Goal: Task Accomplishment & Management: Manage account settings

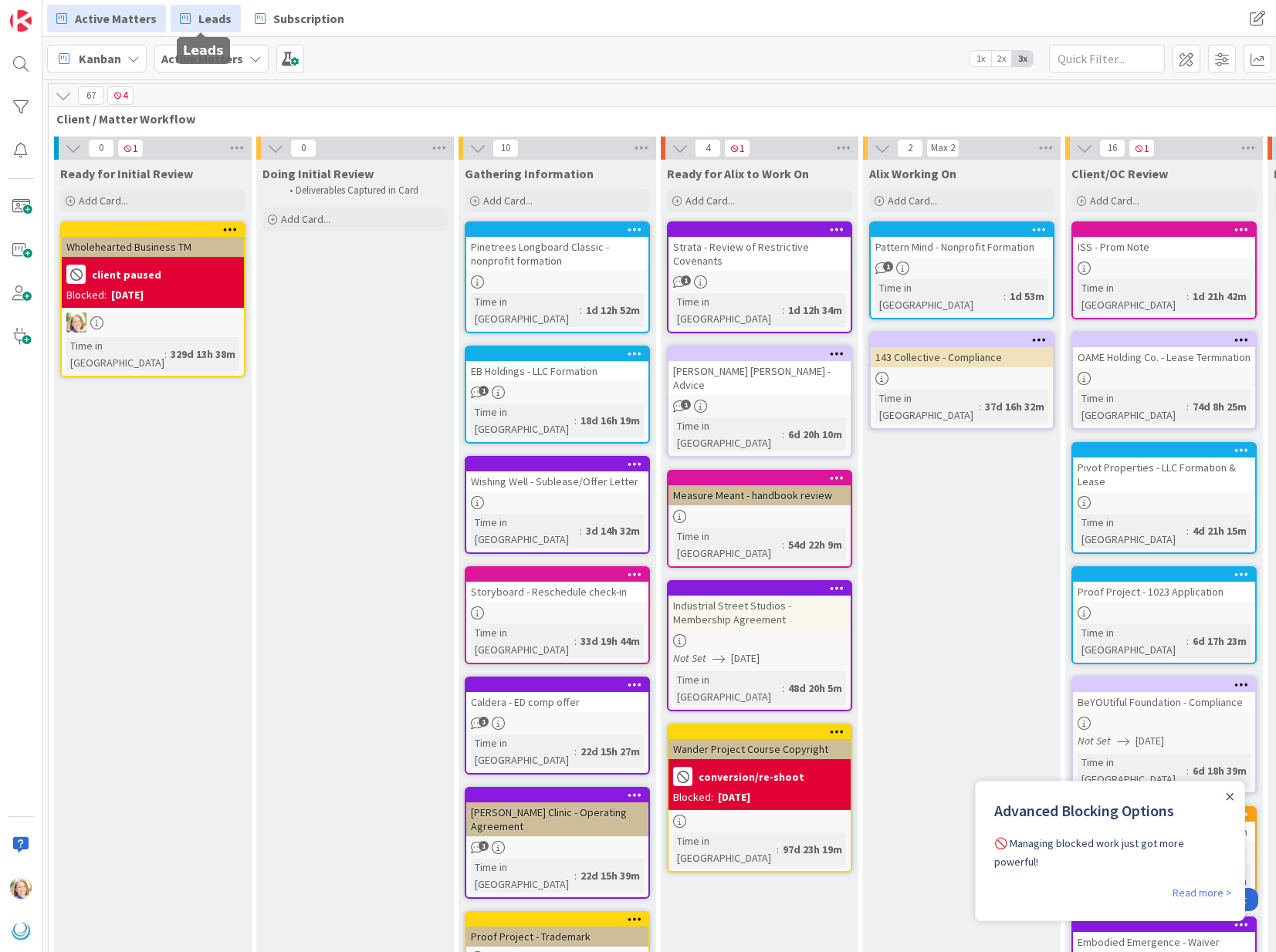
click at [191, 20] on link "Leads" at bounding box center [205, 19] width 70 height 28
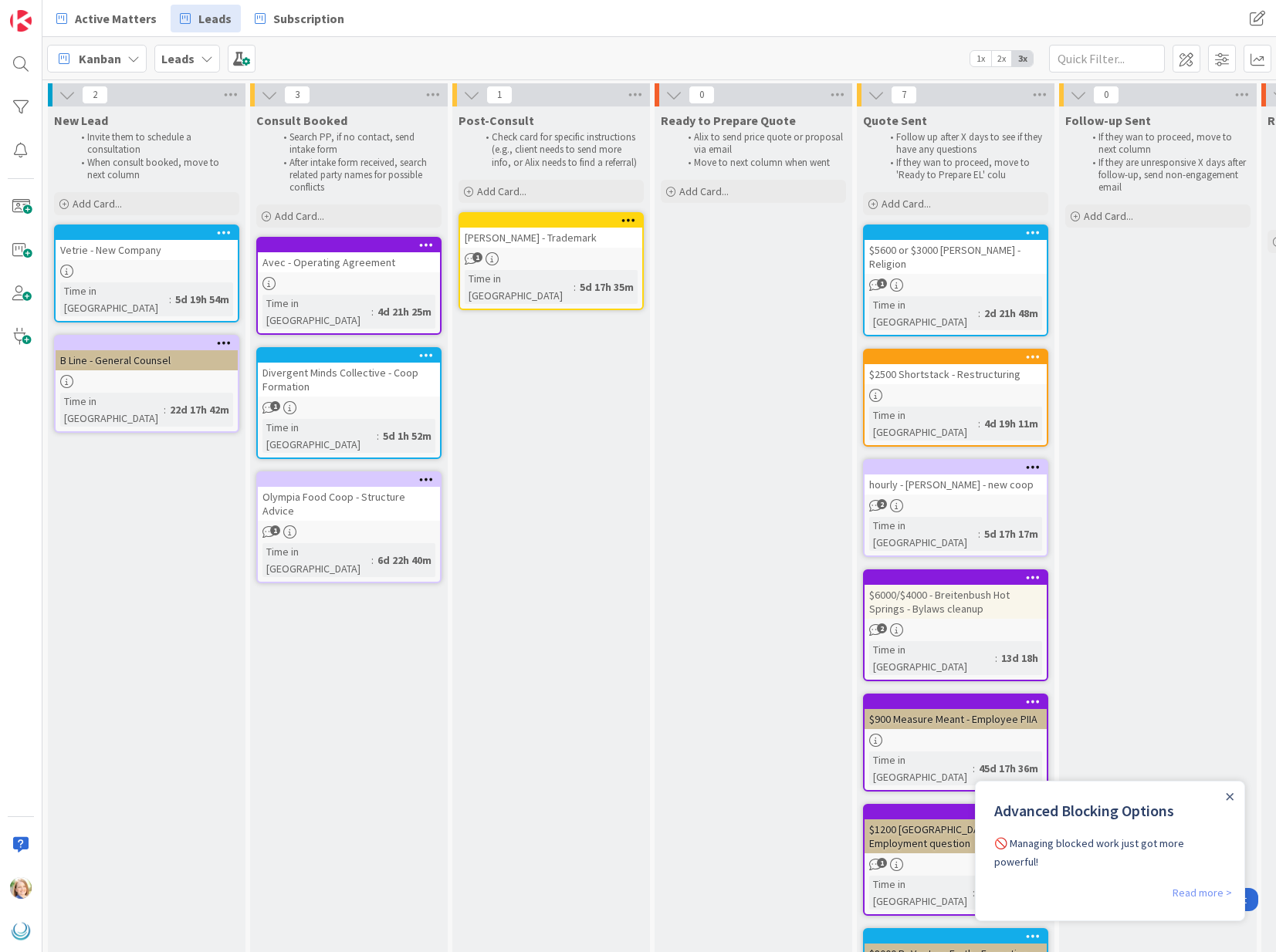
click at [1195, 884] on link "Read more >" at bounding box center [1202, 893] width 60 height 19
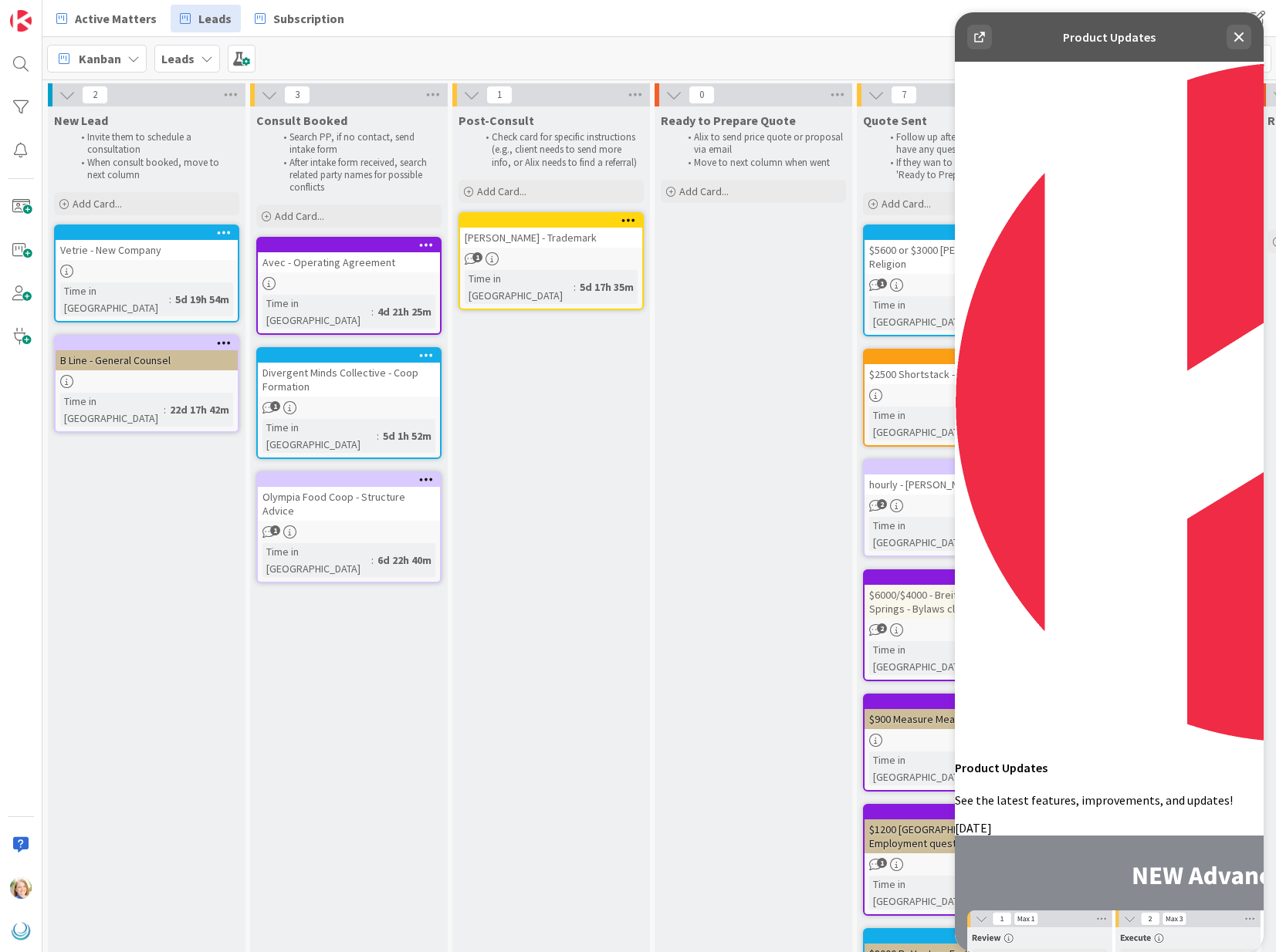
scroll to position [599, 0]
click at [1238, 38] on icon at bounding box center [1239, 37] width 10 height 10
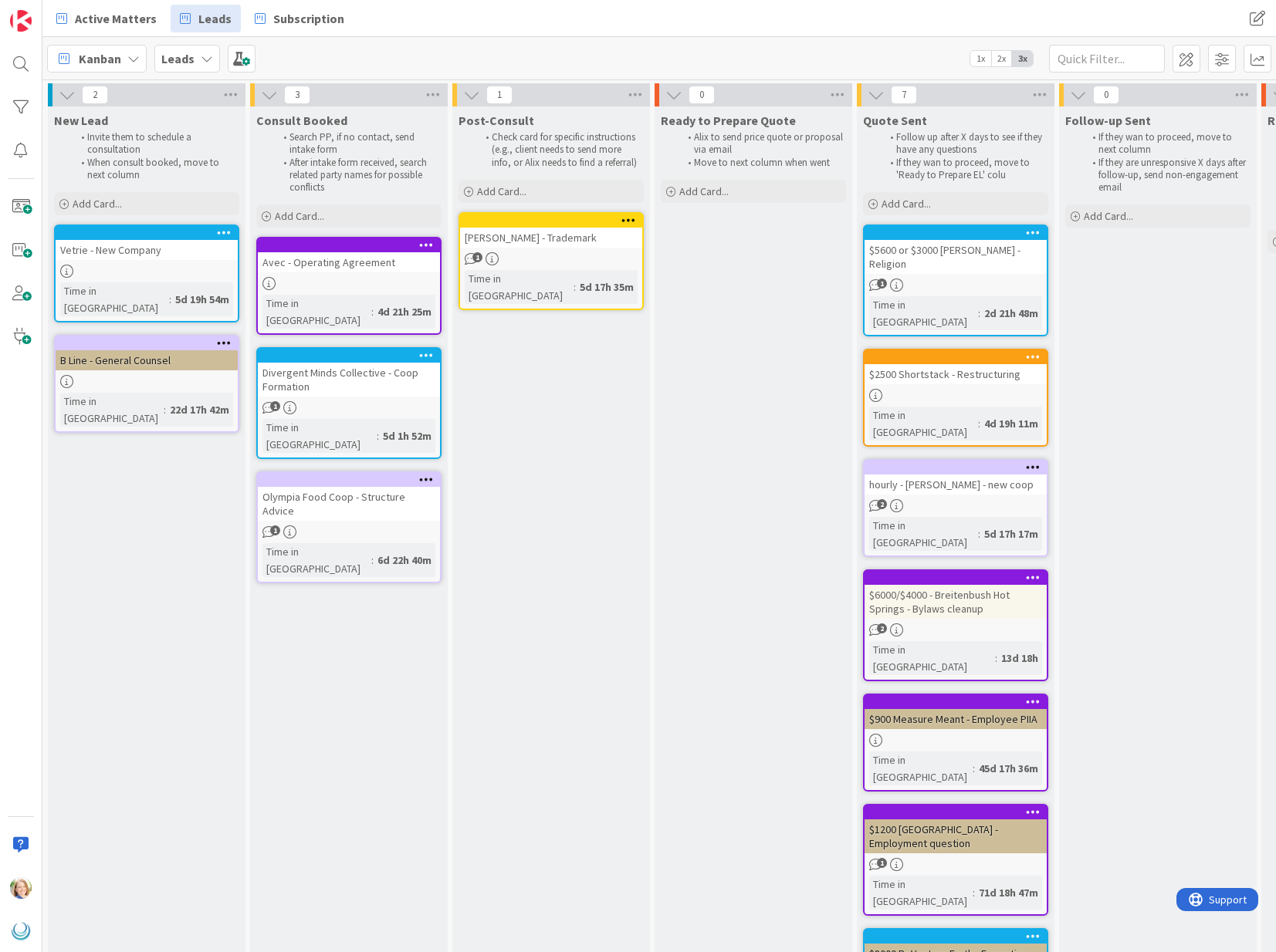
scroll to position [0, 0]
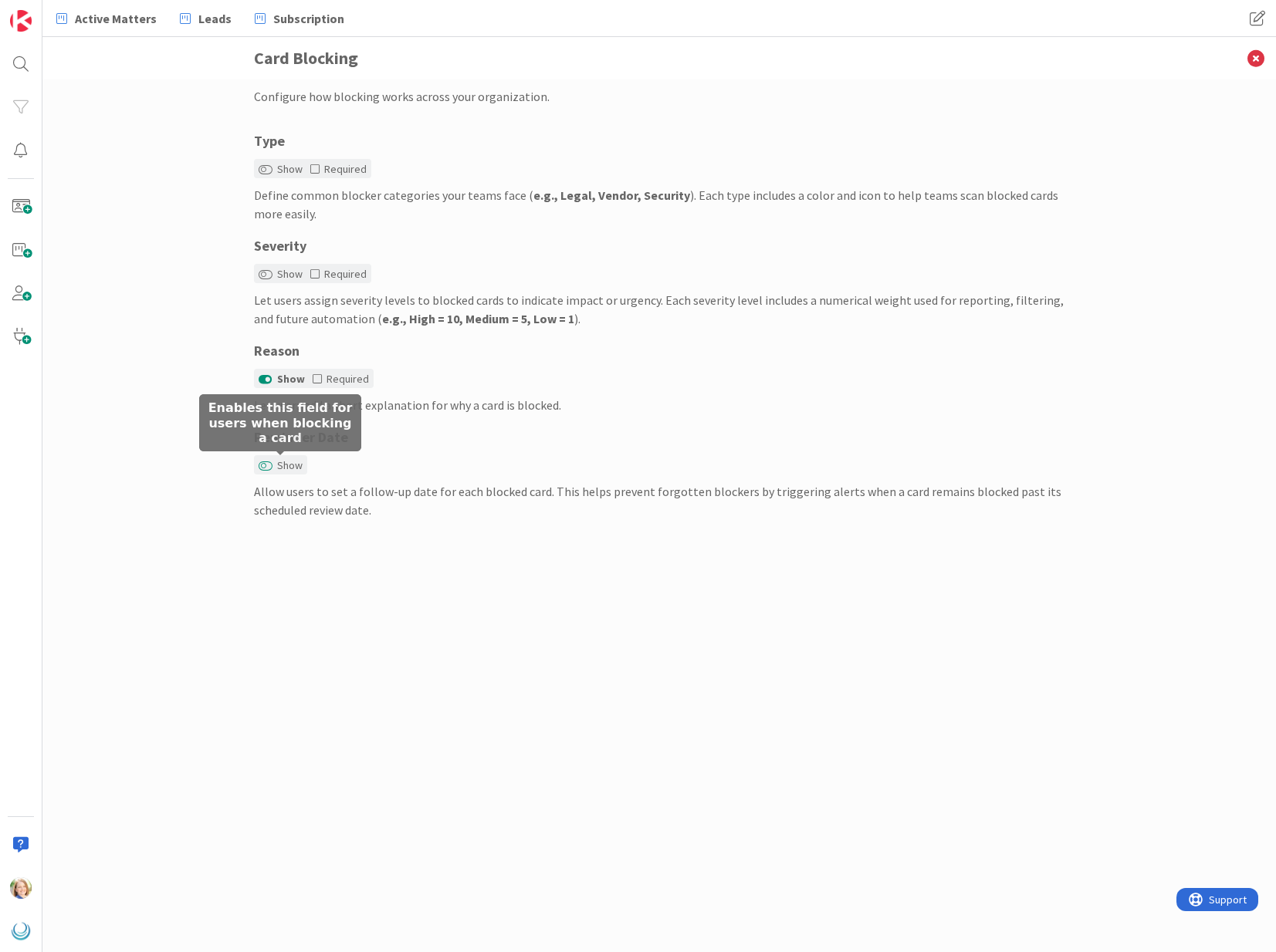
click at [262, 464] on button "Show" at bounding box center [265, 467] width 14 height 11
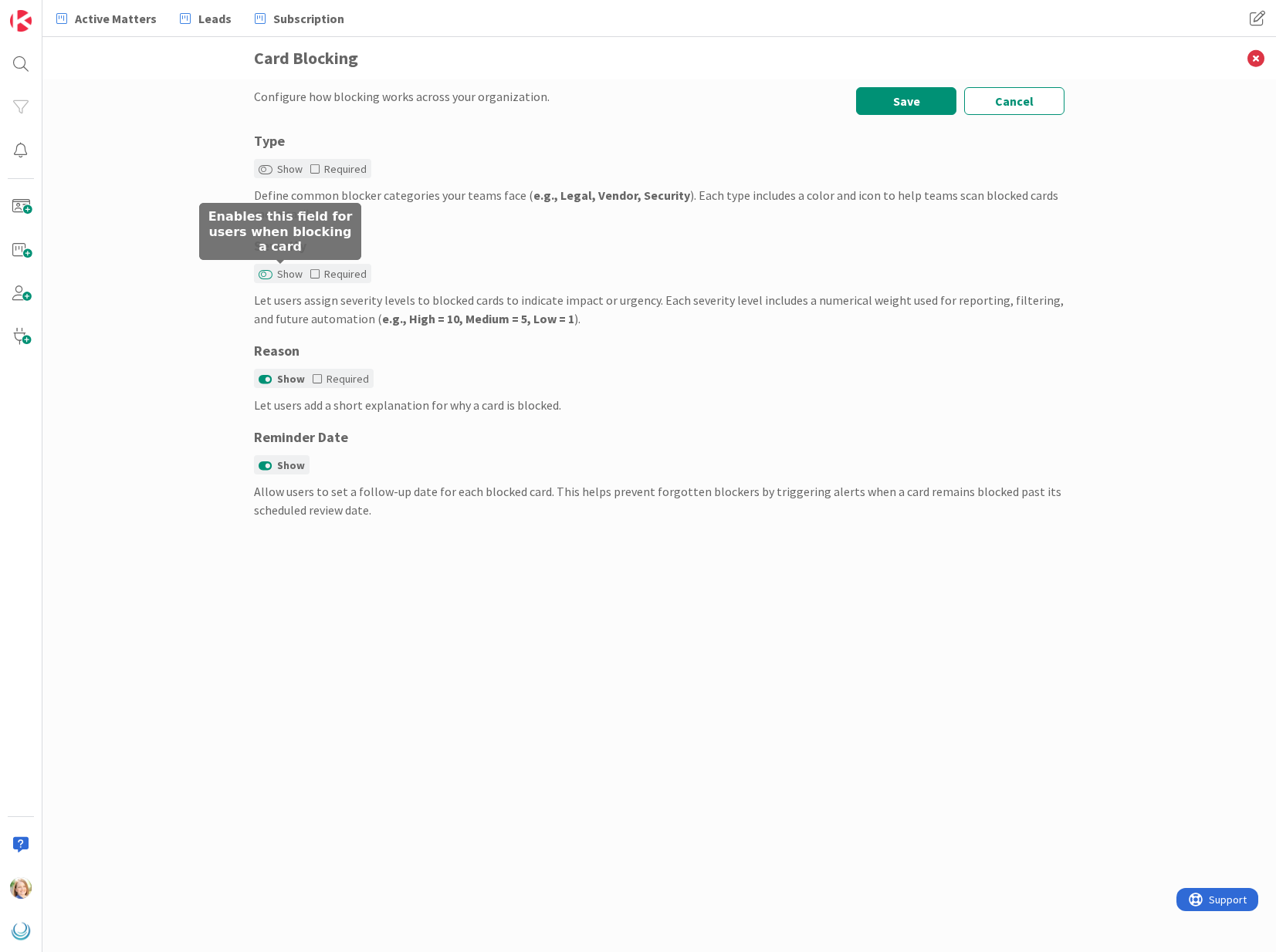
click at [261, 276] on button "Show" at bounding box center [265, 275] width 14 height 11
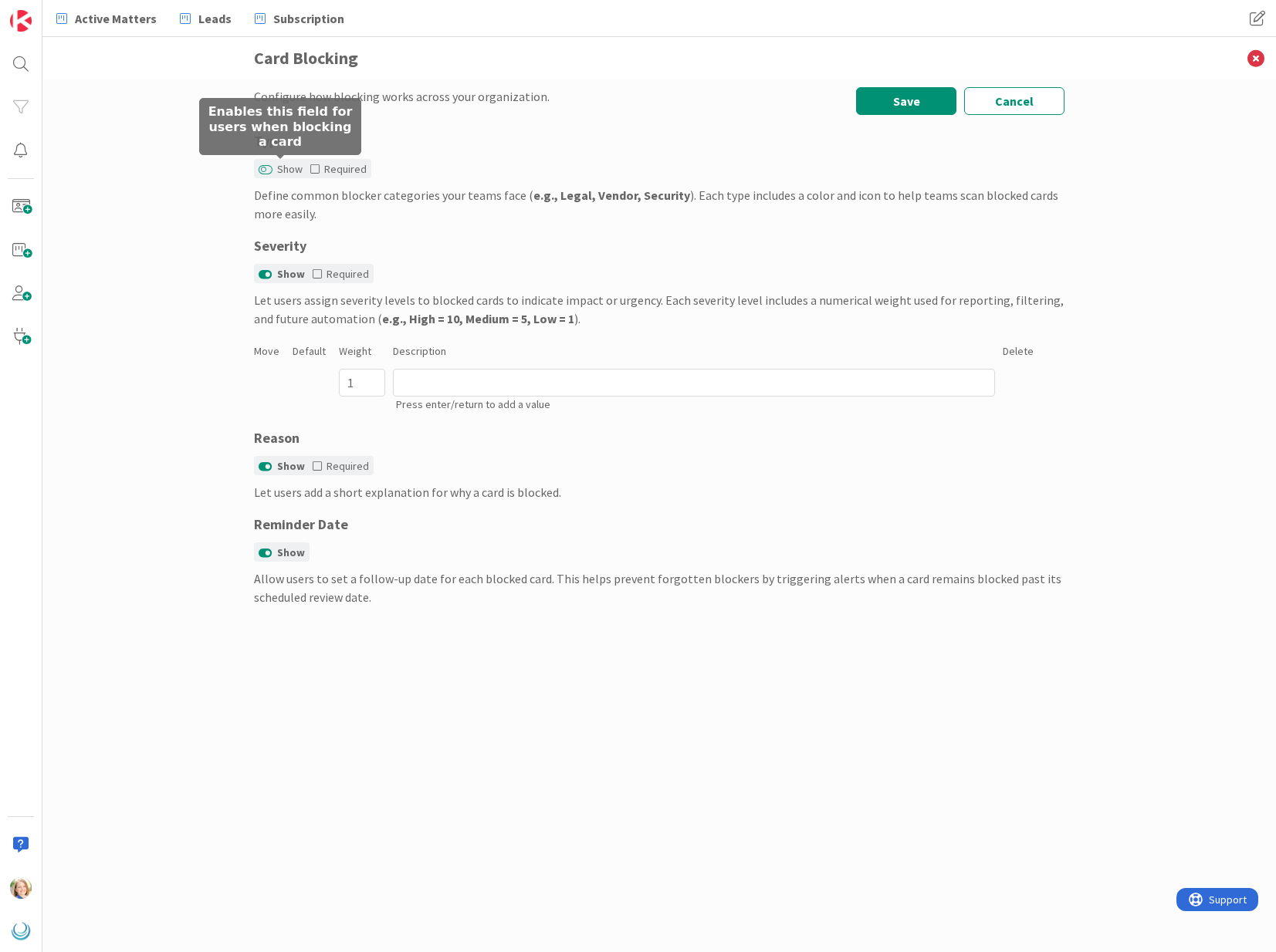
click at [265, 164] on button "Show" at bounding box center [265, 170] width 14 height 11
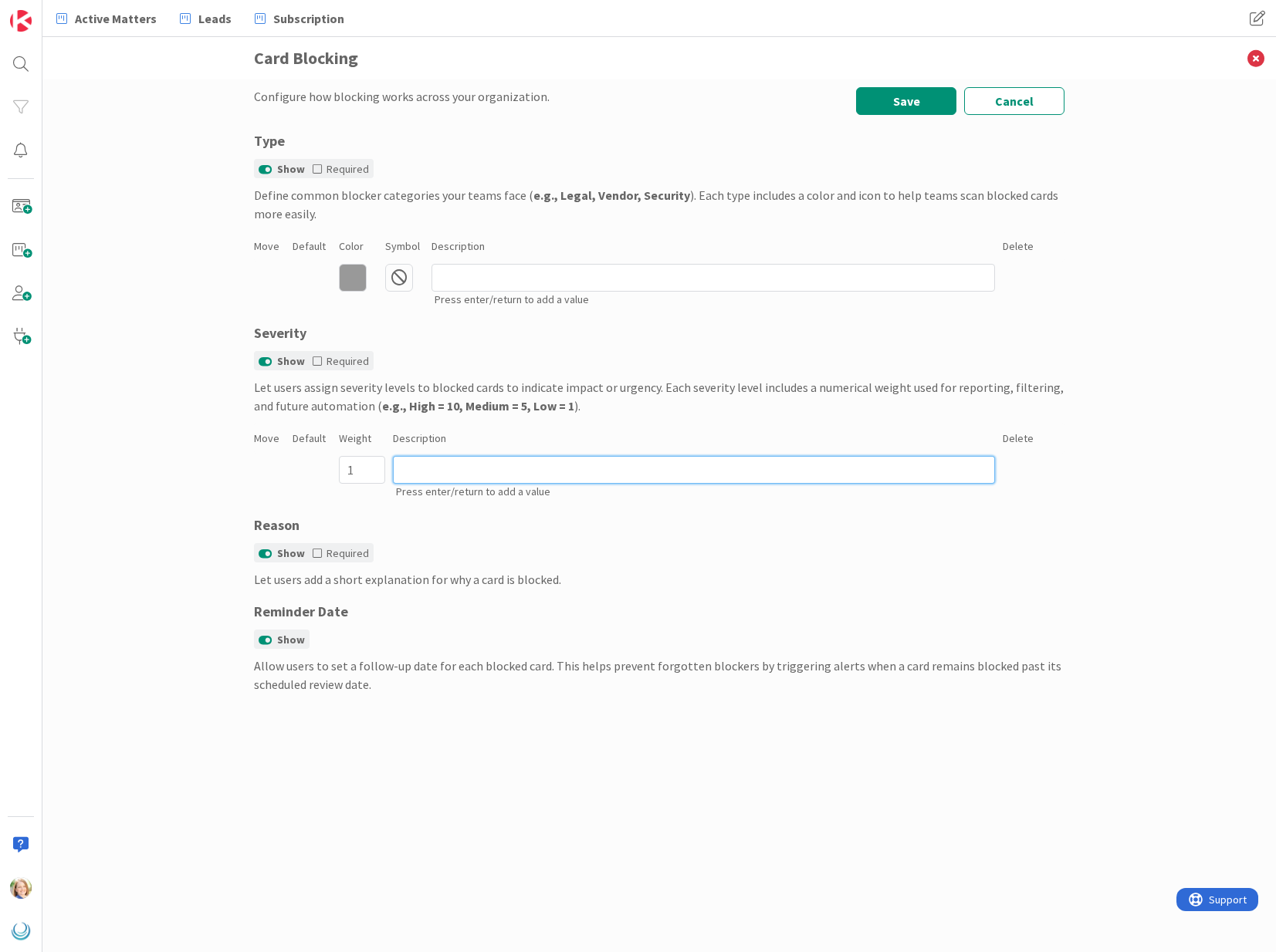
click at [459, 464] on input at bounding box center [694, 470] width 602 height 28
click at [447, 466] on input at bounding box center [694, 470] width 602 height 28
type input "low"
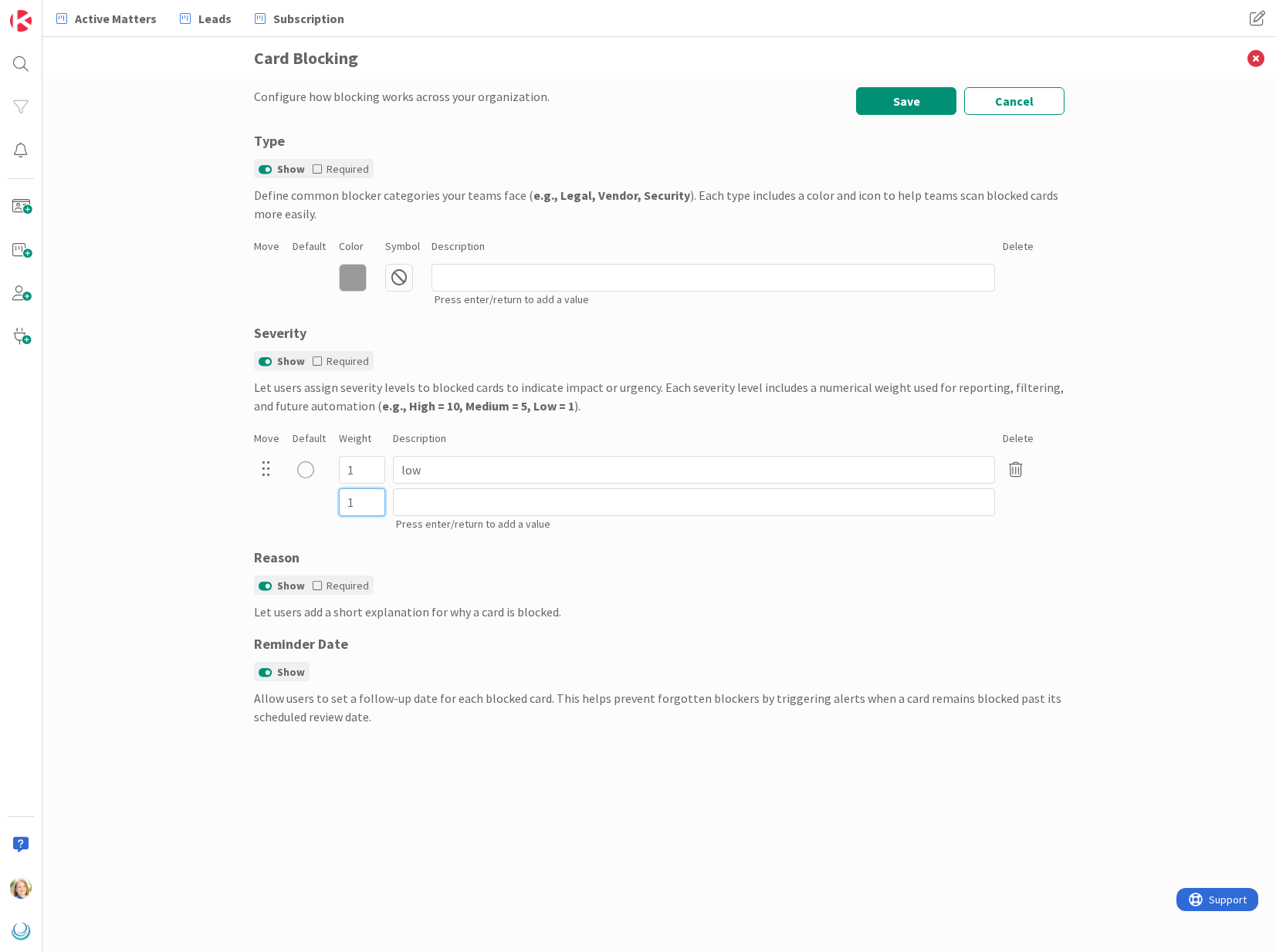
drag, startPoint x: 365, startPoint y: 500, endPoint x: 331, endPoint y: 500, distance: 34.0
click at [331, 500] on div "1 Press enter/return to add a value" at bounding box center [659, 510] width 810 height 48
type input "2"
click at [434, 506] on input at bounding box center [694, 502] width 602 height 28
type input "med"
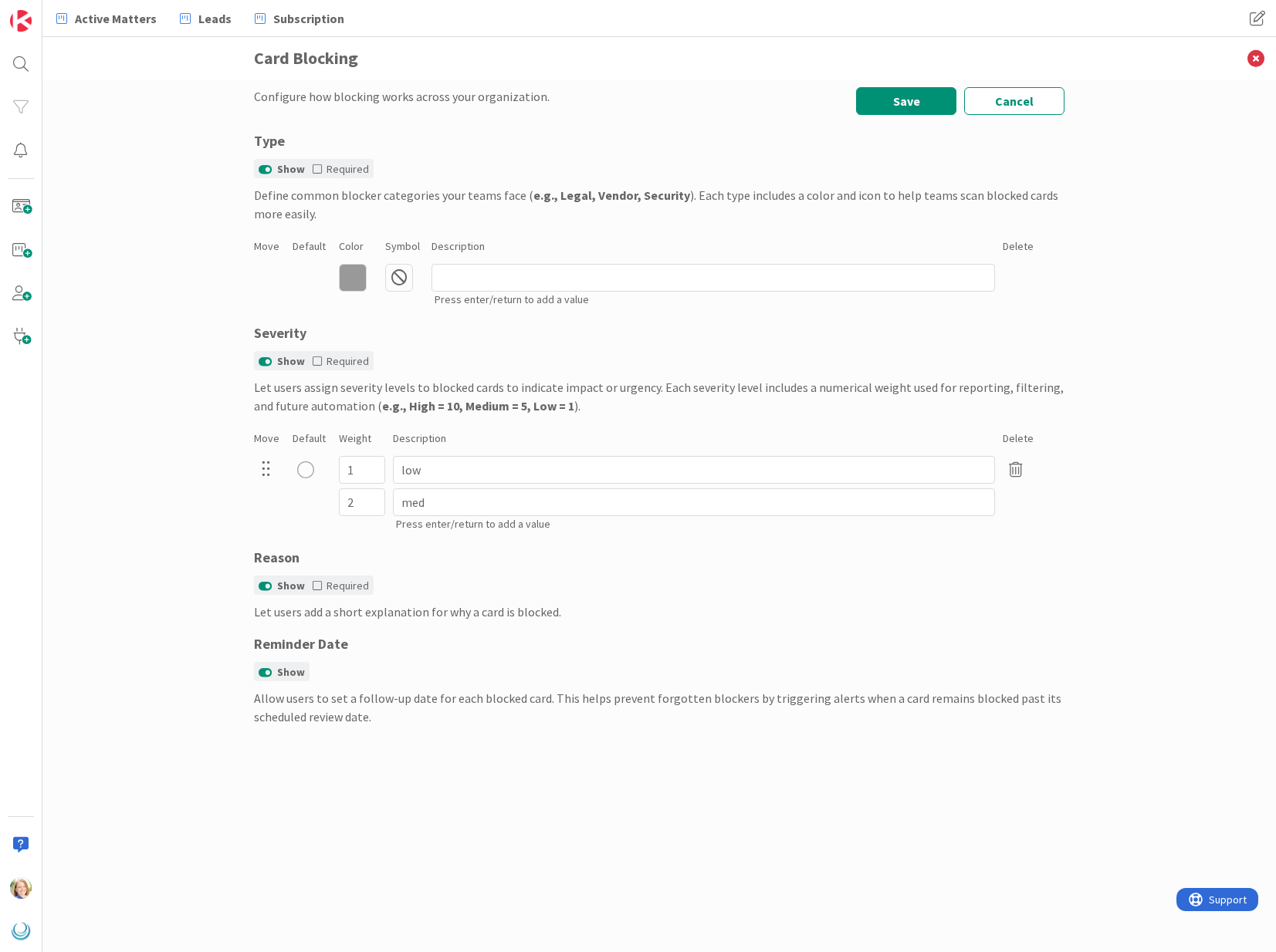
type input "1"
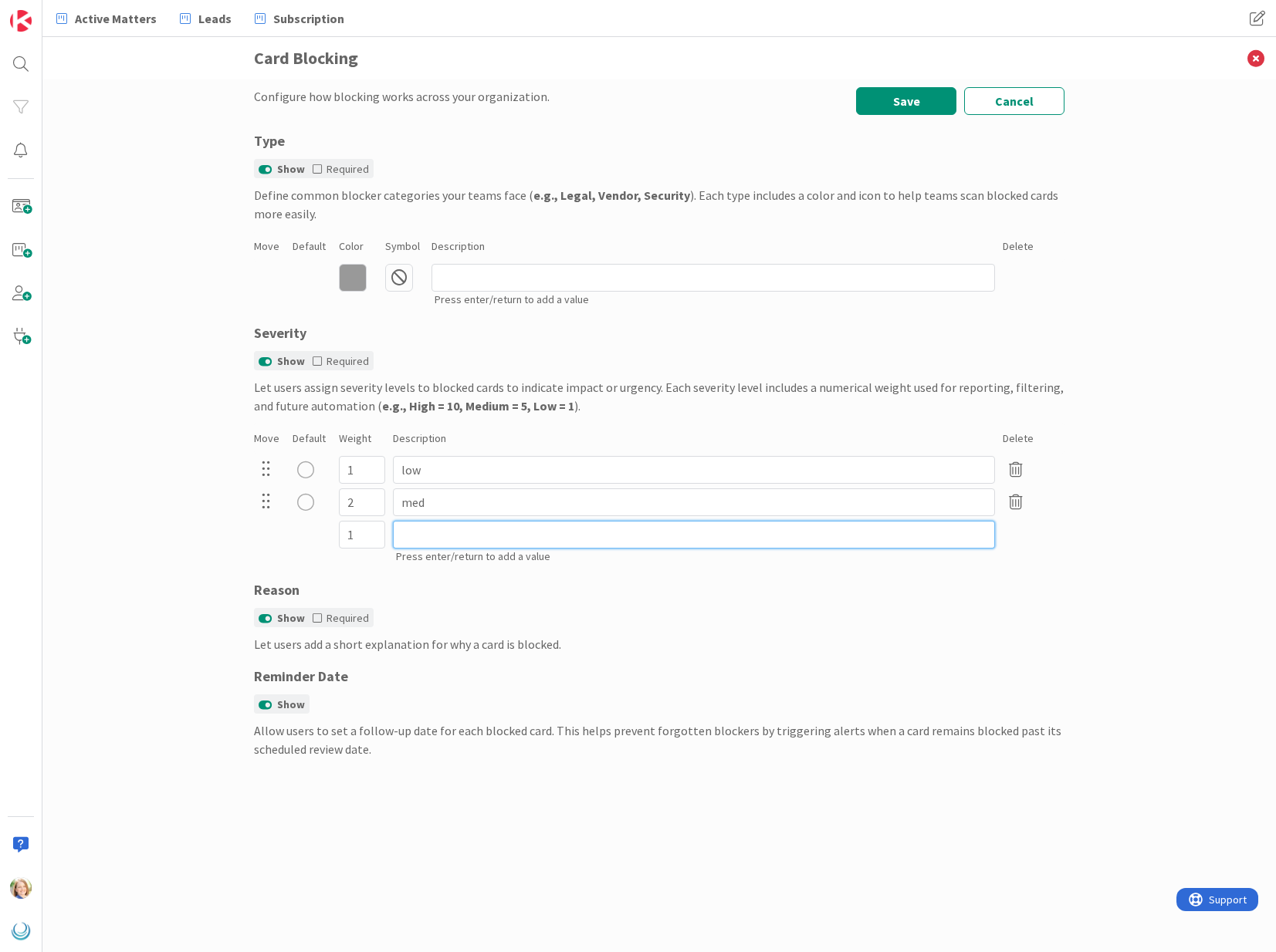
click at [427, 537] on input at bounding box center [694, 535] width 602 height 28
type input "high"
drag, startPoint x: 359, startPoint y: 536, endPoint x: 341, endPoint y: 536, distance: 18.0
click at [346, 536] on input "1" at bounding box center [362, 535] width 47 height 28
click at [449, 499] on input "med" at bounding box center [694, 502] width 602 height 28
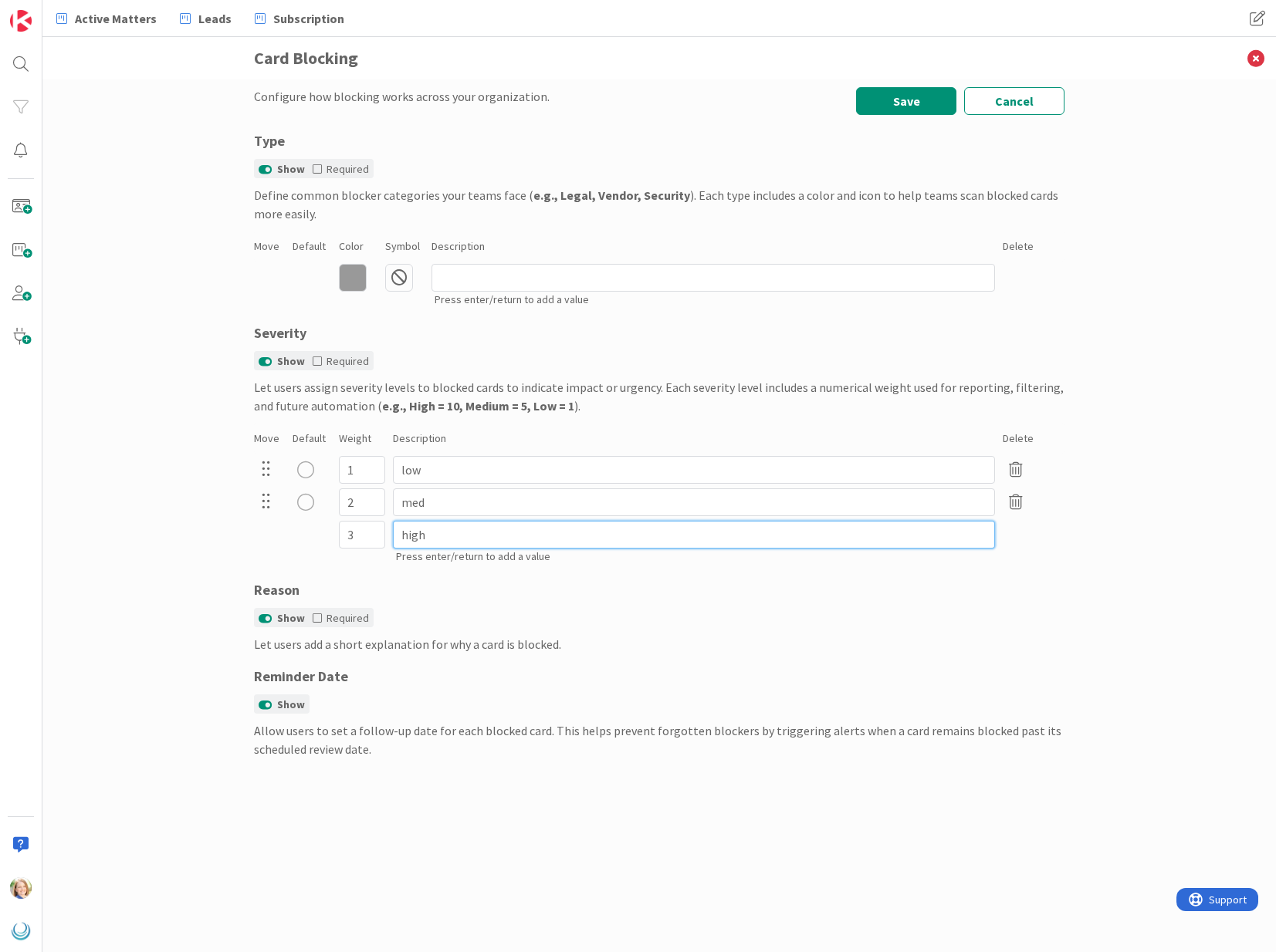
click at [439, 535] on input "high" at bounding box center [694, 535] width 602 height 28
type input "1"
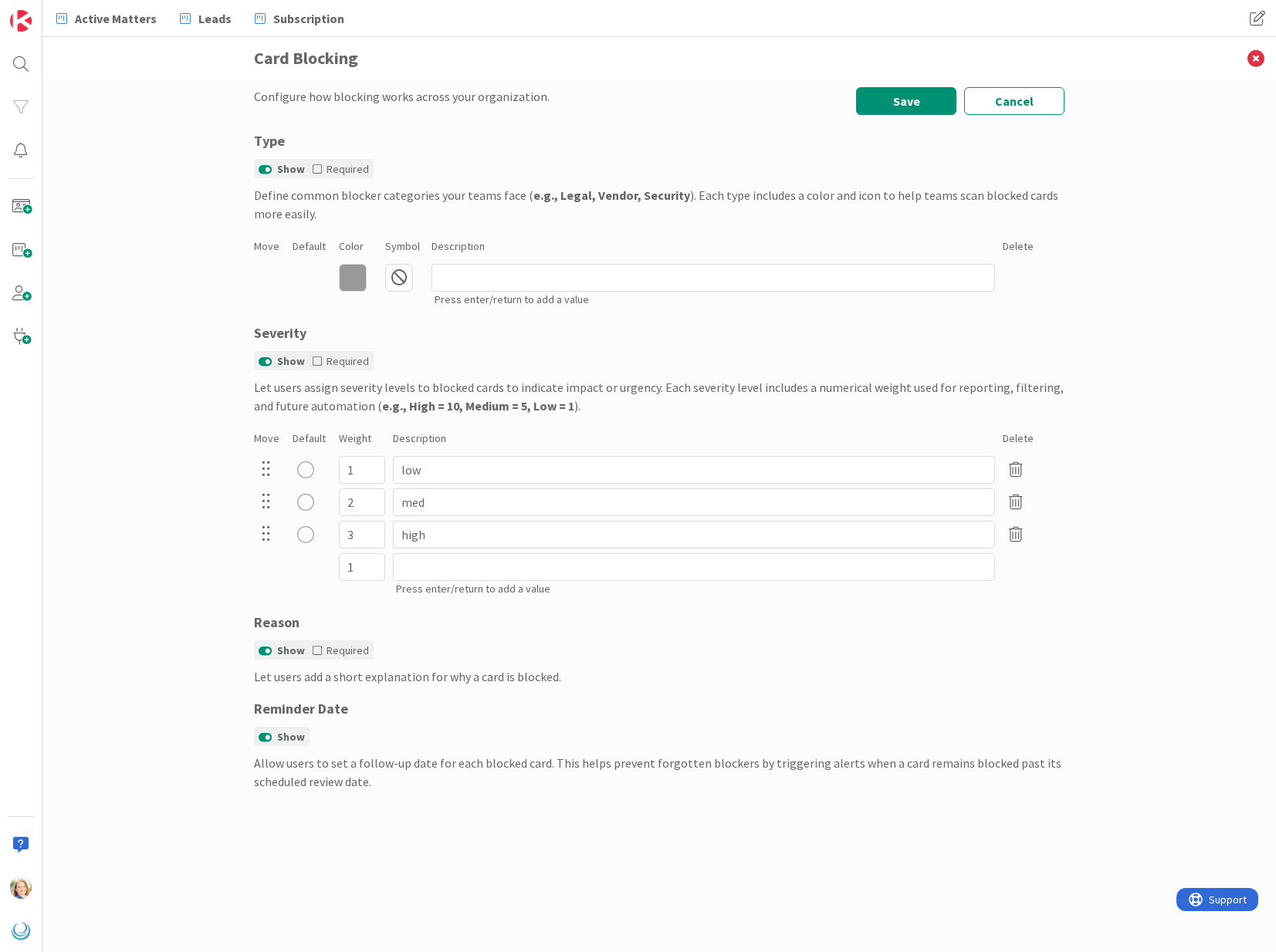
click at [305, 470] on div "radio" at bounding box center [305, 469] width 17 height 17
click at [658, 281] on input at bounding box center [713, 278] width 563 height 28
type input "not ready"
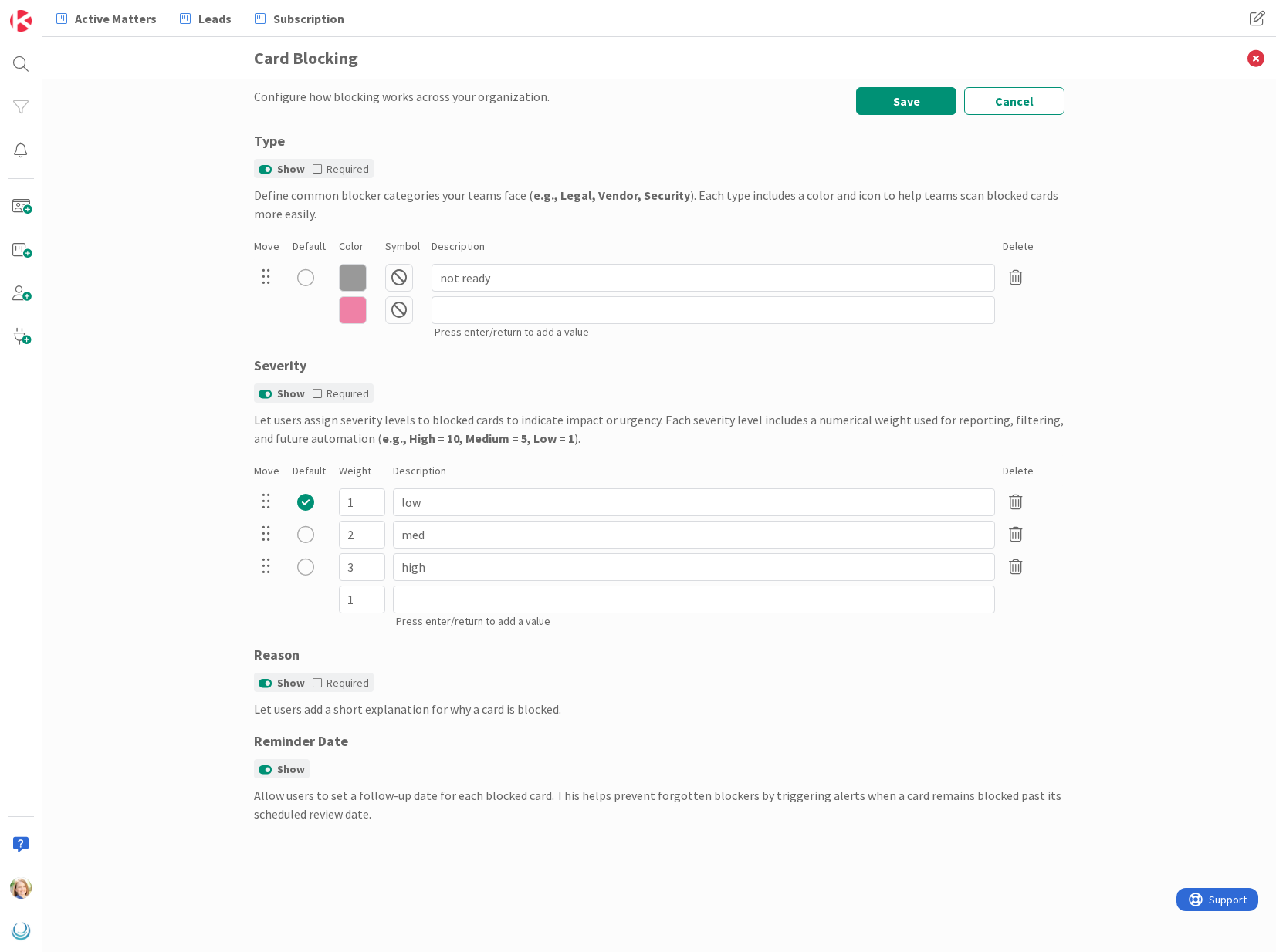
click at [305, 280] on div "radio" at bounding box center [305, 278] width 17 height 17
click at [346, 277] on icon at bounding box center [353, 278] width 28 height 28
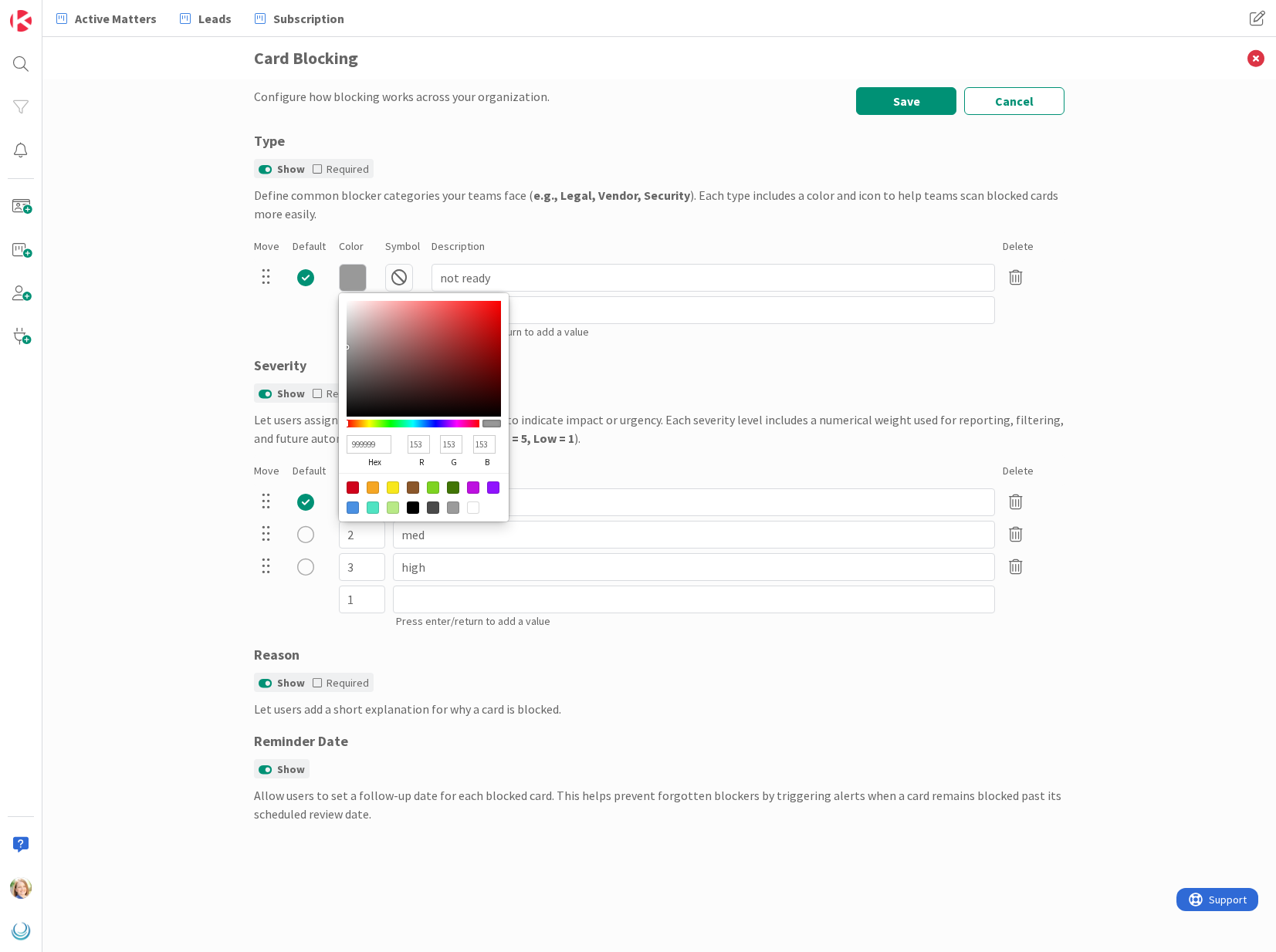
click at [350, 486] on div at bounding box center [352, 487] width 12 height 12
type input "D0021B"
type input "208"
type input "2"
type input "27"
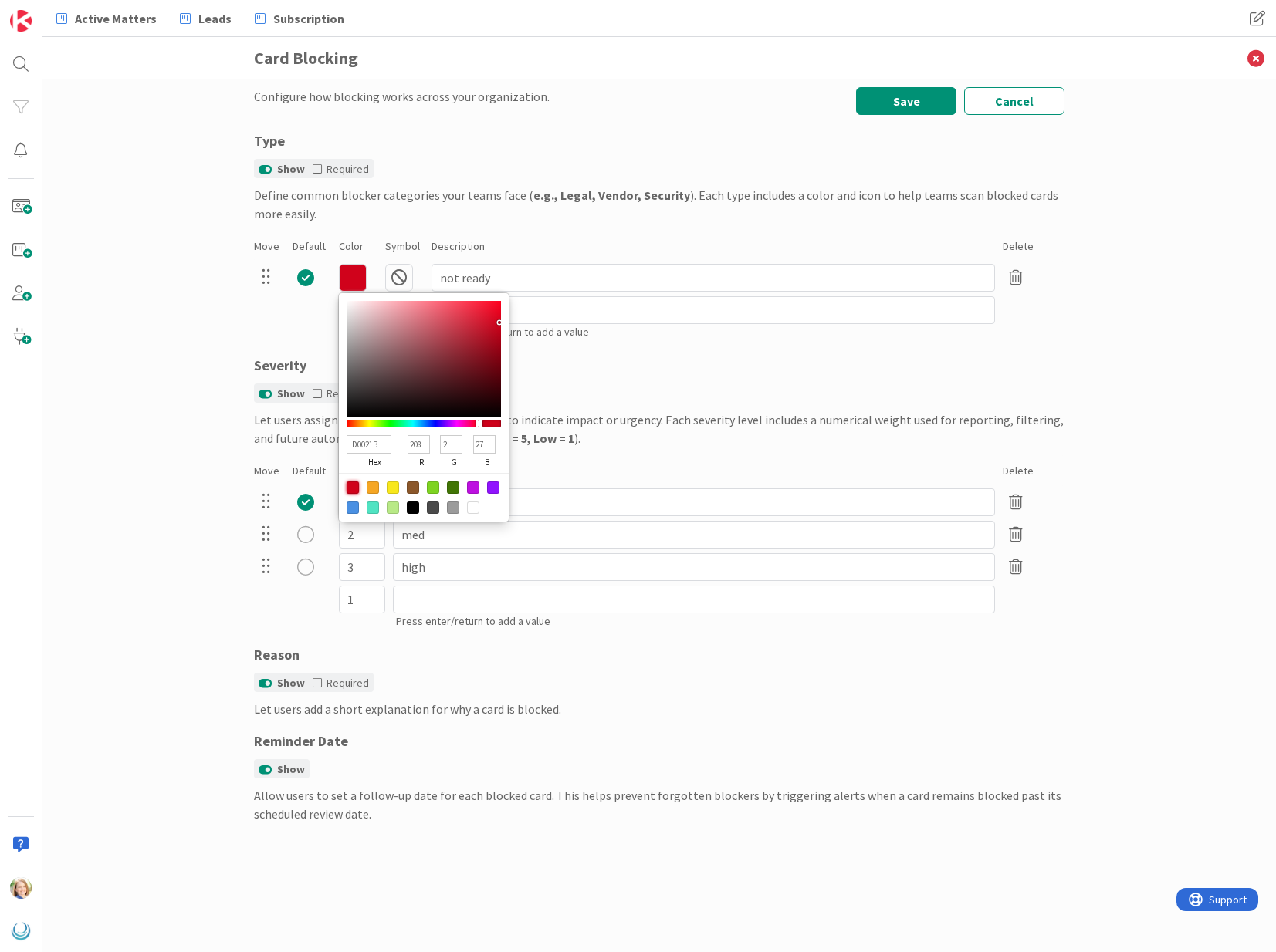
click at [299, 324] on div "Press enter/return to add a value" at bounding box center [659, 319] width 810 height 48
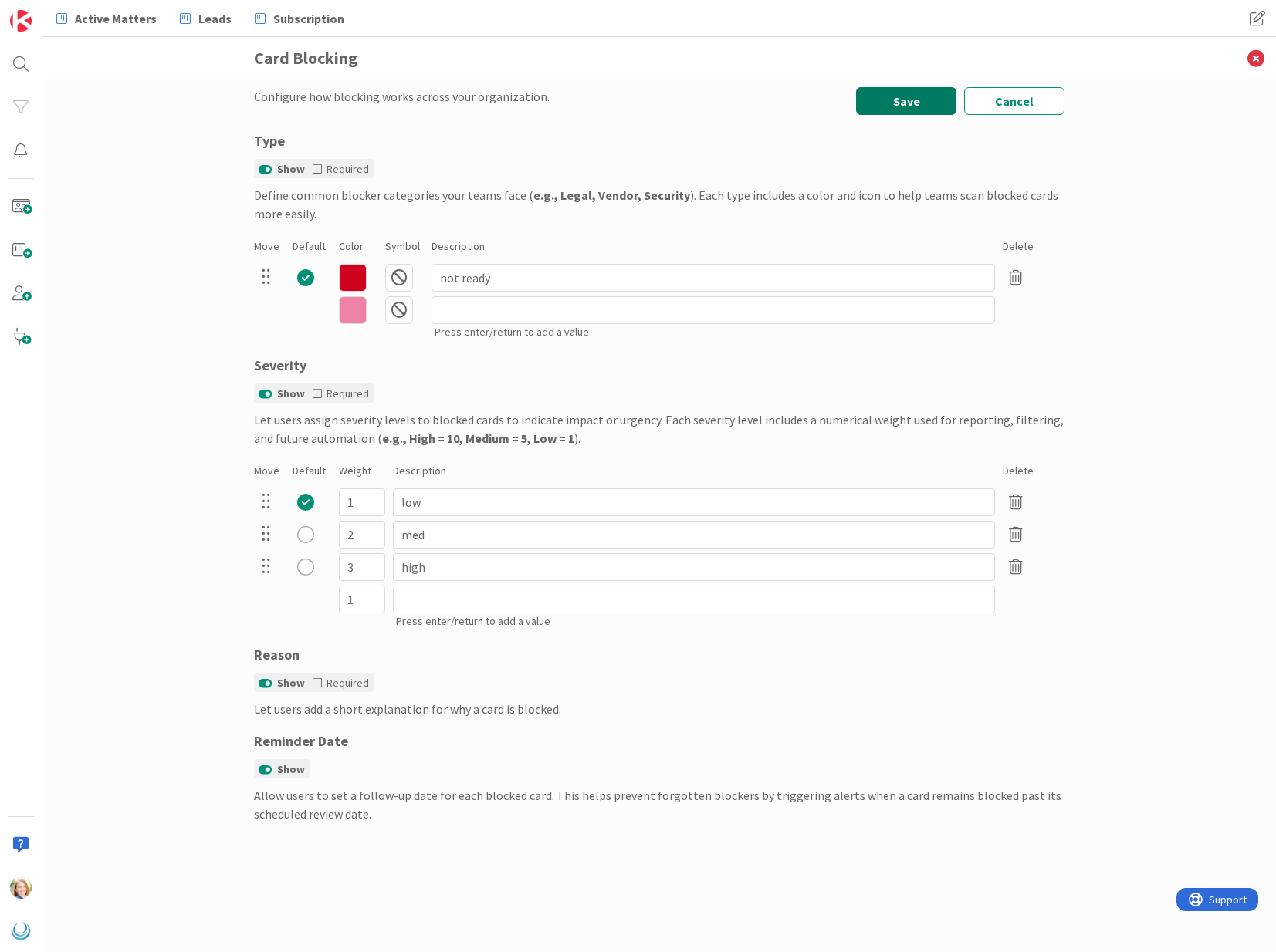
click at [907, 99] on button "Save" at bounding box center [906, 102] width 101 height 28
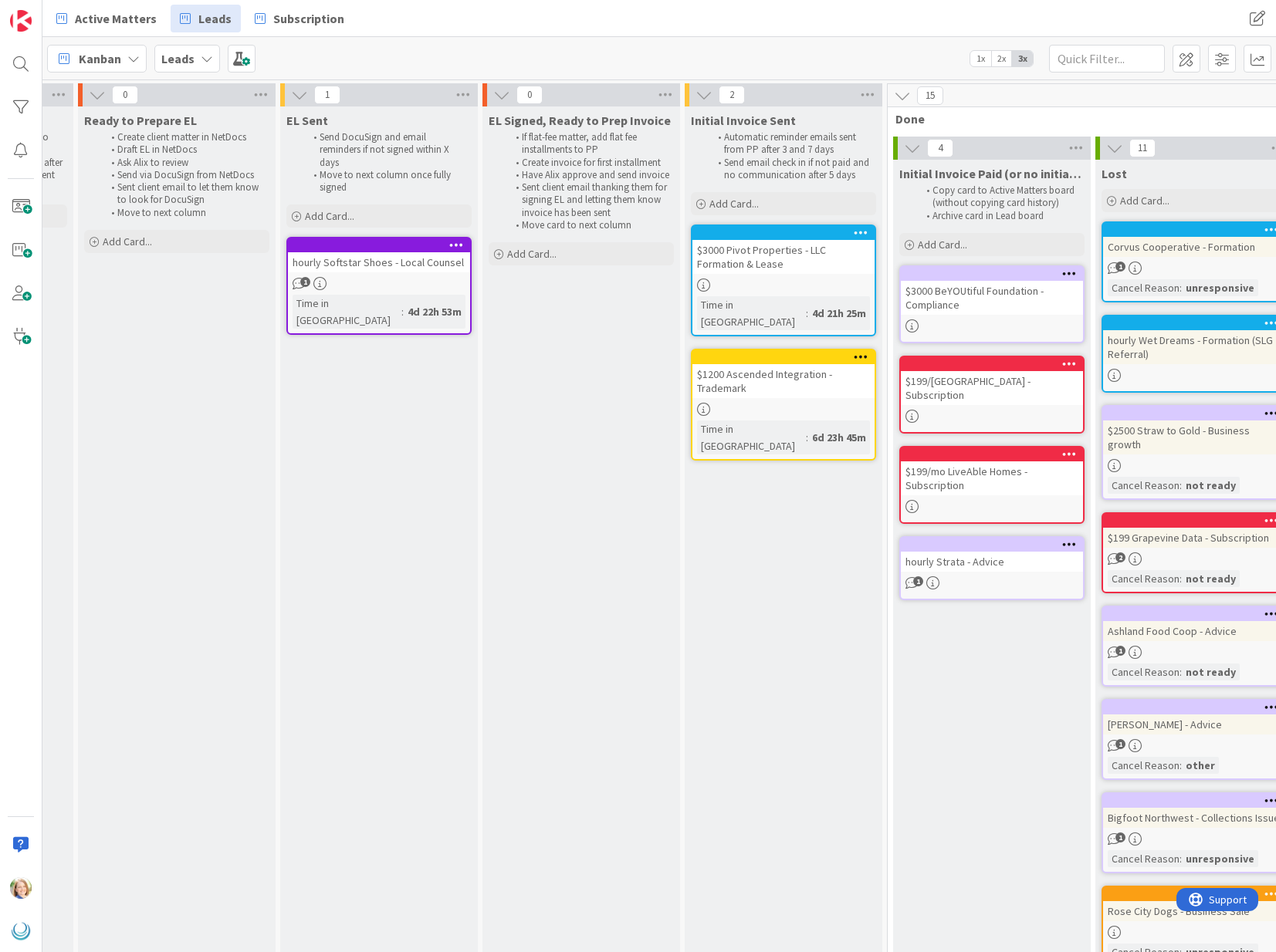
scroll to position [0, 1294]
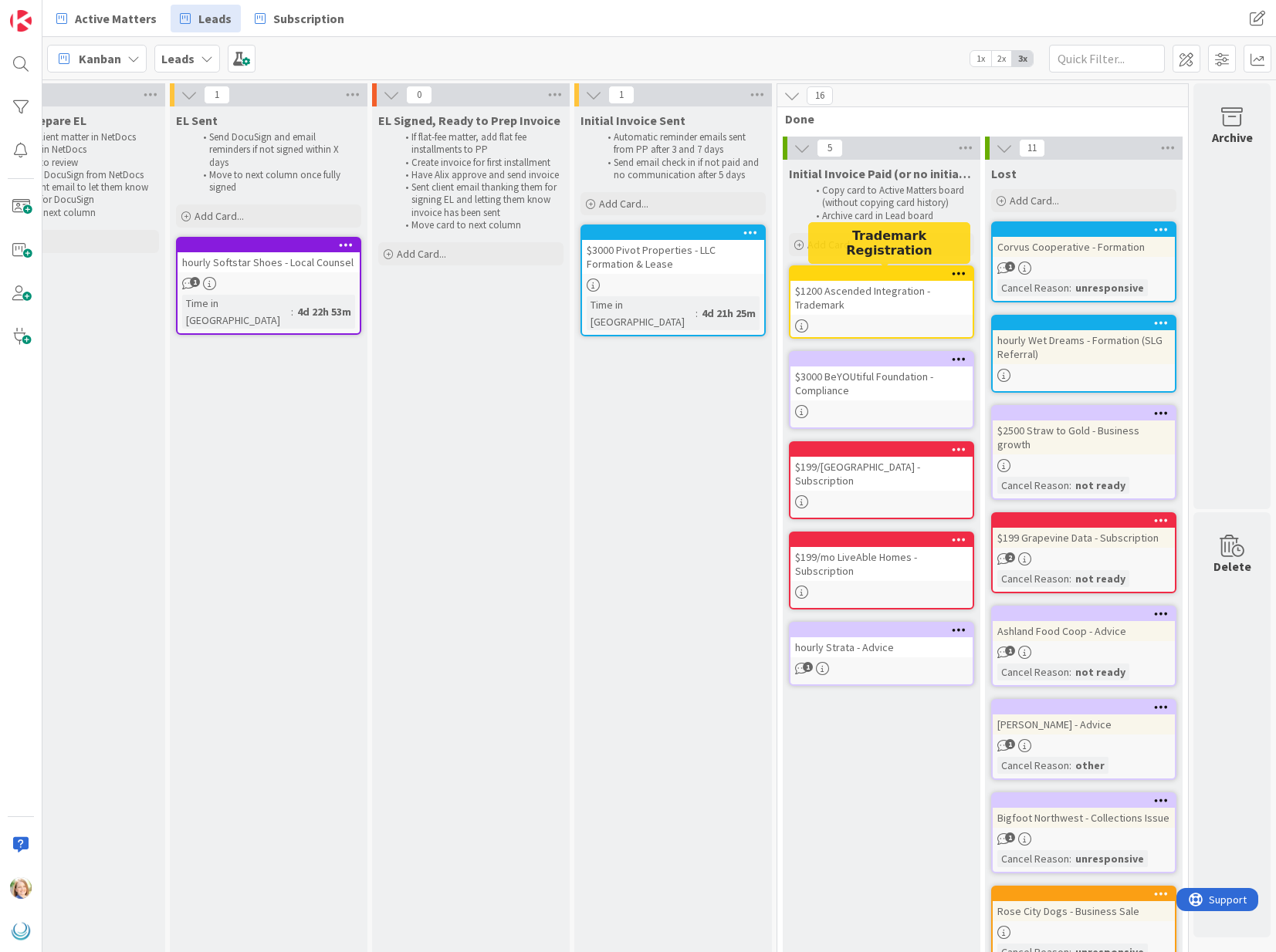
click at [836, 269] on div at bounding box center [885, 274] width 175 height 11
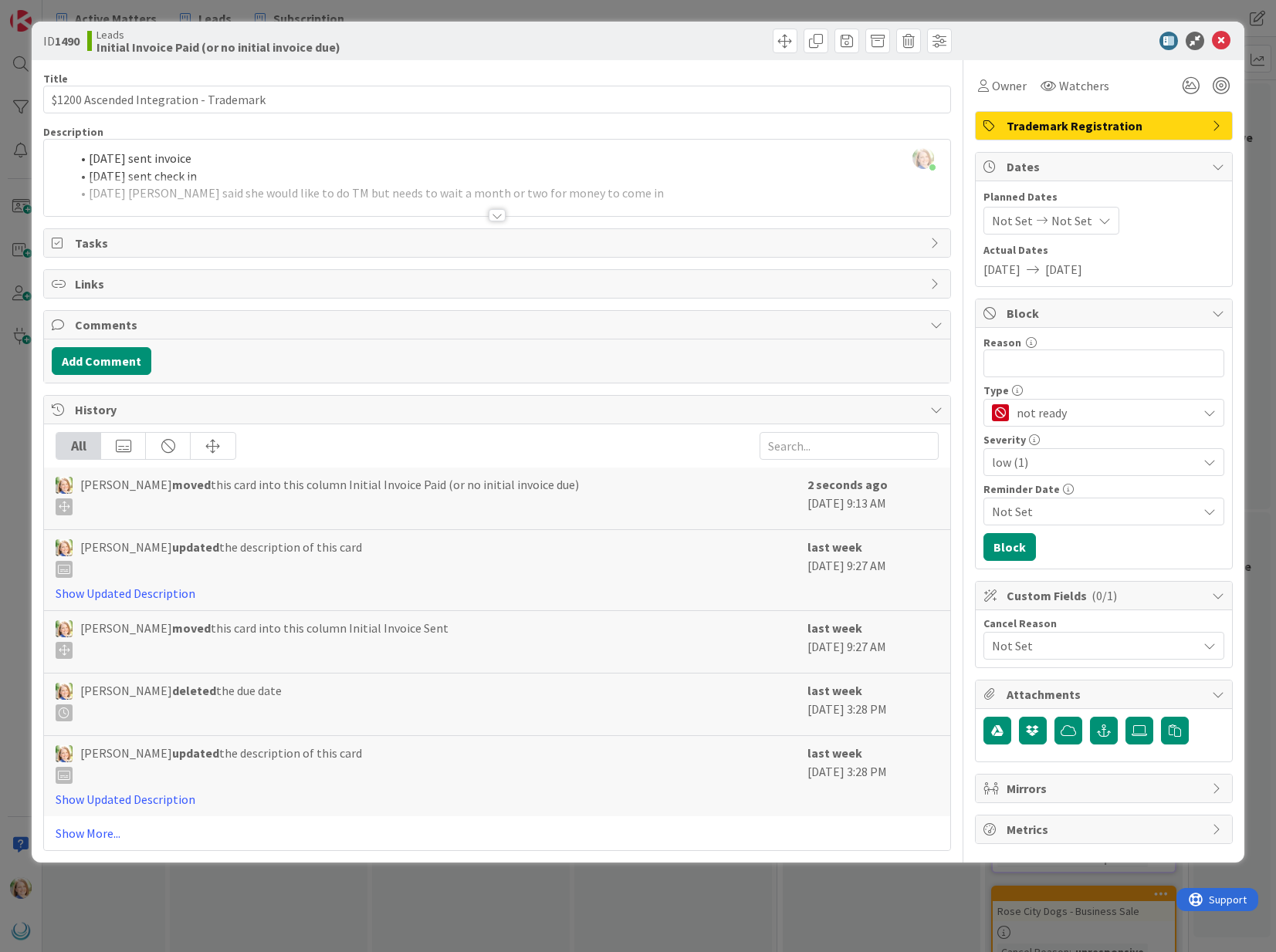
click at [88, 159] on div "Alexandra Devendra just joined 09/15/2025 sent invoice 09/12/2025 sent check in…" at bounding box center [496, 178] width 905 height 76
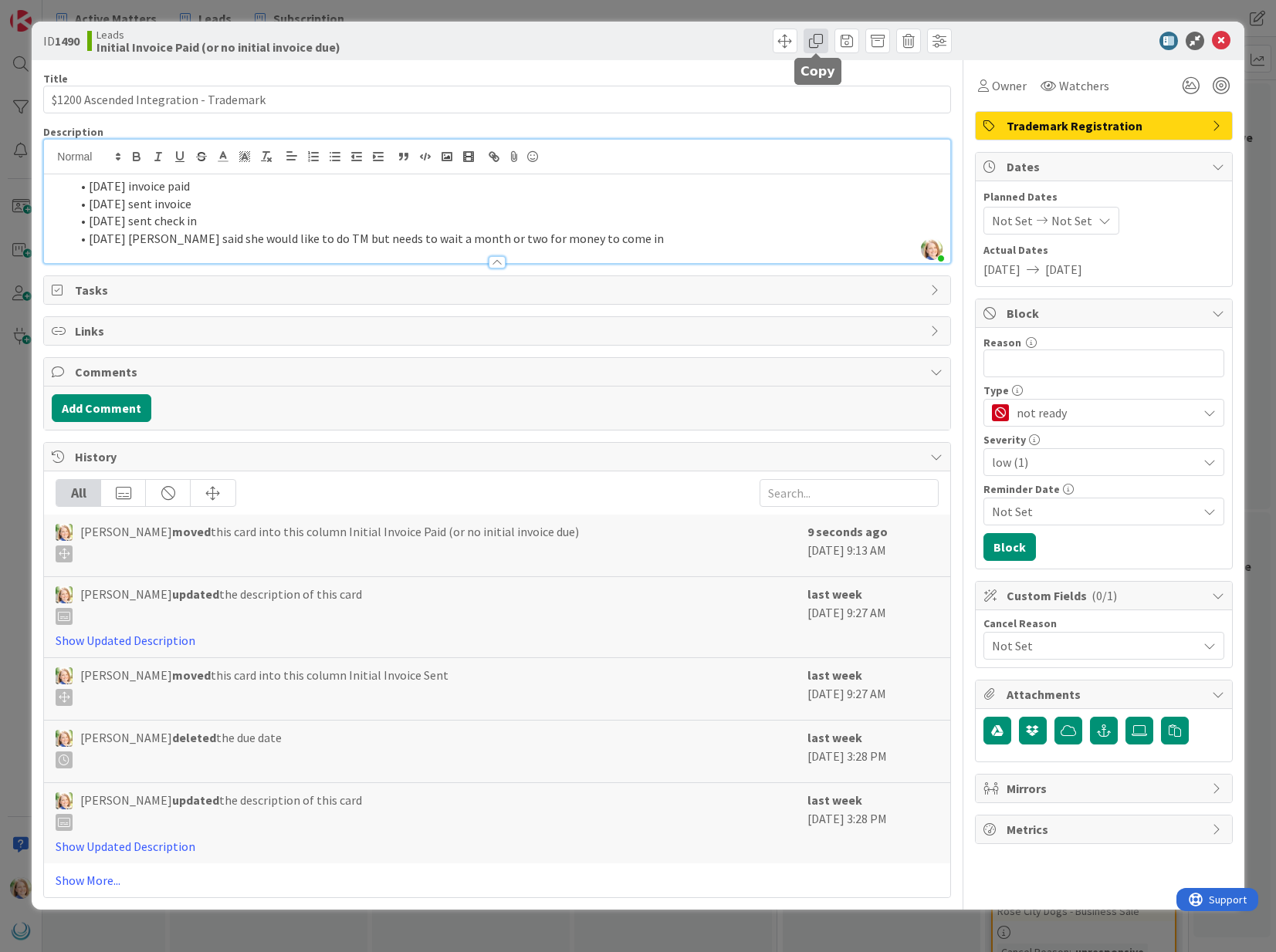
click at [822, 43] on span at bounding box center [815, 41] width 25 height 25
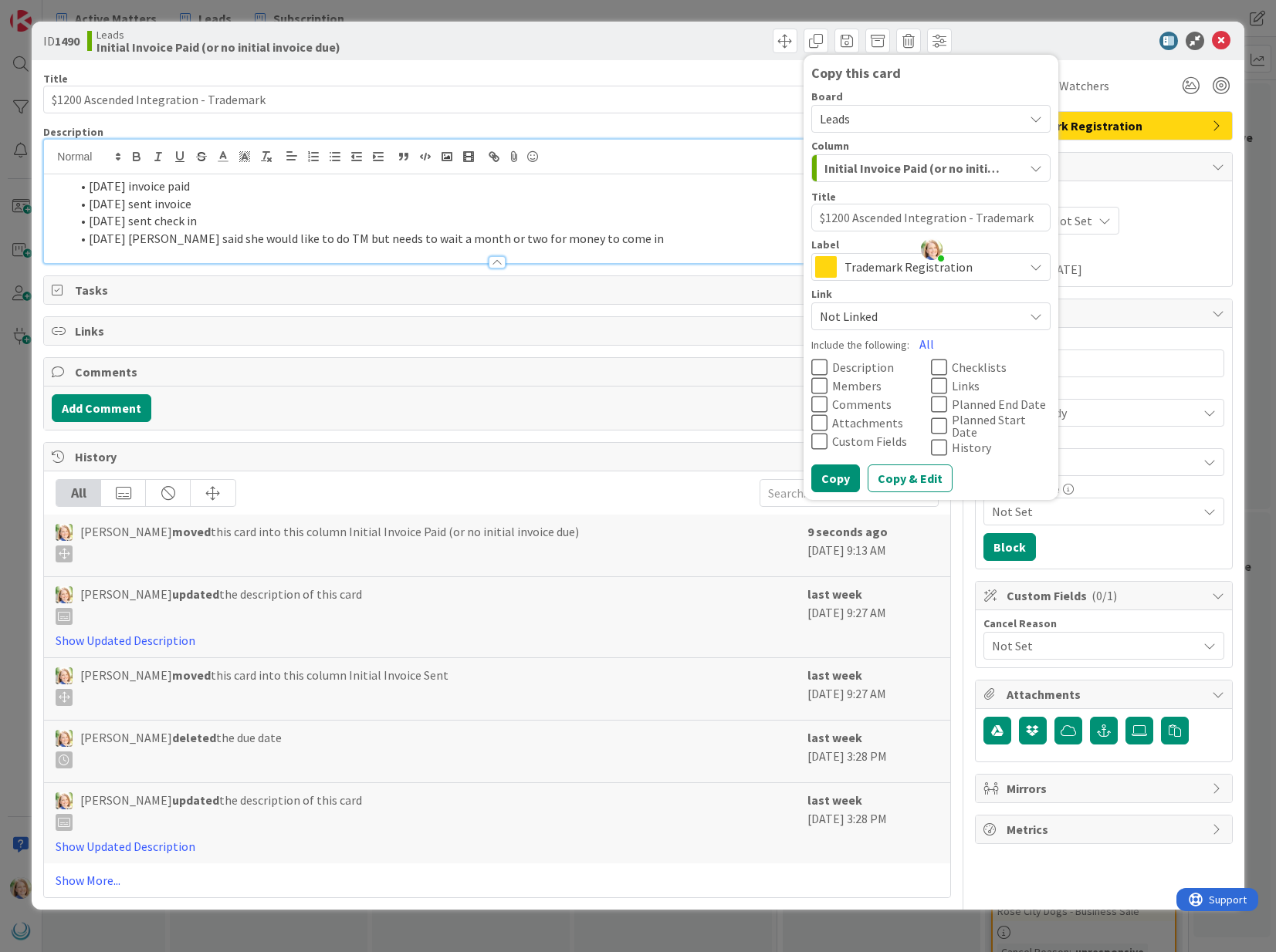
click at [884, 113] on span "Leads" at bounding box center [917, 118] width 196 height 21
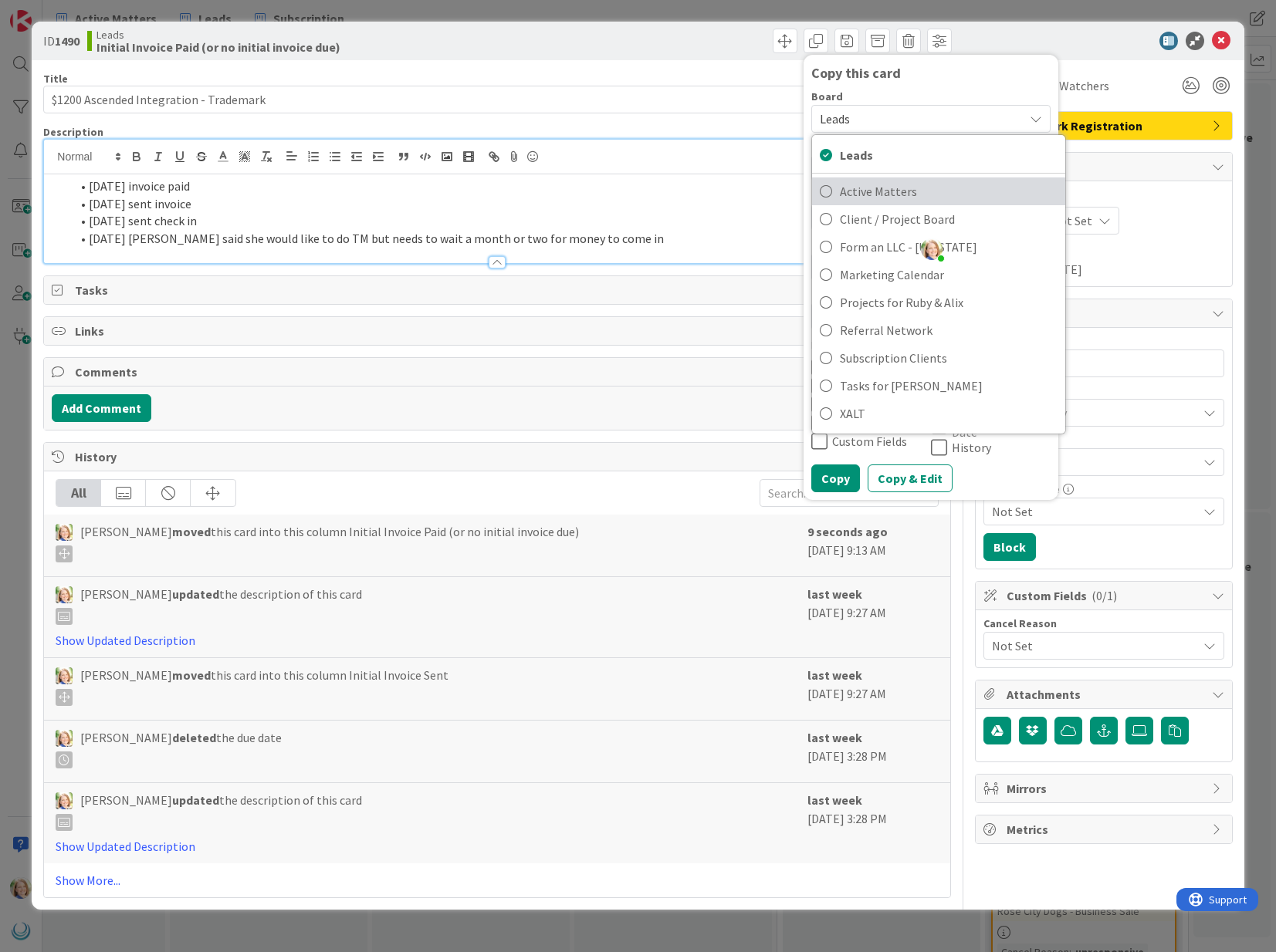
click at [876, 181] on span "Active Matters" at bounding box center [948, 191] width 218 height 23
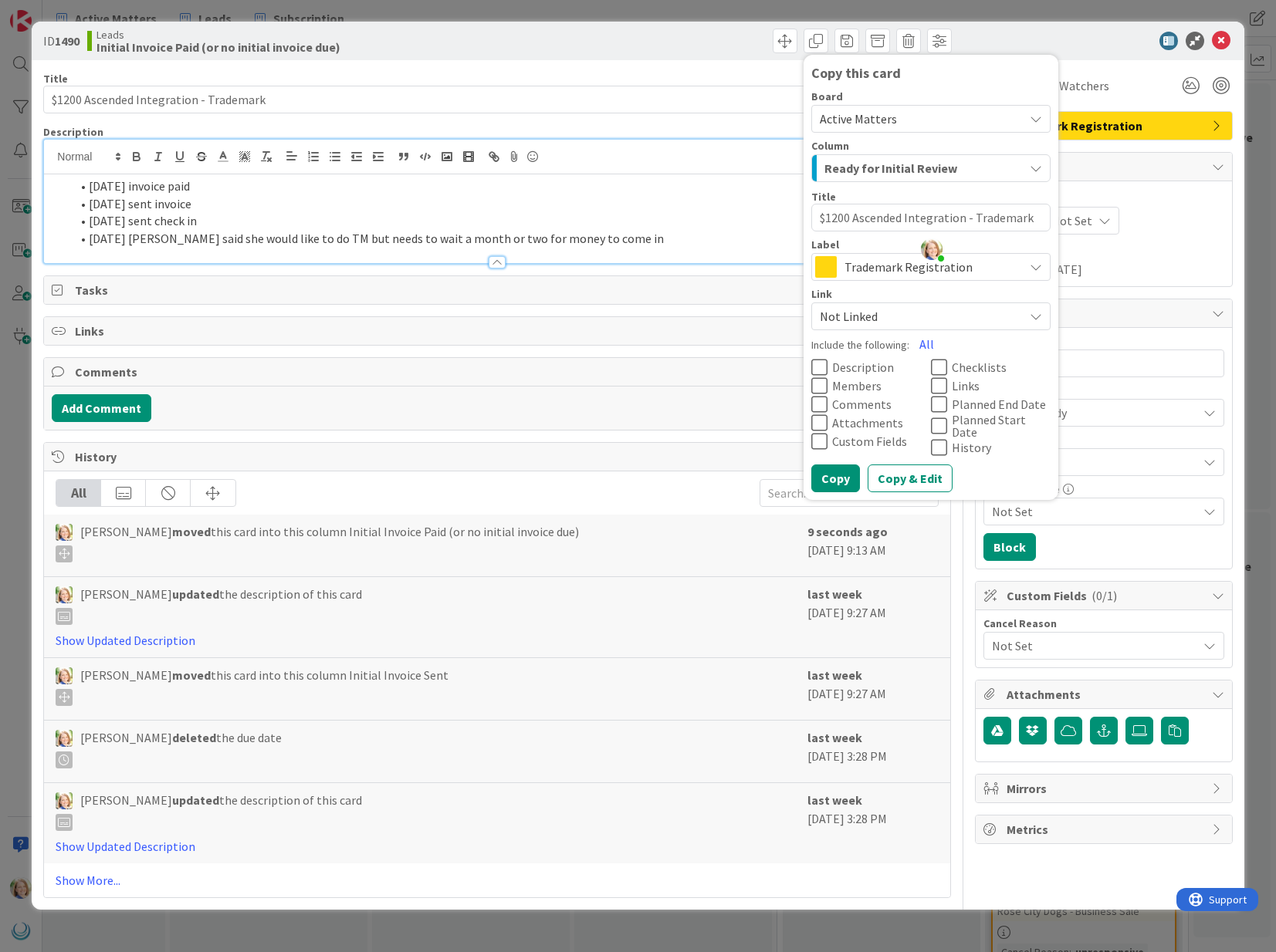
click at [877, 170] on span "Ready for Initial Review" at bounding box center [890, 169] width 133 height 20
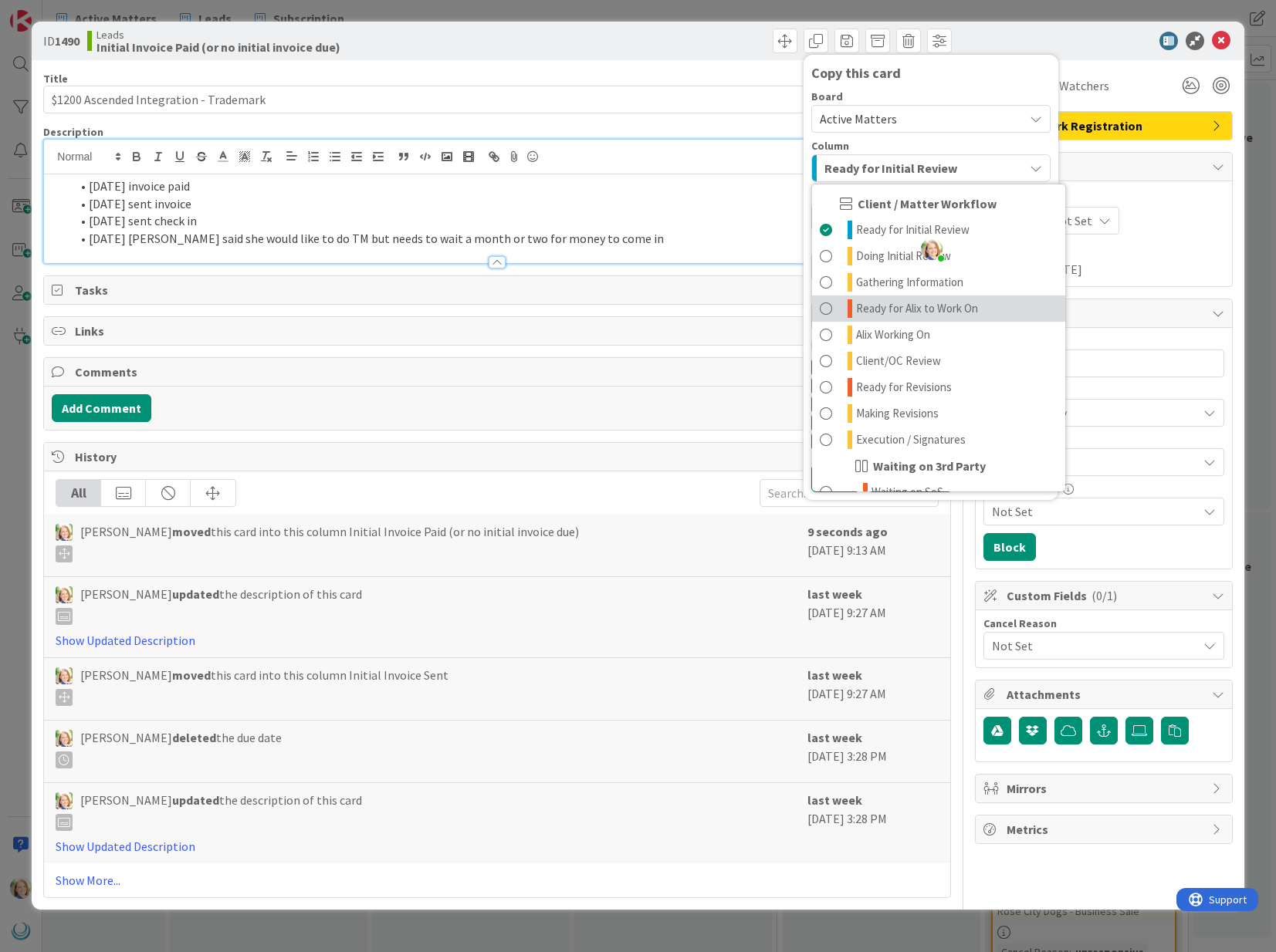
click at [888, 301] on span "Ready for Alix to Work On" at bounding box center [916, 308] width 122 height 19
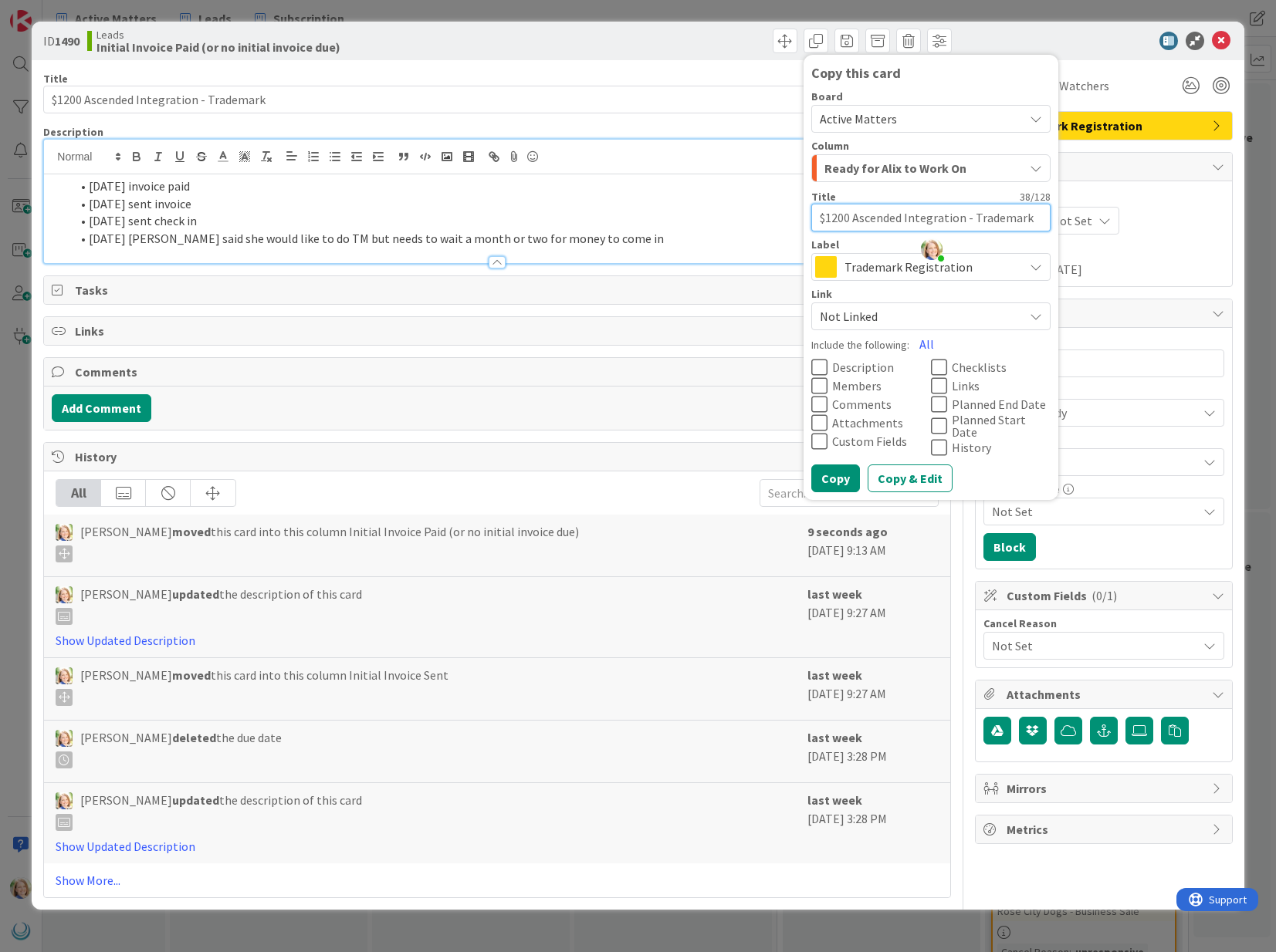
click at [854, 216] on textarea "$1200 Ascended Integration - Trademark" at bounding box center [930, 218] width 239 height 28
type textarea "x"
type textarea "$1200Ascended Integration - Trademark"
type textarea "x"
type textarea "$120Ascended Integration - Trademark"
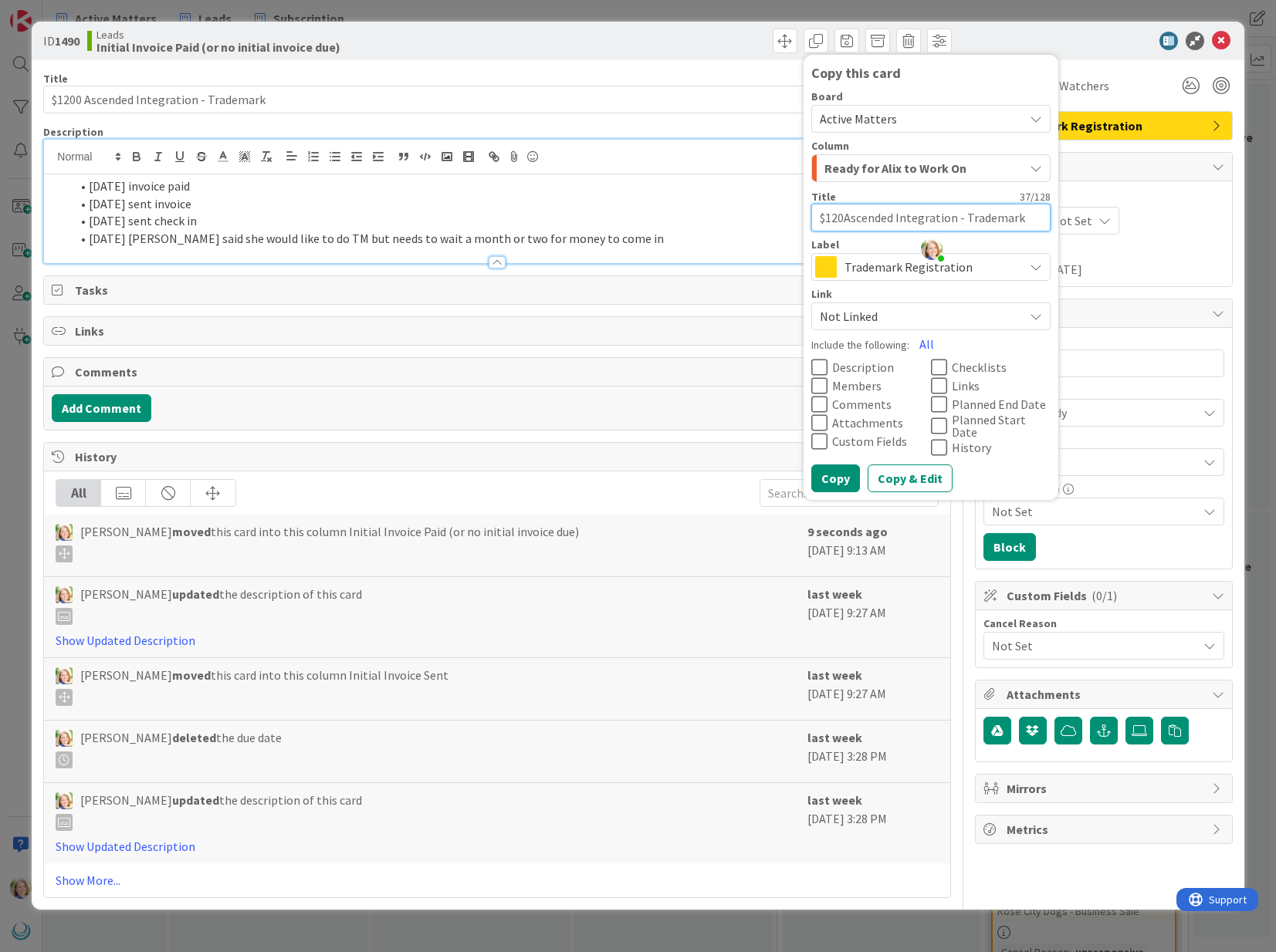
type textarea "x"
type textarea "$12Ascended Integration - Trademark"
type textarea "x"
type textarea "$1Ascended Integration - Trademark"
type textarea "x"
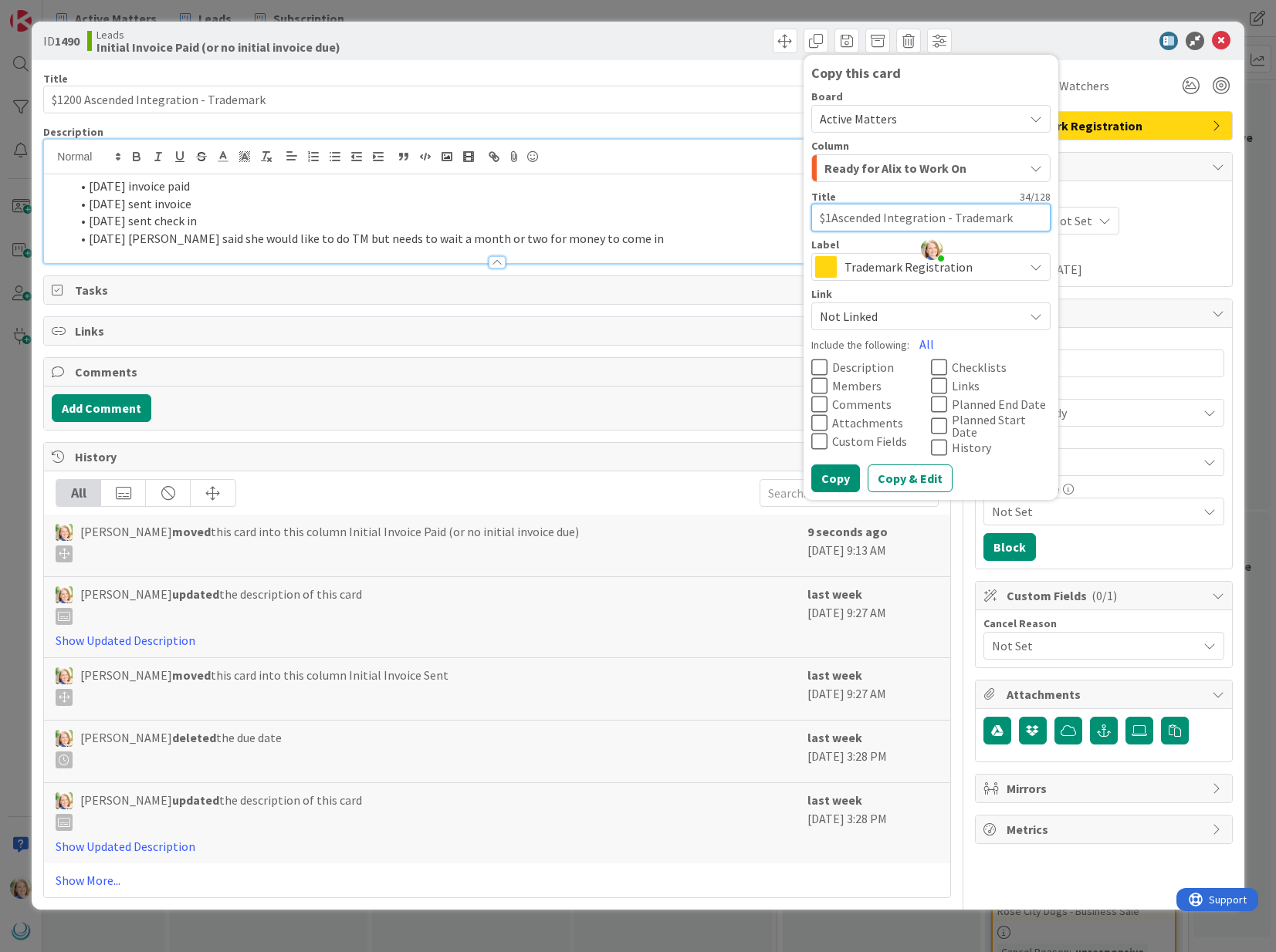
type textarea "$Ascended Integration - Trademark"
type textarea "x"
type textarea "Ascended Integration - Trademark"
click at [923, 344] on button "All" at bounding box center [926, 345] width 34 height 28
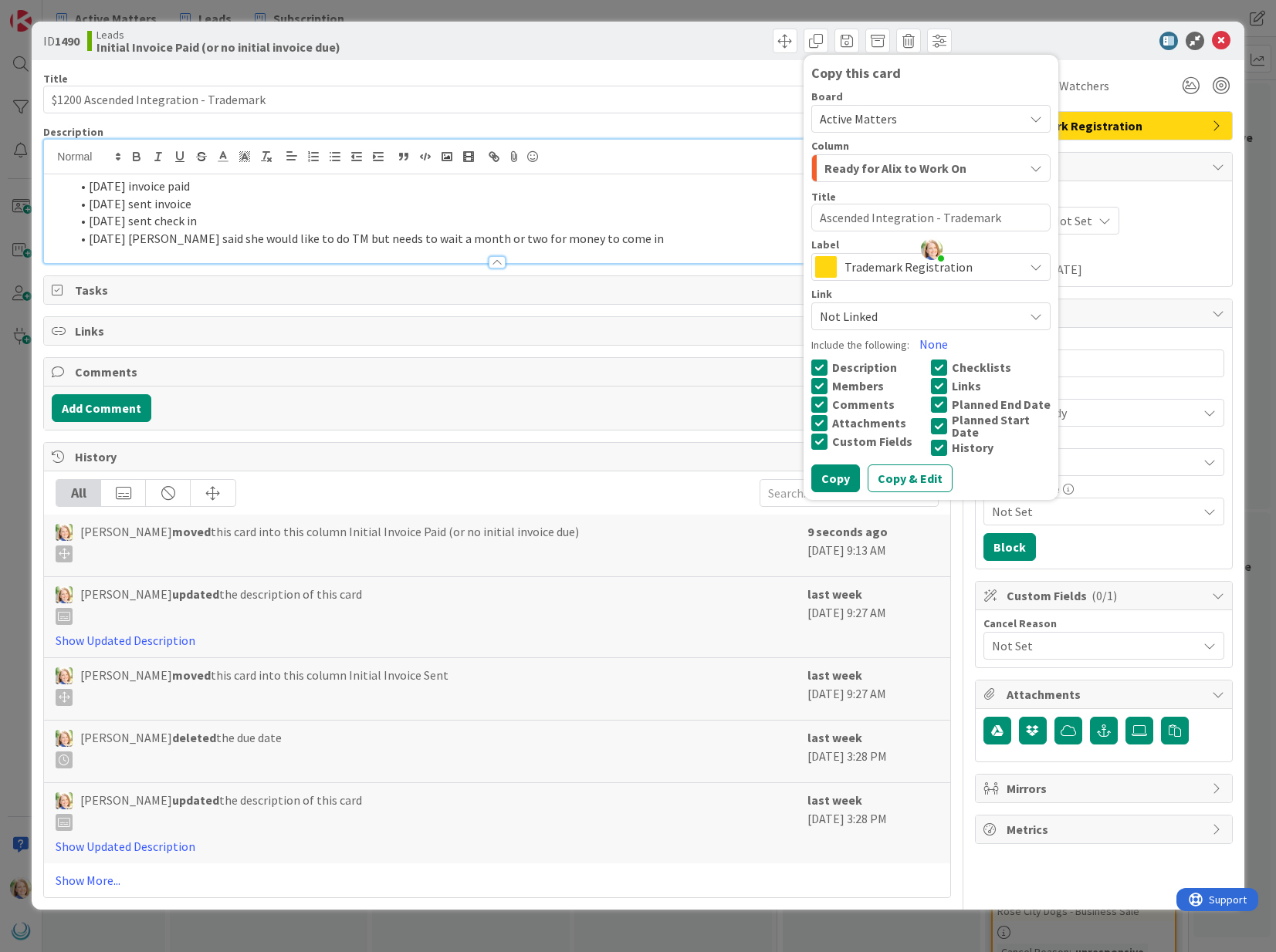
click at [937, 443] on icon at bounding box center [938, 448] width 16 height 19
click at [830, 482] on button "Copy" at bounding box center [835, 479] width 48 height 28
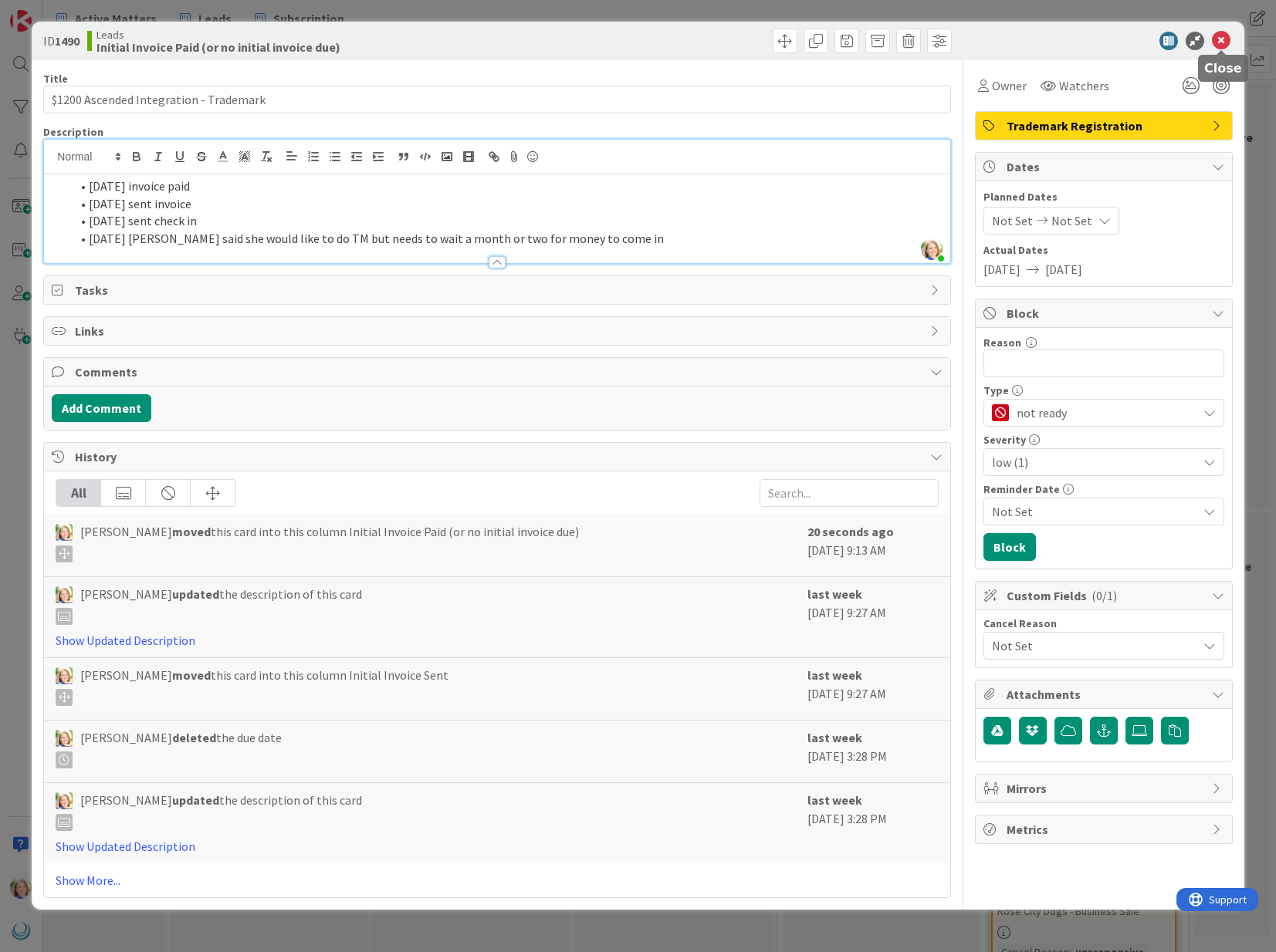
click at [1222, 46] on icon at bounding box center [1221, 41] width 19 height 19
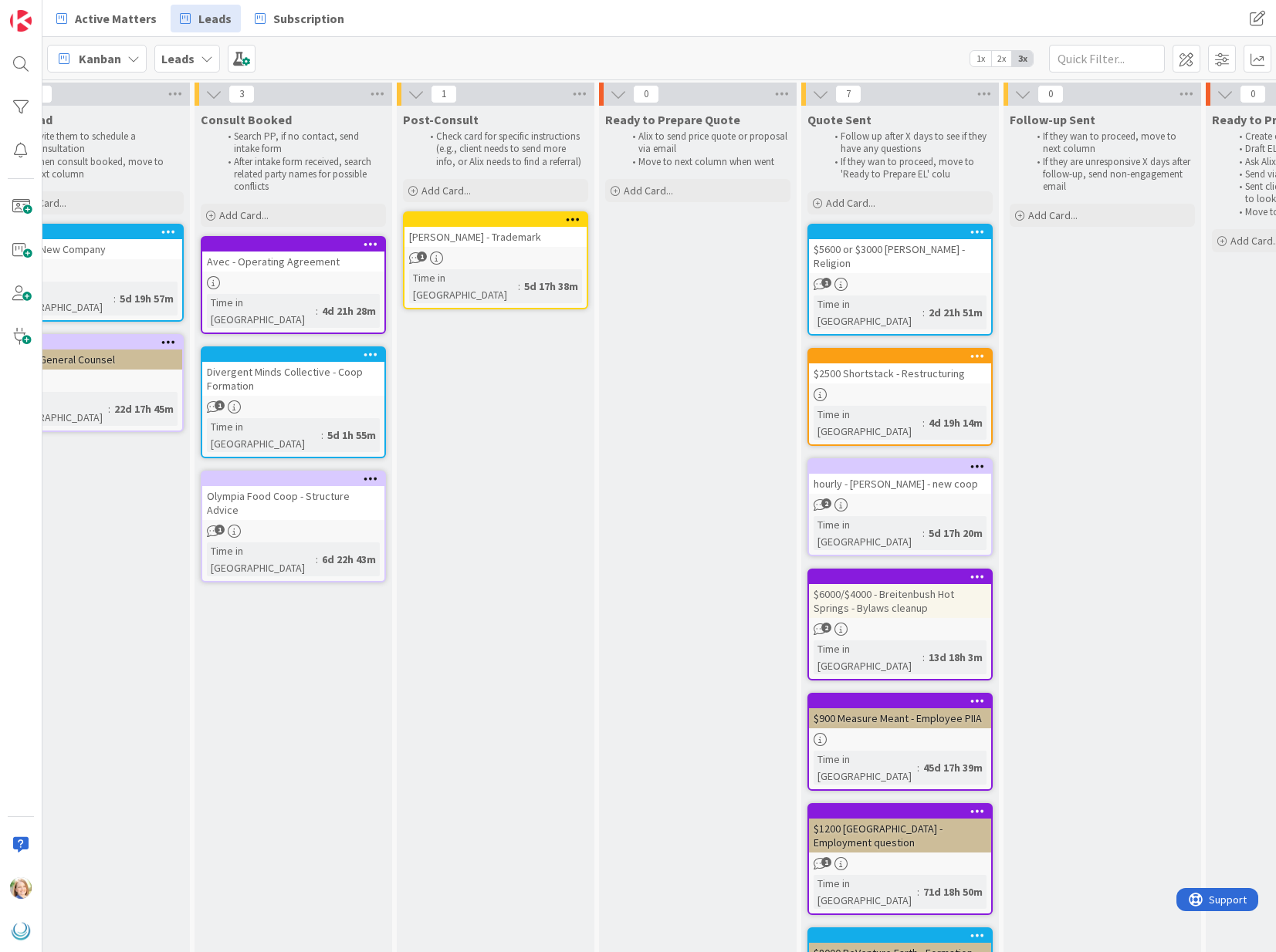
scroll to position [1, 0]
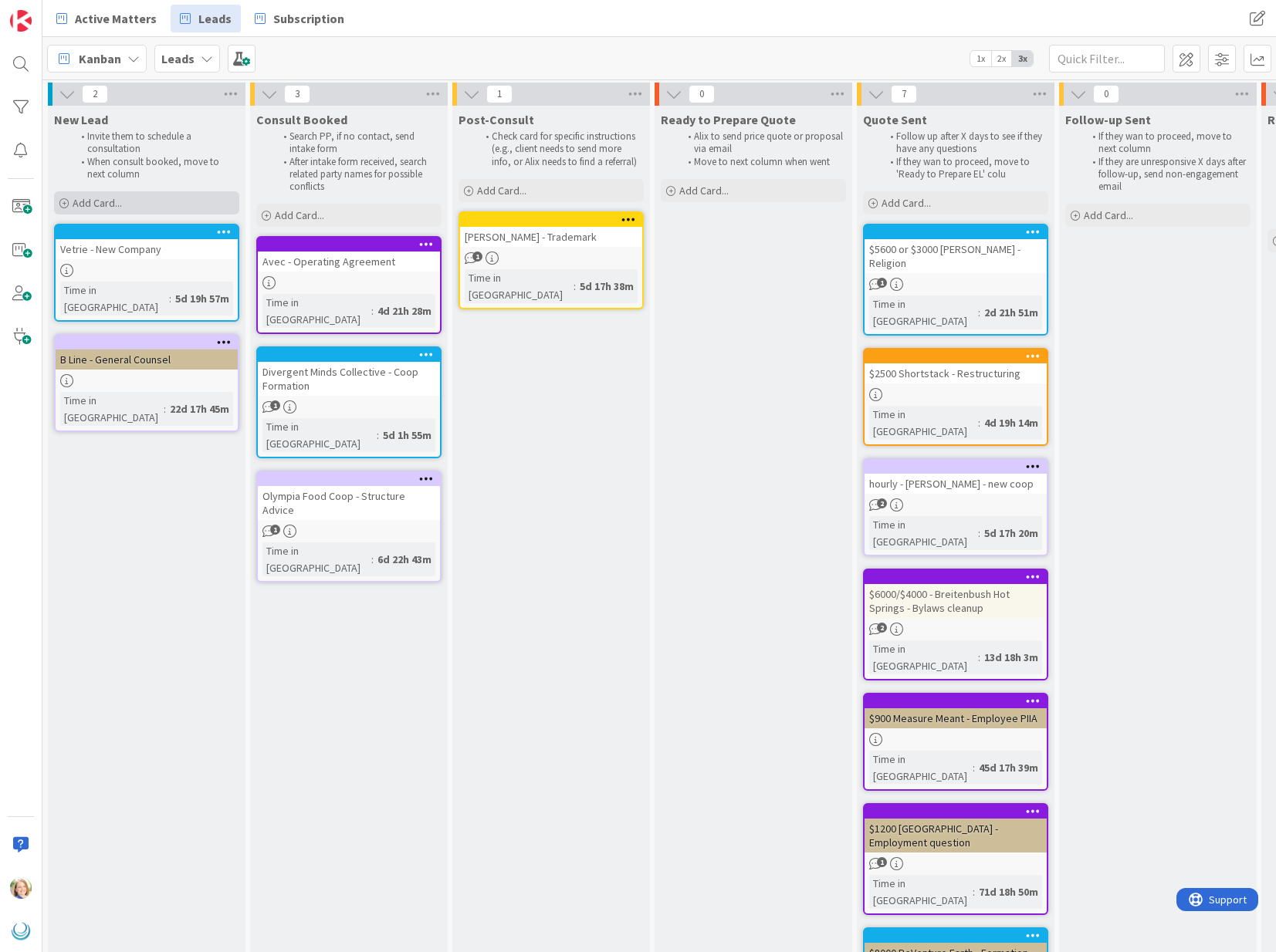
click at [132, 191] on div "Add Card..." at bounding box center [146, 202] width 185 height 23
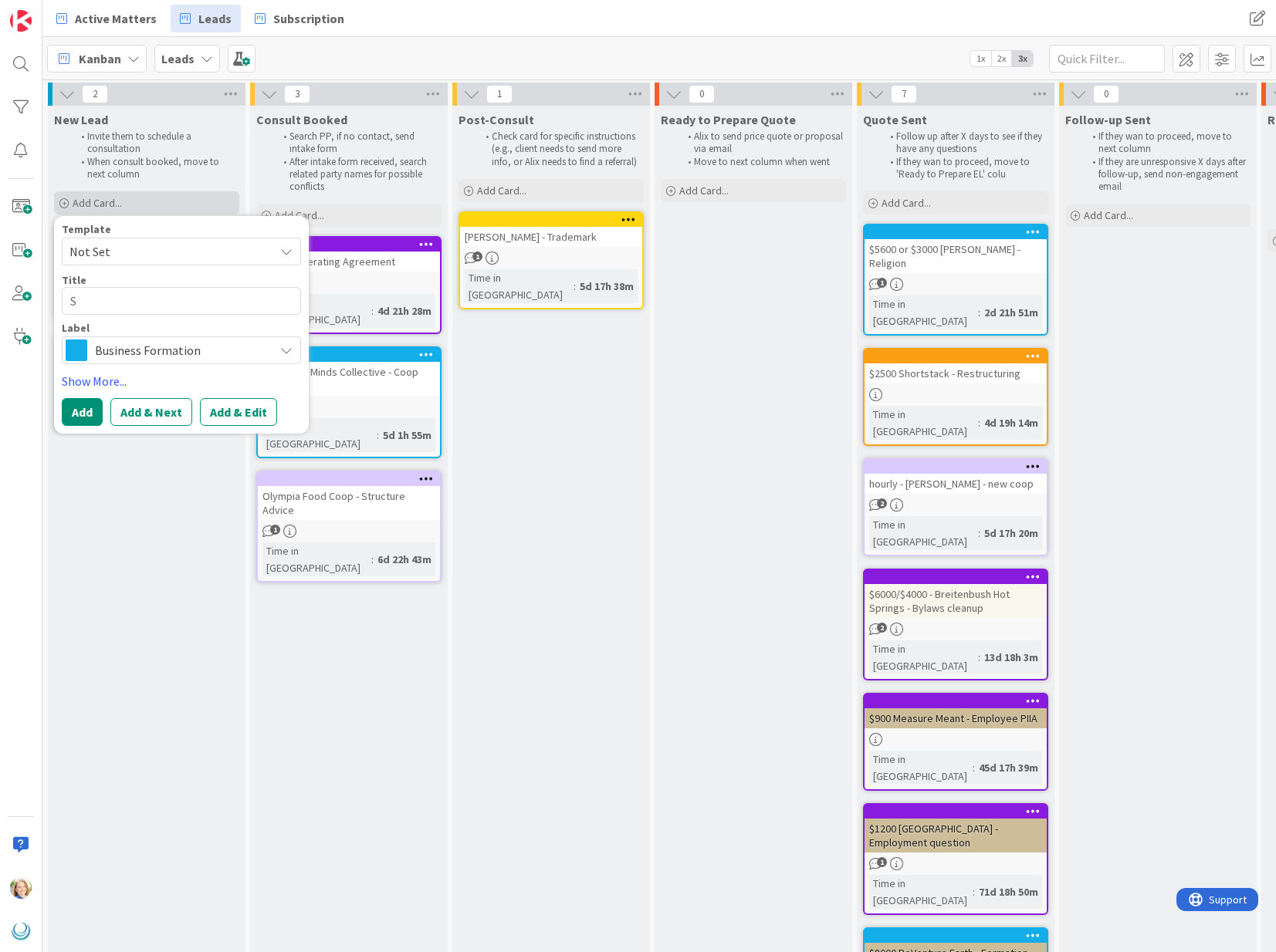
type textarea "x"
type textarea "S"
type textarea "x"
type textarea "St"
type textarea "x"
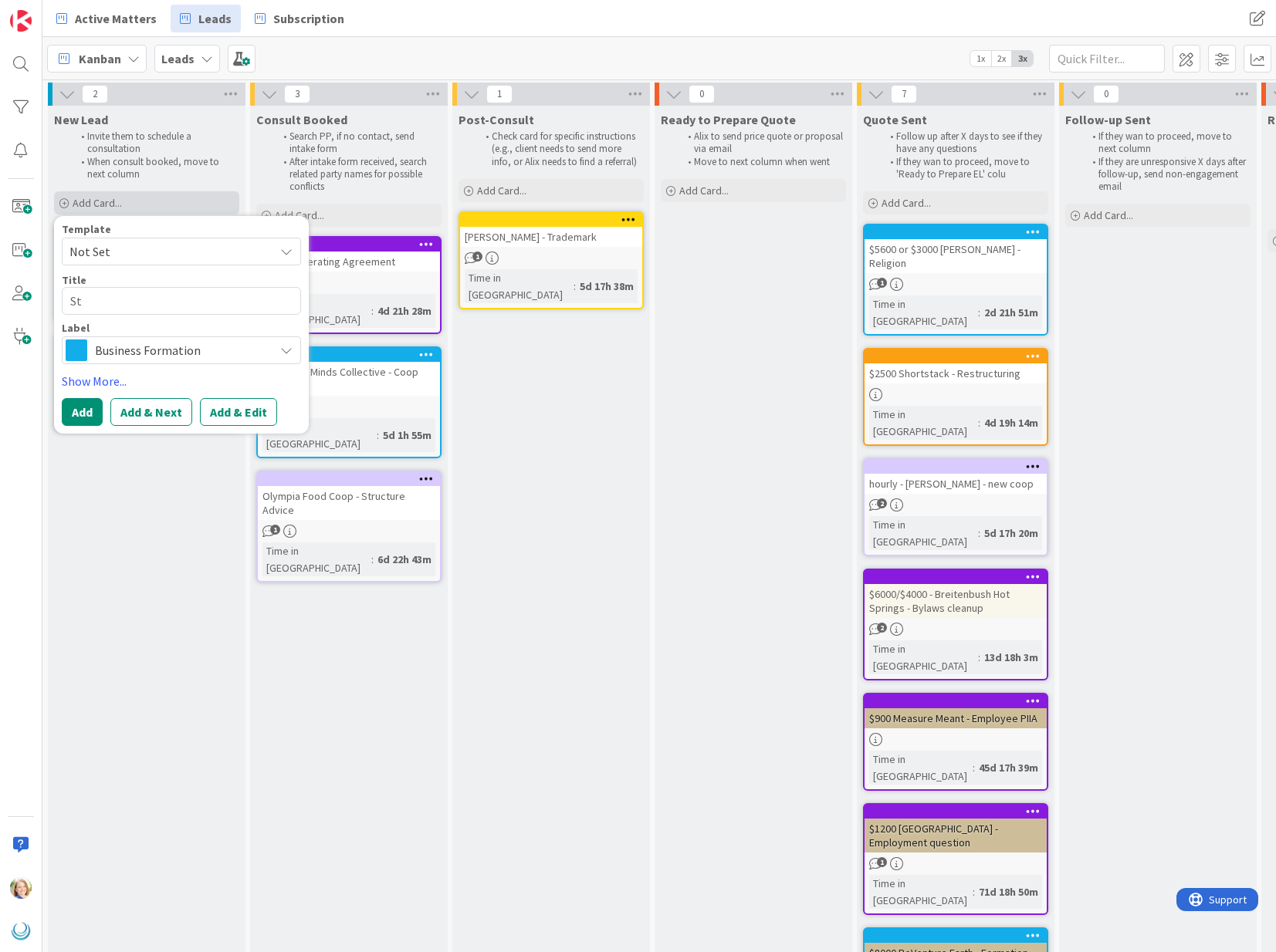
type textarea "Sta"
type textarea "x"
type textarea "Stac"
type textarea "x"
type textarea "Stacy"
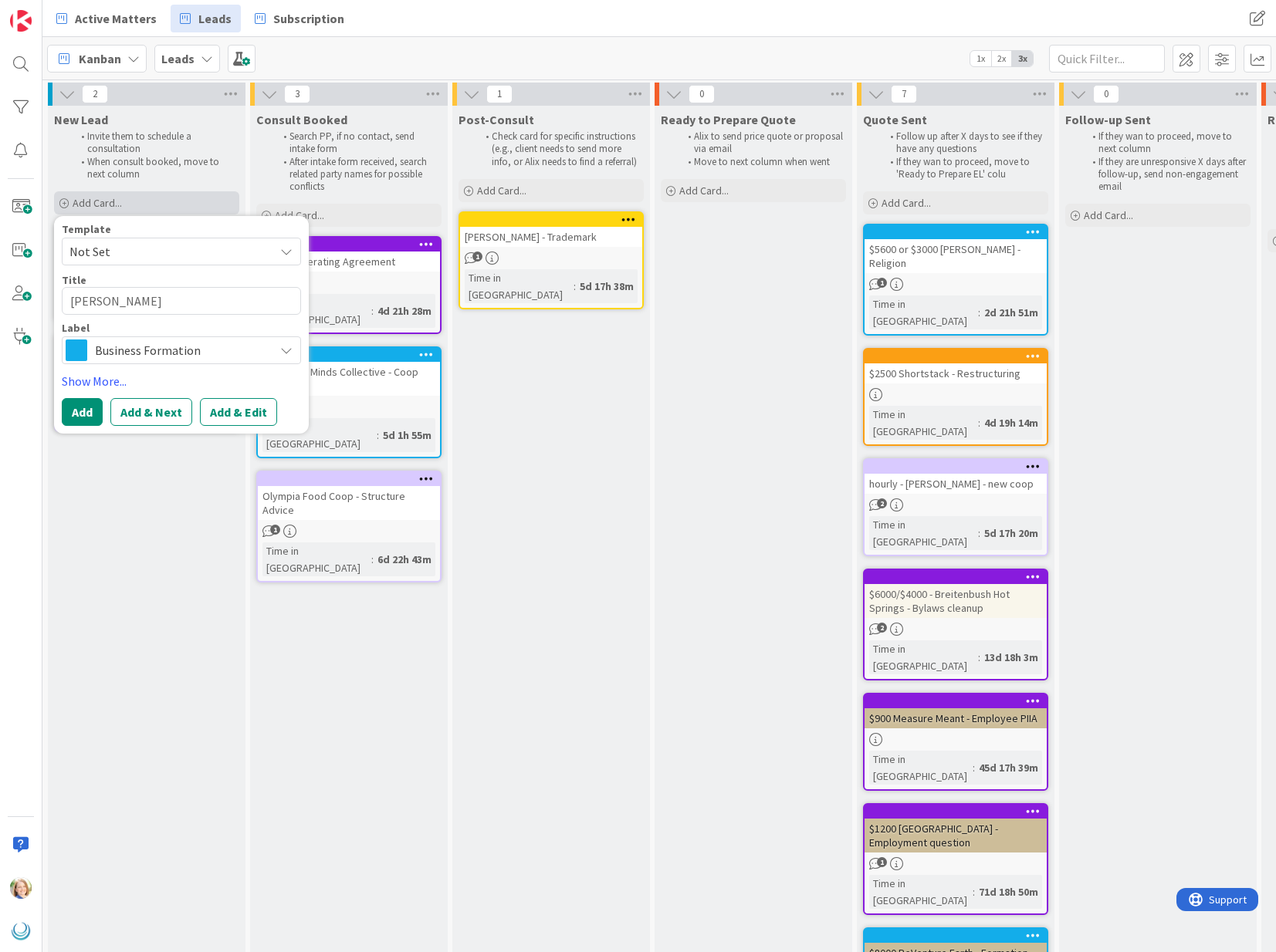
type textarea "x"
type textarea "Stacy"
type textarea "x"
type textarea "Stacy L"
type textarea "x"
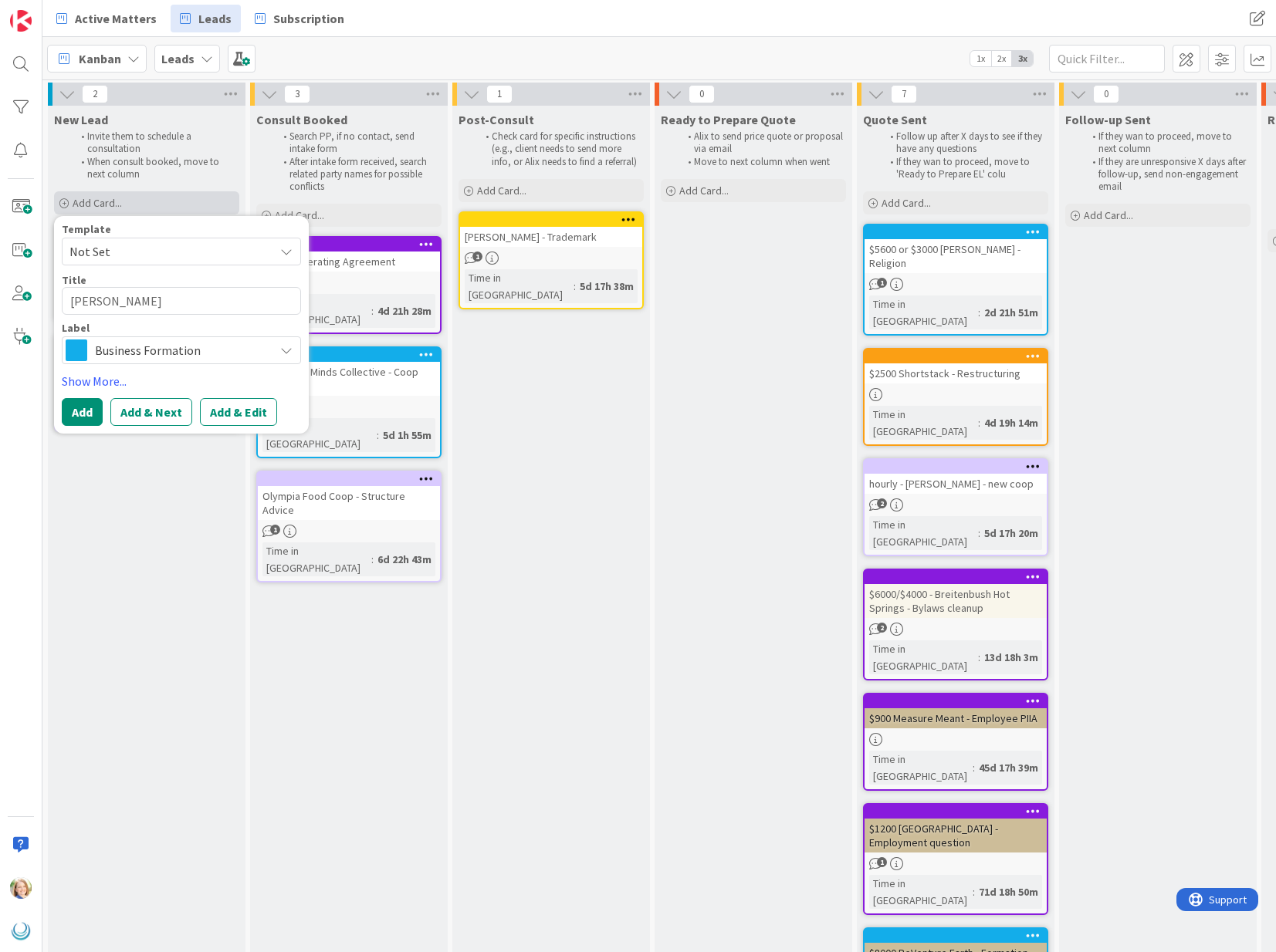
type textarea "Stacy Le"
type textarea "x"
type textarea "Stacy Lee"
type textarea "x"
type textarea "Stacy Lee"
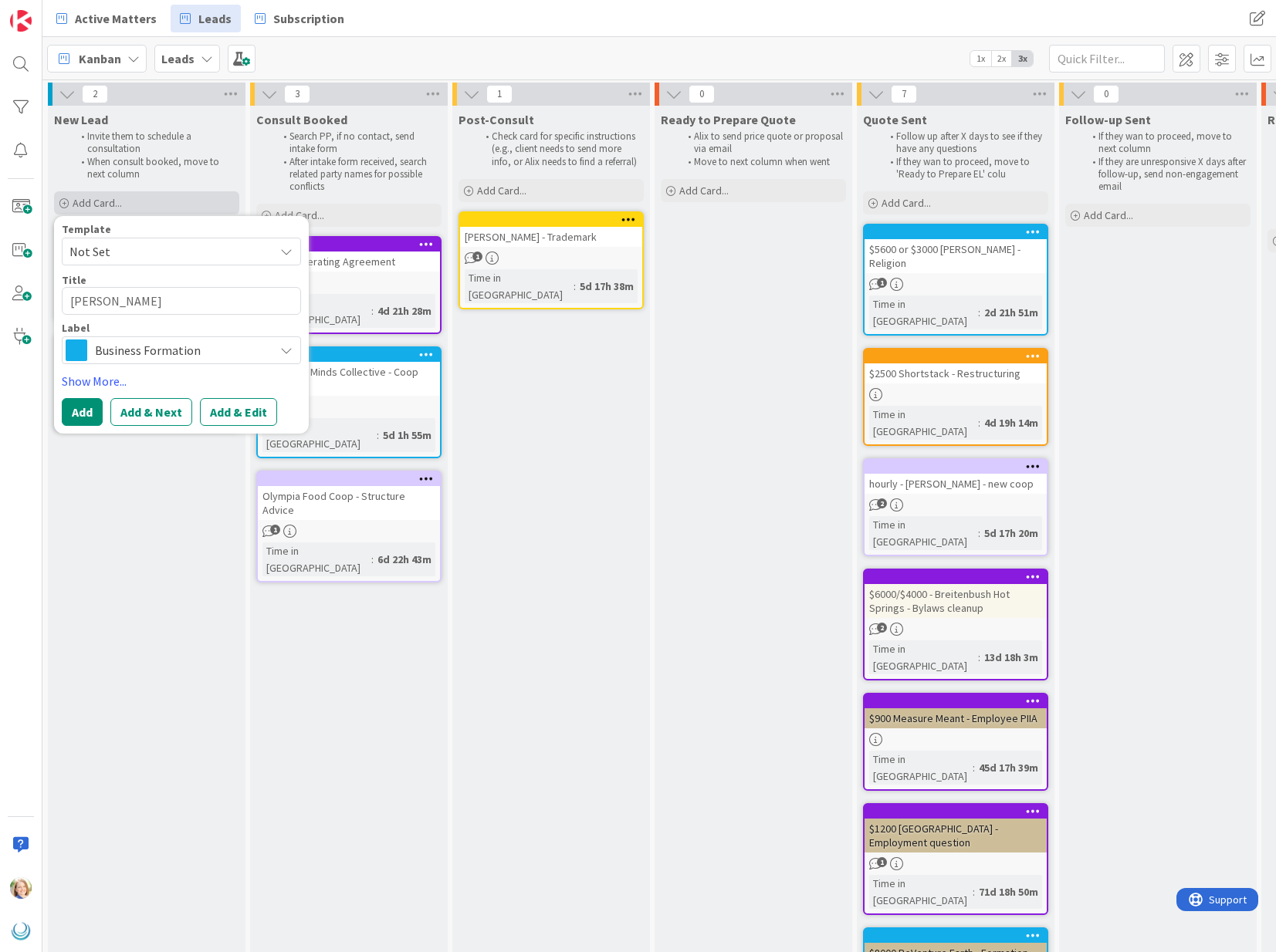
type textarea "x"
type textarea "Stacy Lee -"
type textarea "x"
type textarea "Stacy Lee -"
type textarea "x"
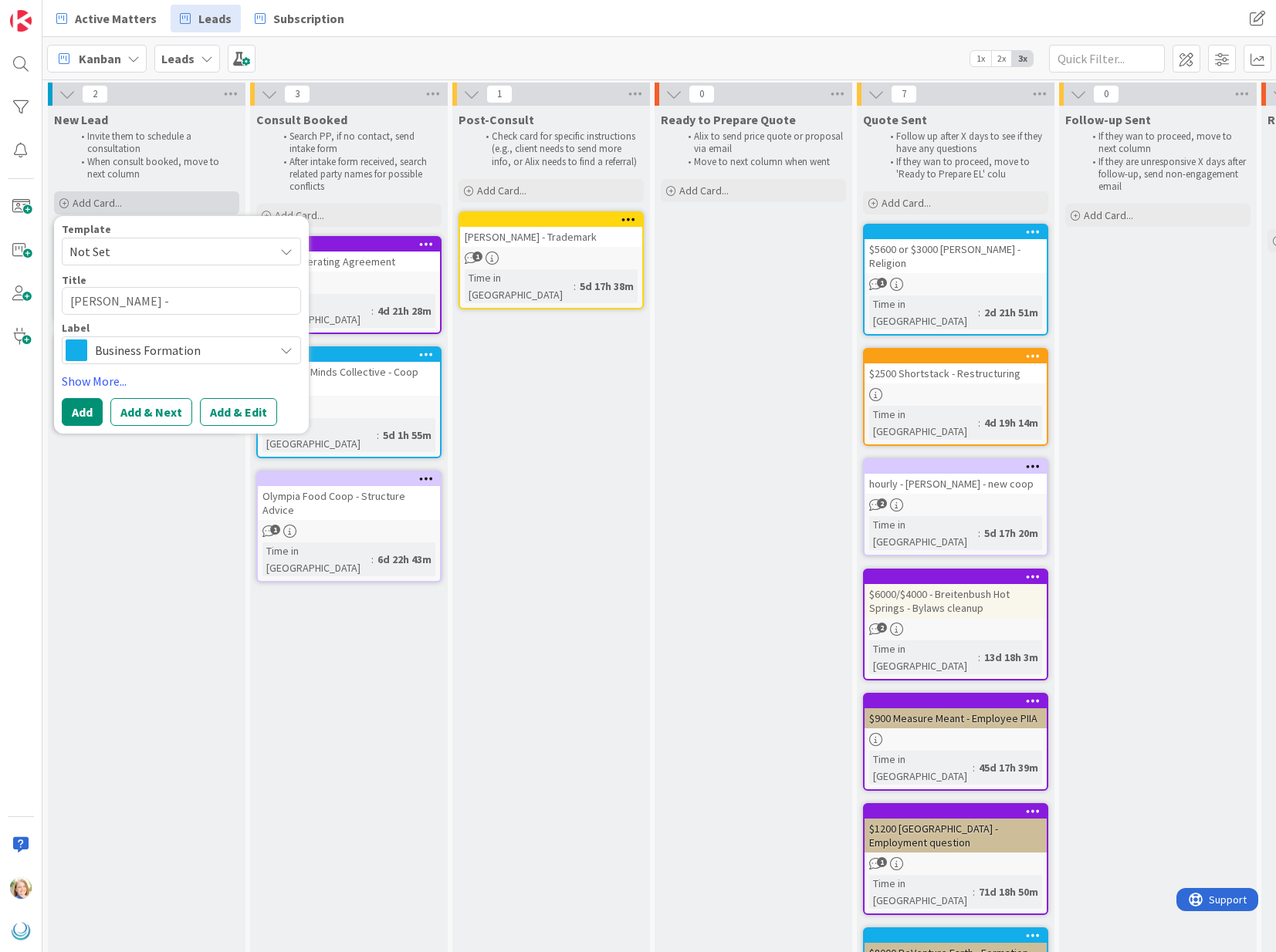
type textarea "Stacy Lee - W"
type textarea "x"
type textarea "Stacy Lee - We"
type textarea "x"
type textarea "Stacy Lee - Wel"
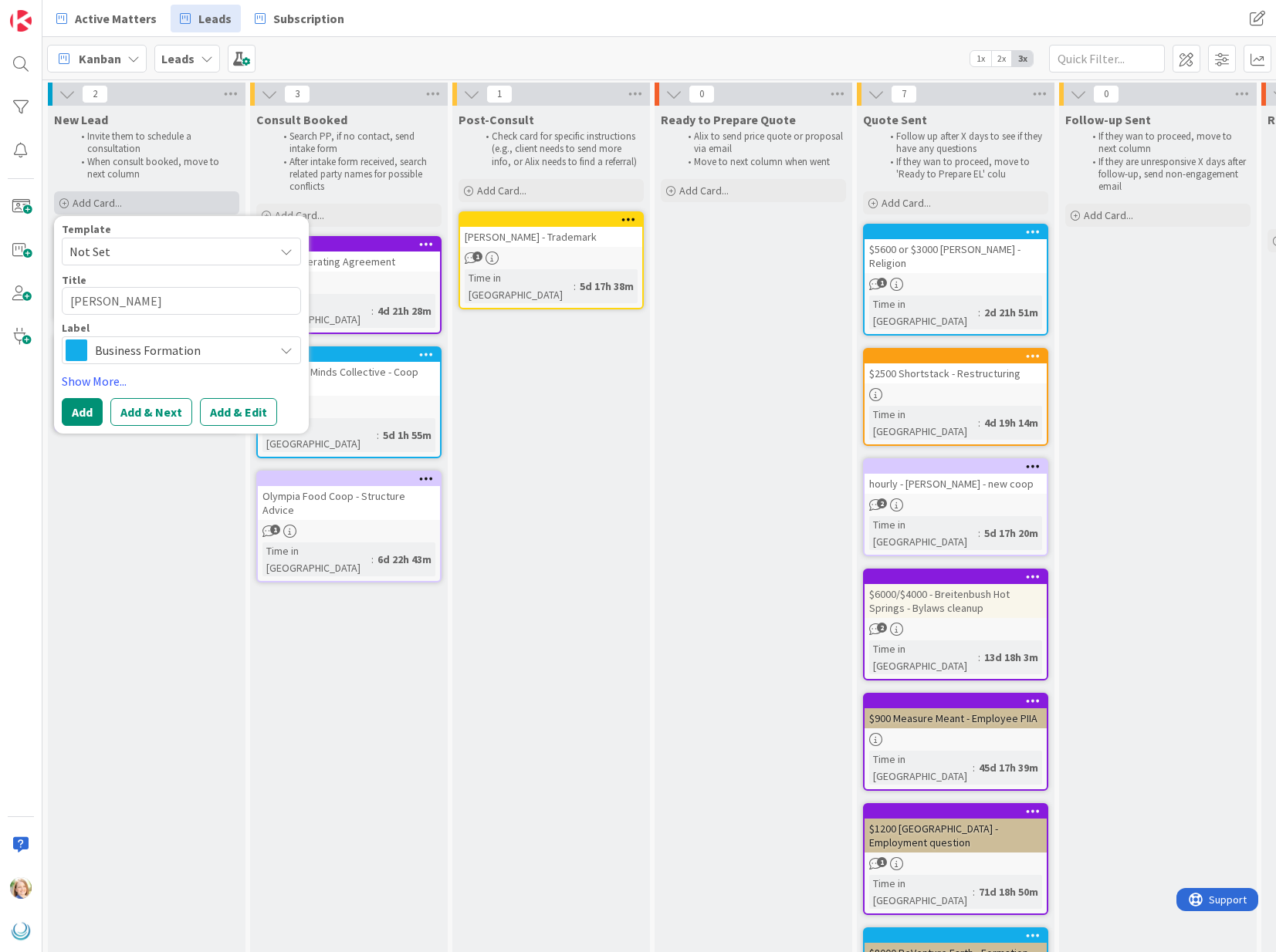
type textarea "x"
type textarea "Stacy Lee - Well"
type textarea "x"
type textarea "Stacy Lee - Welln"
type textarea "x"
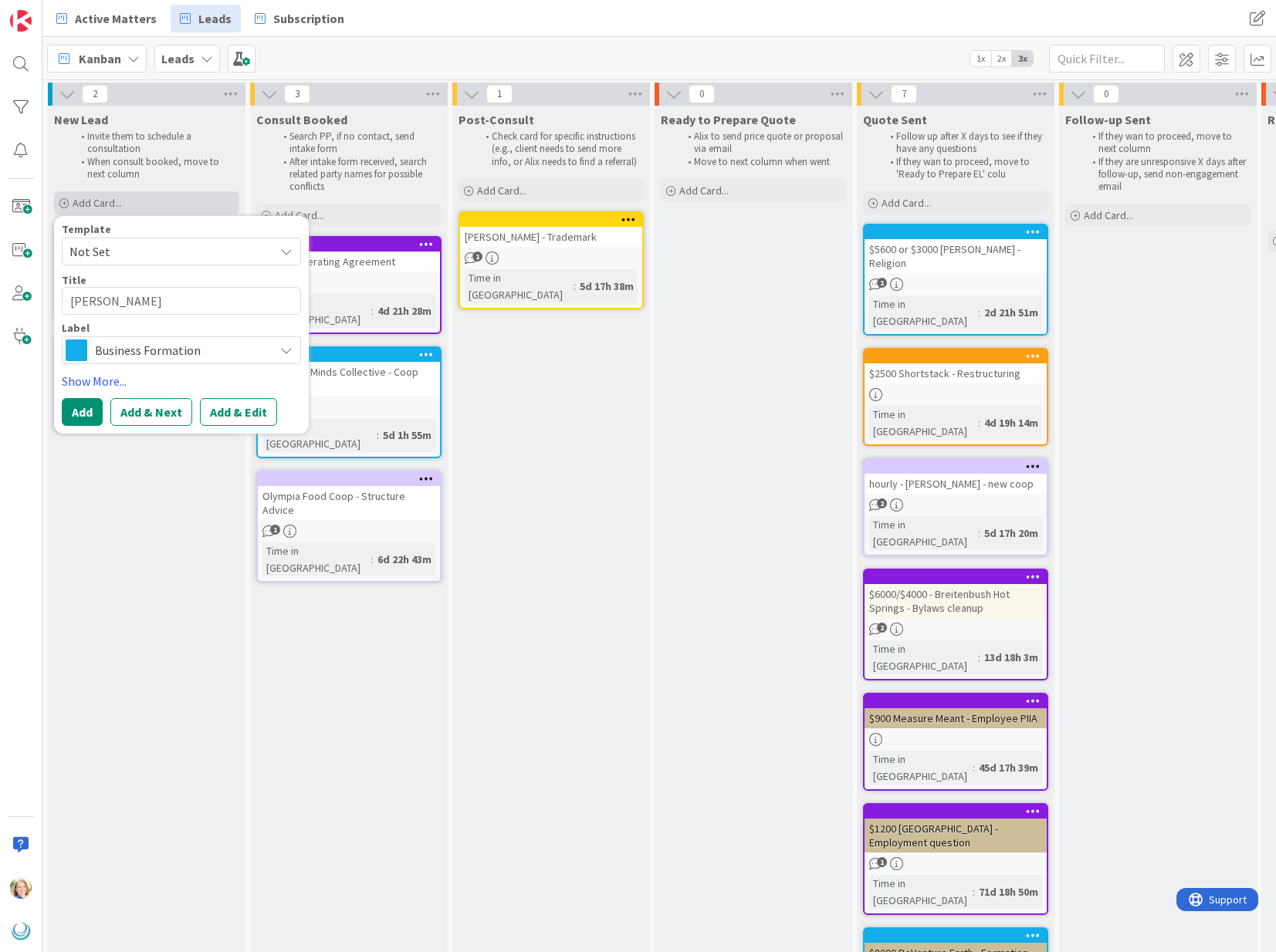
type textarea "Stacy Lee - Wellne"
type textarea "x"
type textarea "Stacy Lee - Wellnes"
type textarea "x"
type textarea "Stacy Lee - Wellness"
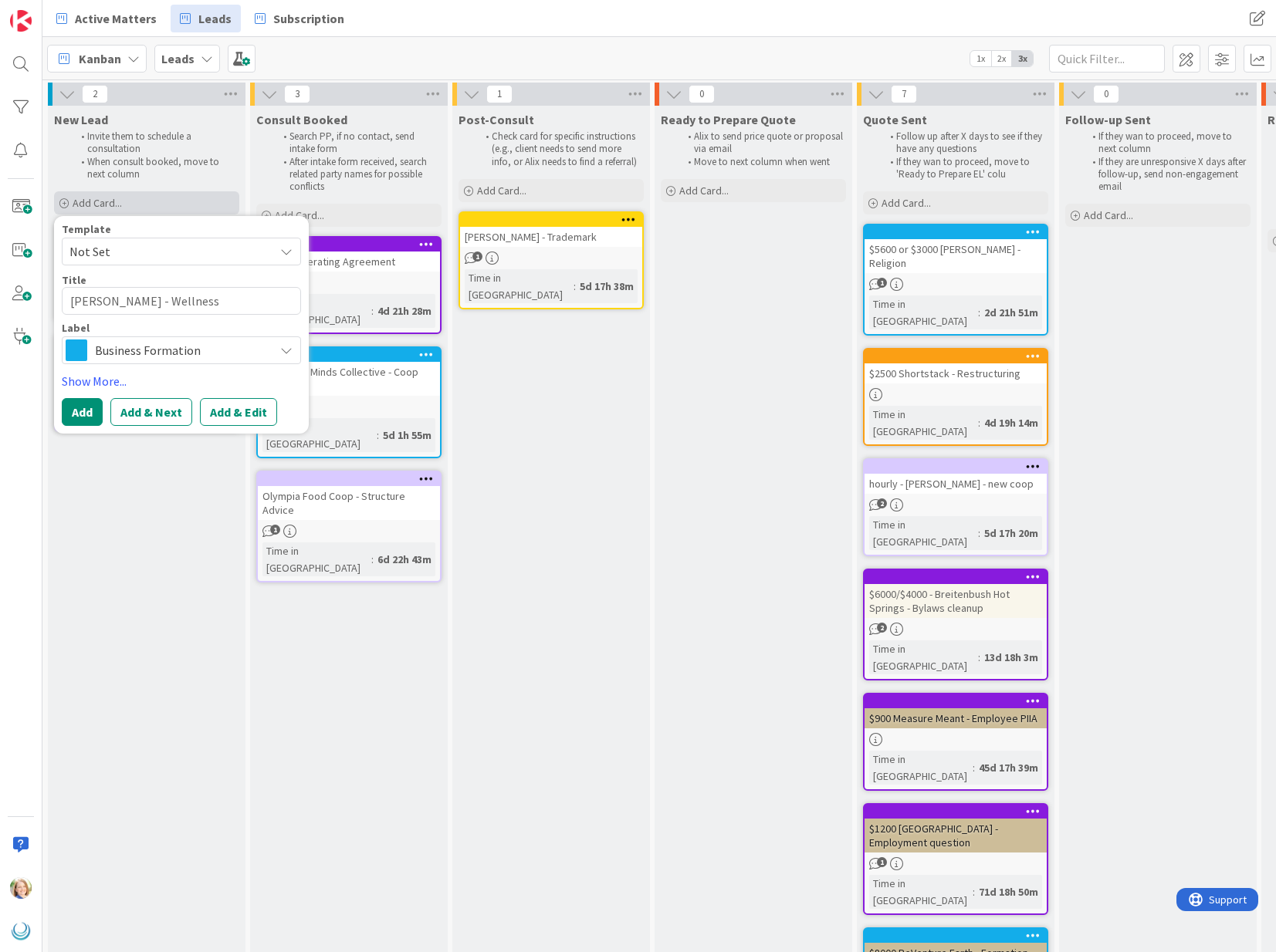
type textarea "x"
type textarea "Stacy Lee - Wellness"
type textarea "x"
type textarea "Stacy Lee - Wellness C"
type textarea "x"
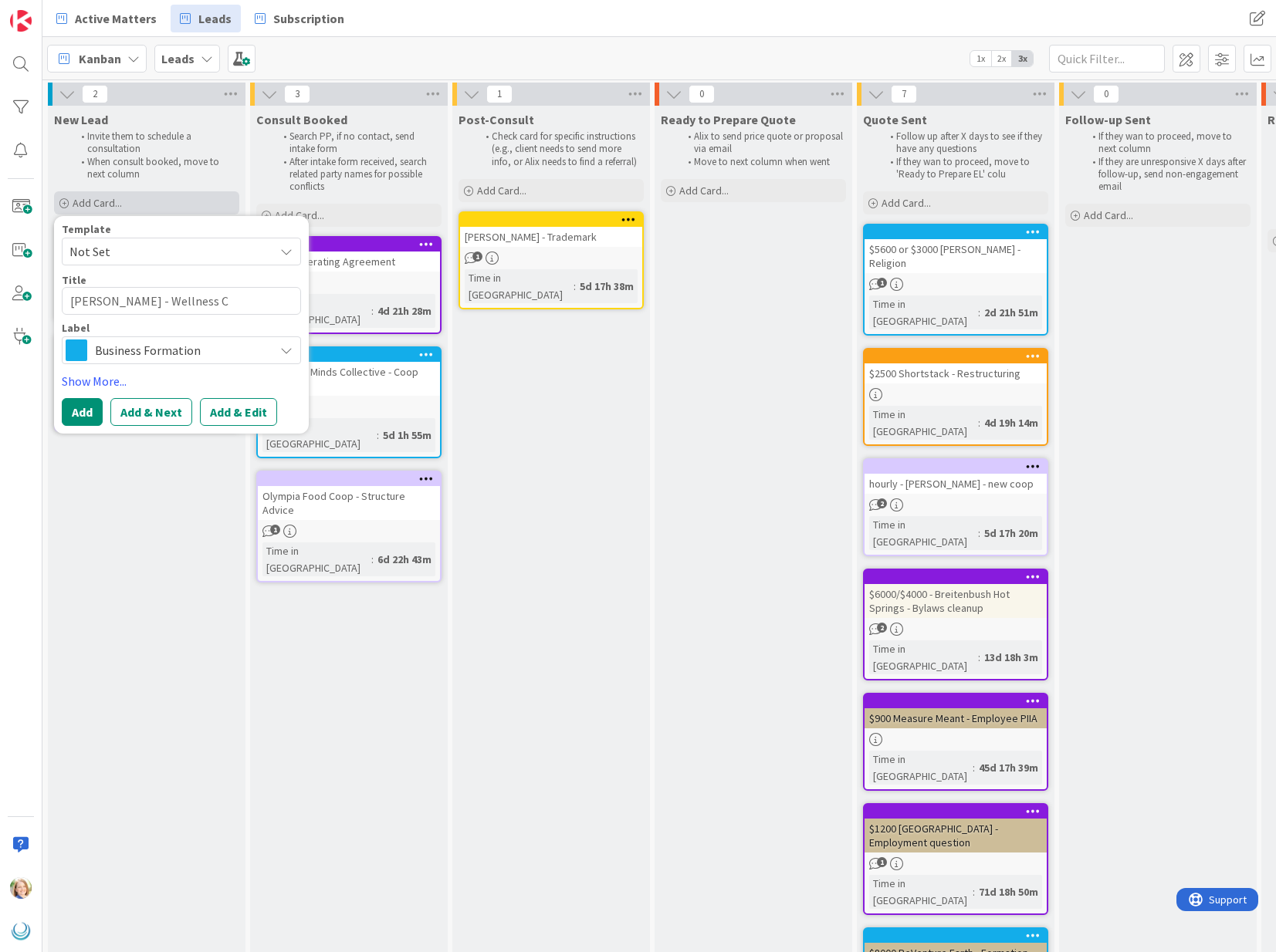
type textarea "Stacy Lee - Wellness Ce"
type textarea "x"
type textarea "Stacy Lee - Wellness Cen"
type textarea "x"
type textarea "Stacy Lee - Wellness Cent"
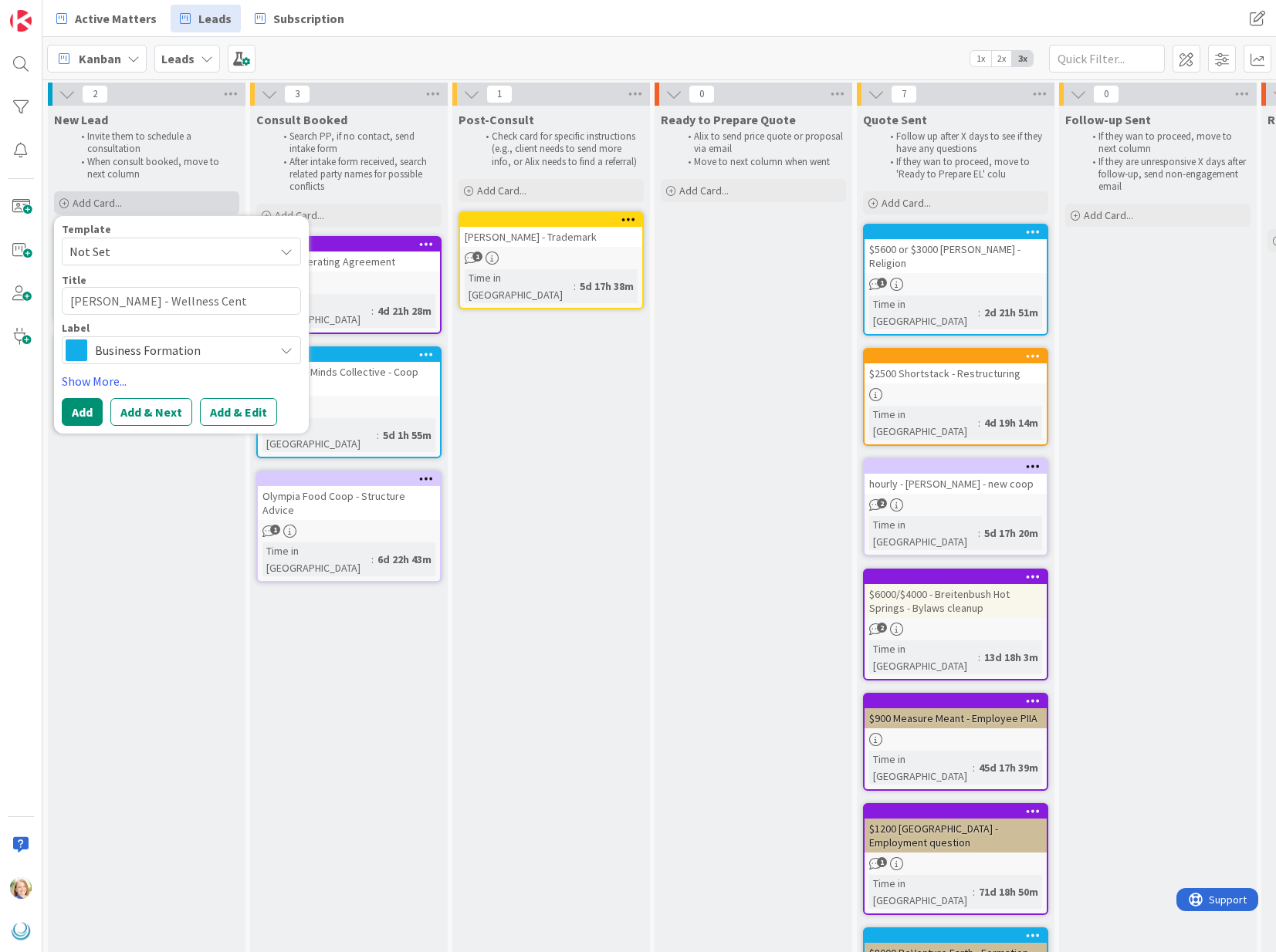
type textarea "x"
type textarea "Stacy Lee - Wellness Cente"
type textarea "x"
type textarea "Stacy Lee - Wellness Center"
type textarea "x"
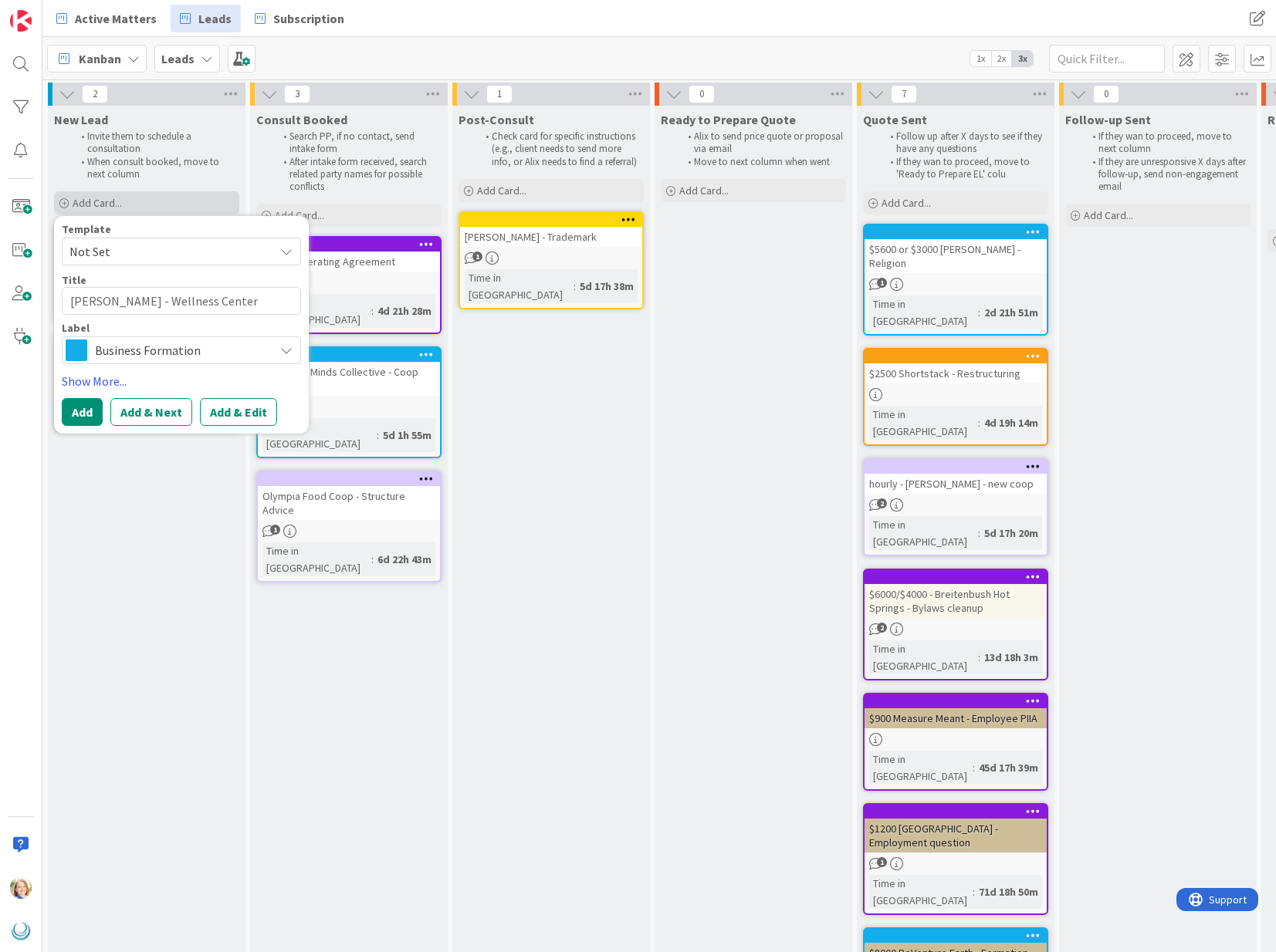
type textarea "Stacy Lee - Wellness Center"
type textarea "x"
type textarea "Stacy Lee - Wellness Center P"
type textarea "x"
type textarea "Stacy Lee - Wellness Center Pu"
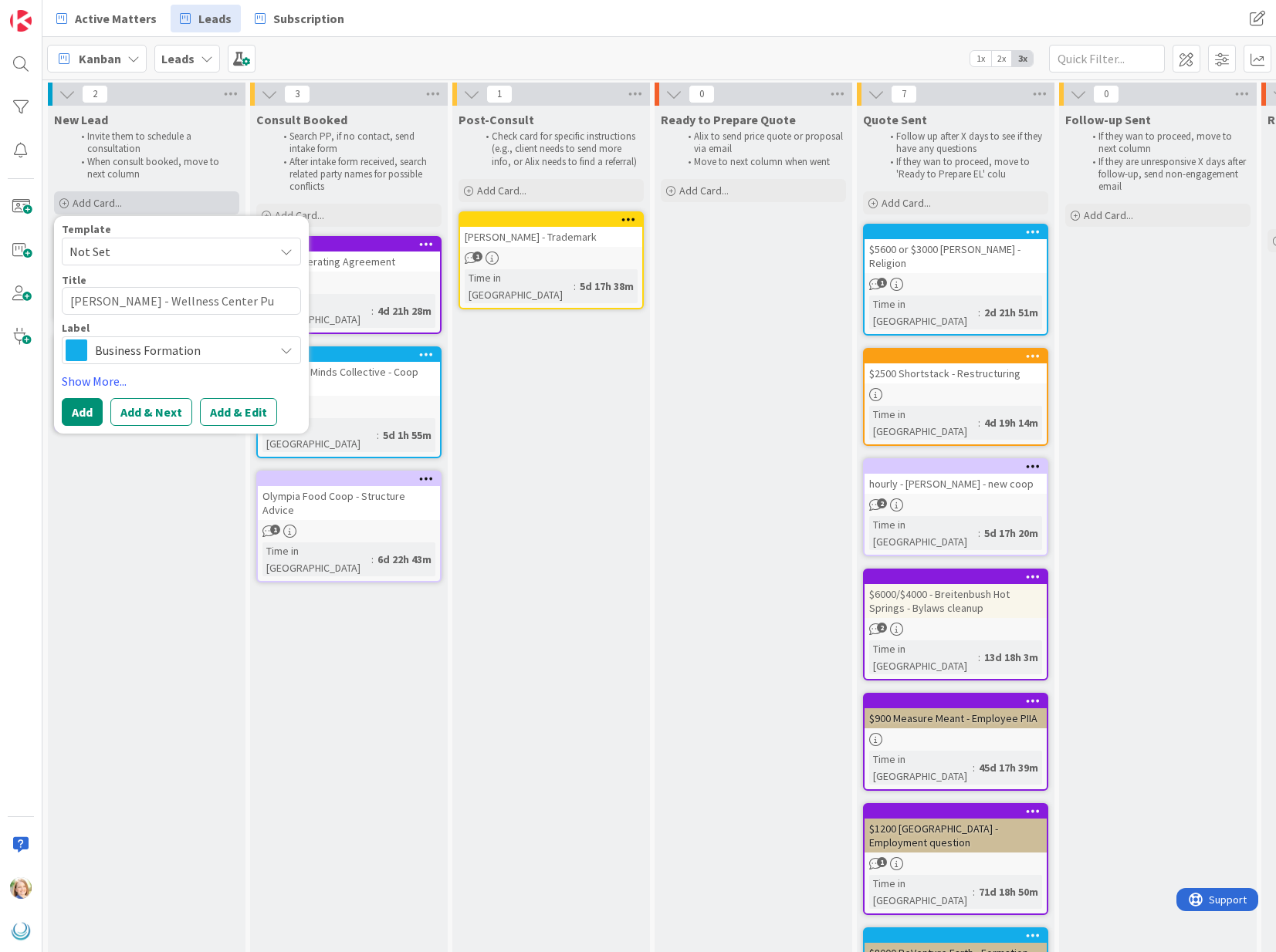
type textarea "x"
type textarea "Stacy Lee - Wellness Center Pur"
type textarea "x"
type textarea "Stacy Lee - Wellness Center Purc"
type textarea "x"
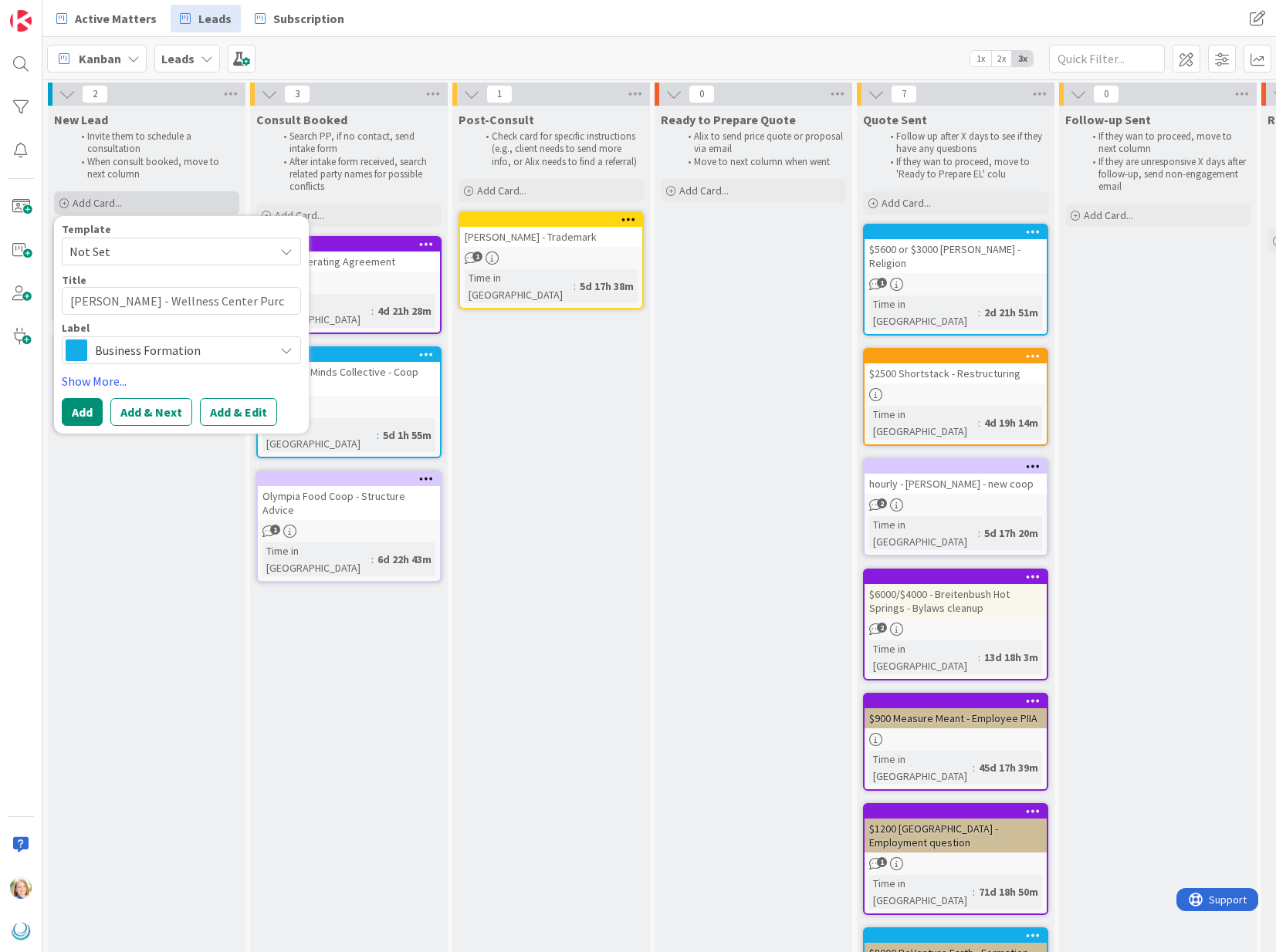
type textarea "Stacy Lee - Wellness Center Purch"
type textarea "x"
type textarea "Stacy Lee - Wellness Center Purcha"
type textarea "x"
type textarea "Stacy Lee - Wellness Center Purchas"
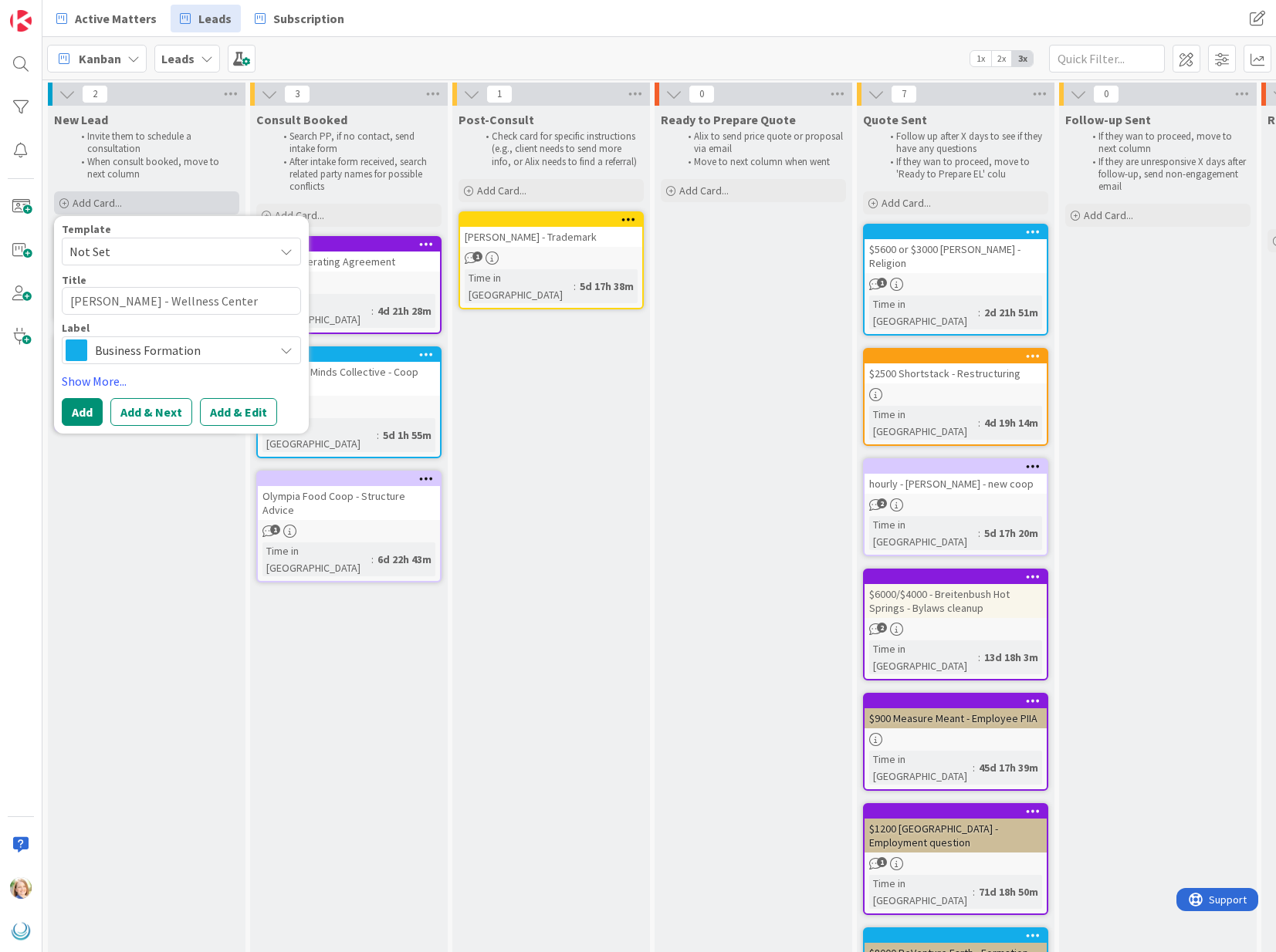
type textarea "x"
type textarea "Stacy Lee - Wellness Center Purchase"
click at [151, 345] on span "Business Formation" at bounding box center [181, 350] width 171 height 21
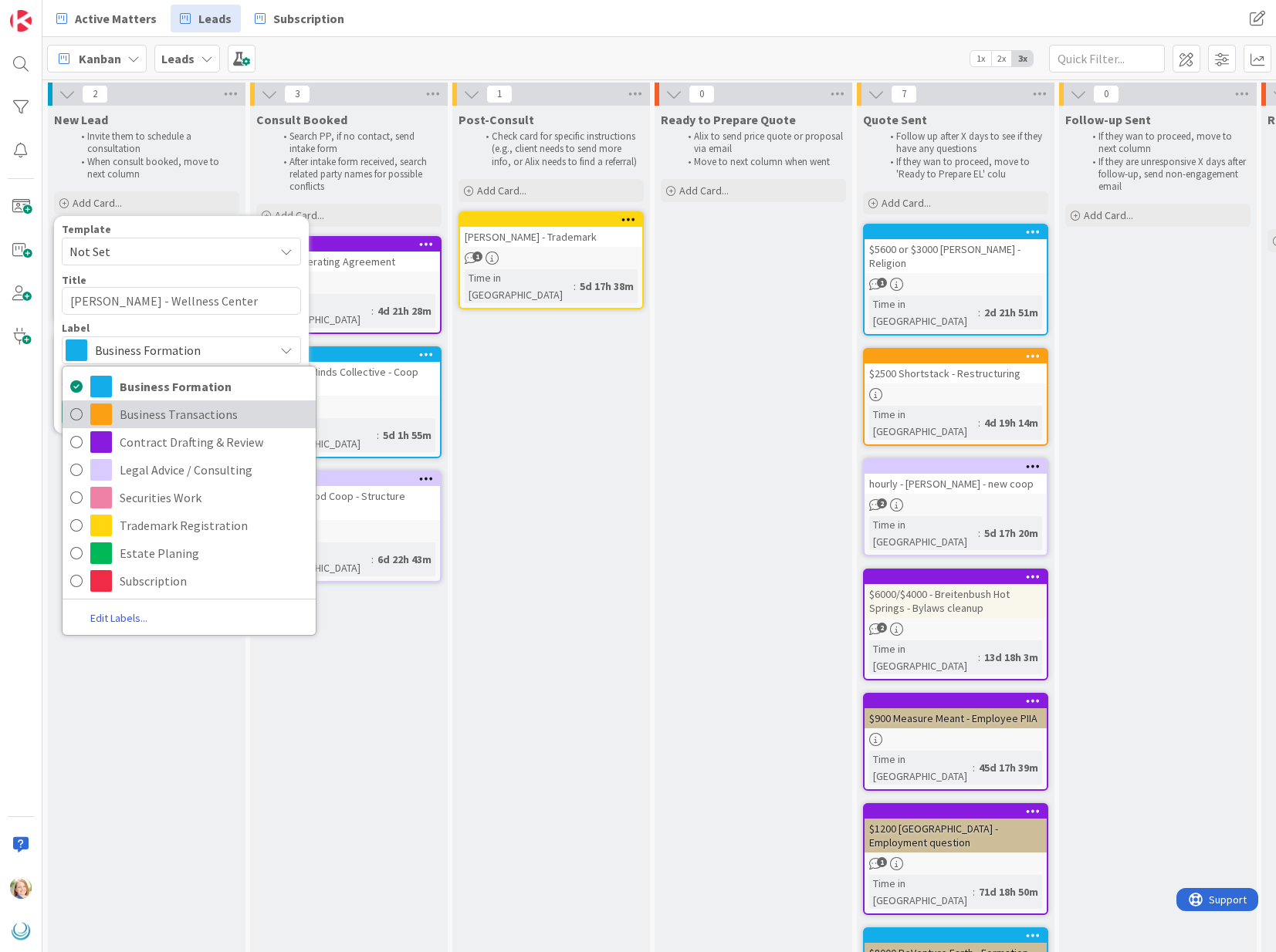
click at [156, 414] on span "Business Transactions" at bounding box center [213, 414] width 188 height 23
type textarea "x"
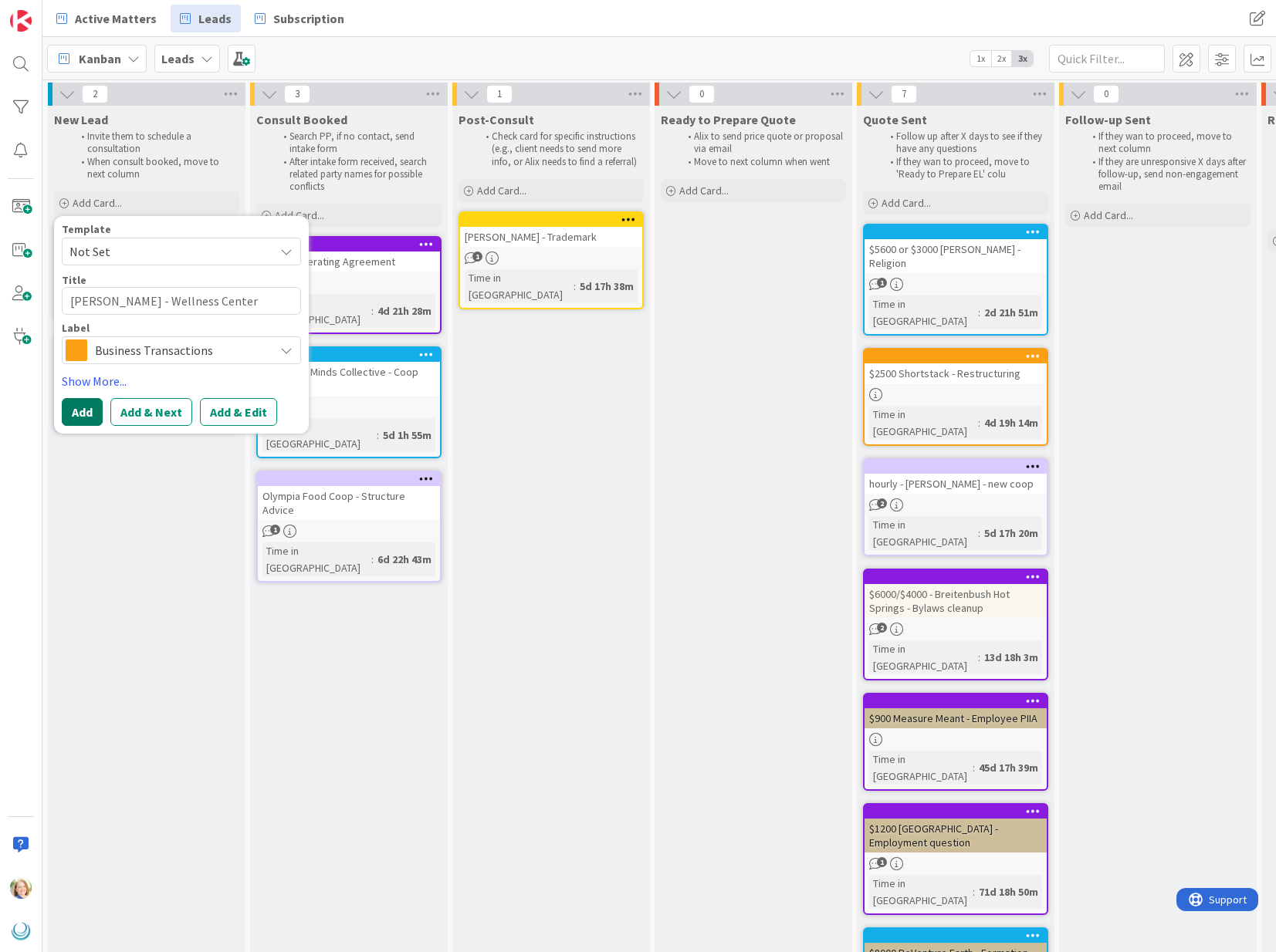
click at [79, 410] on button "Add" at bounding box center [82, 413] width 41 height 28
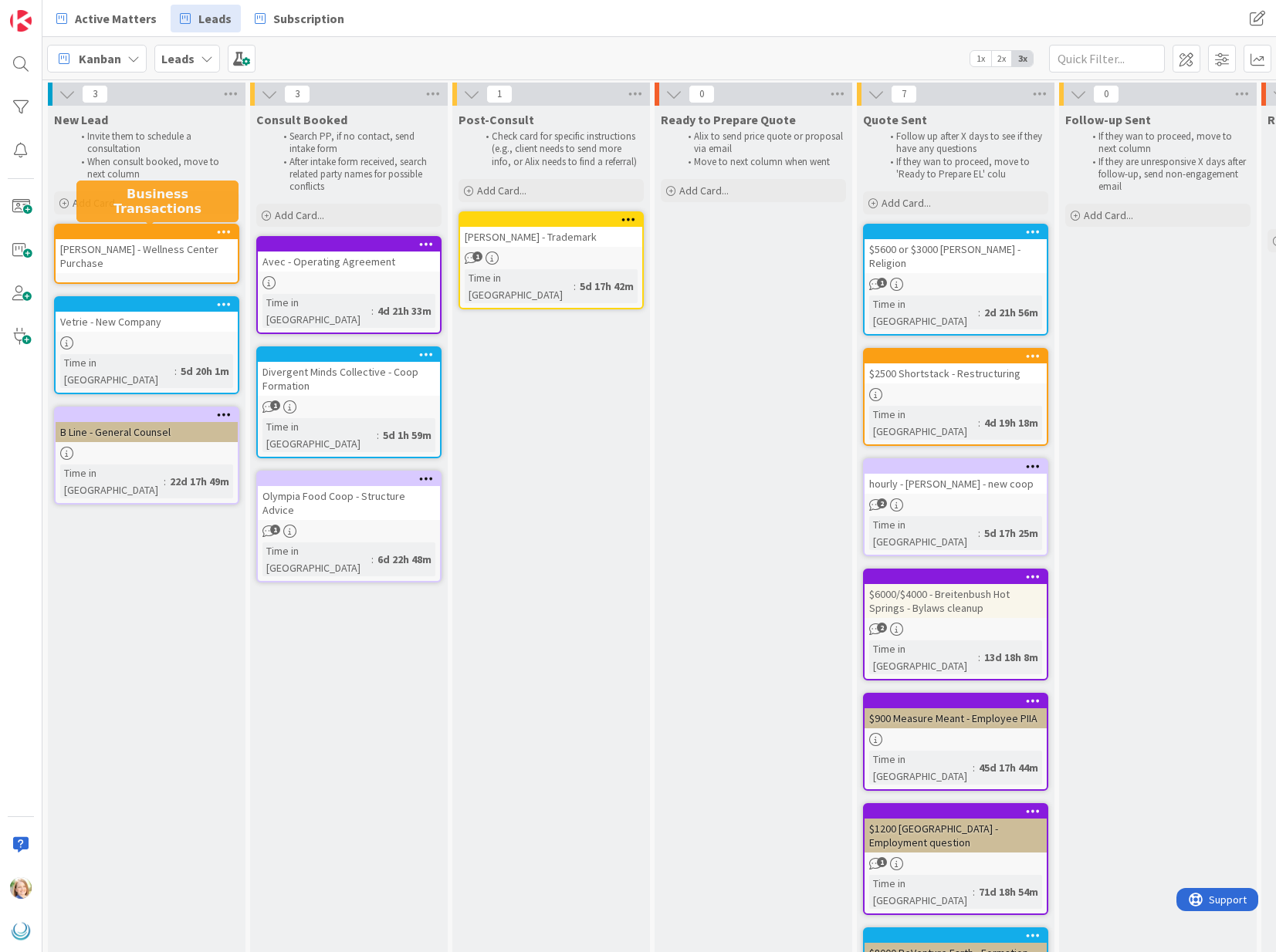
click at [122, 230] on div at bounding box center [150, 233] width 175 height 11
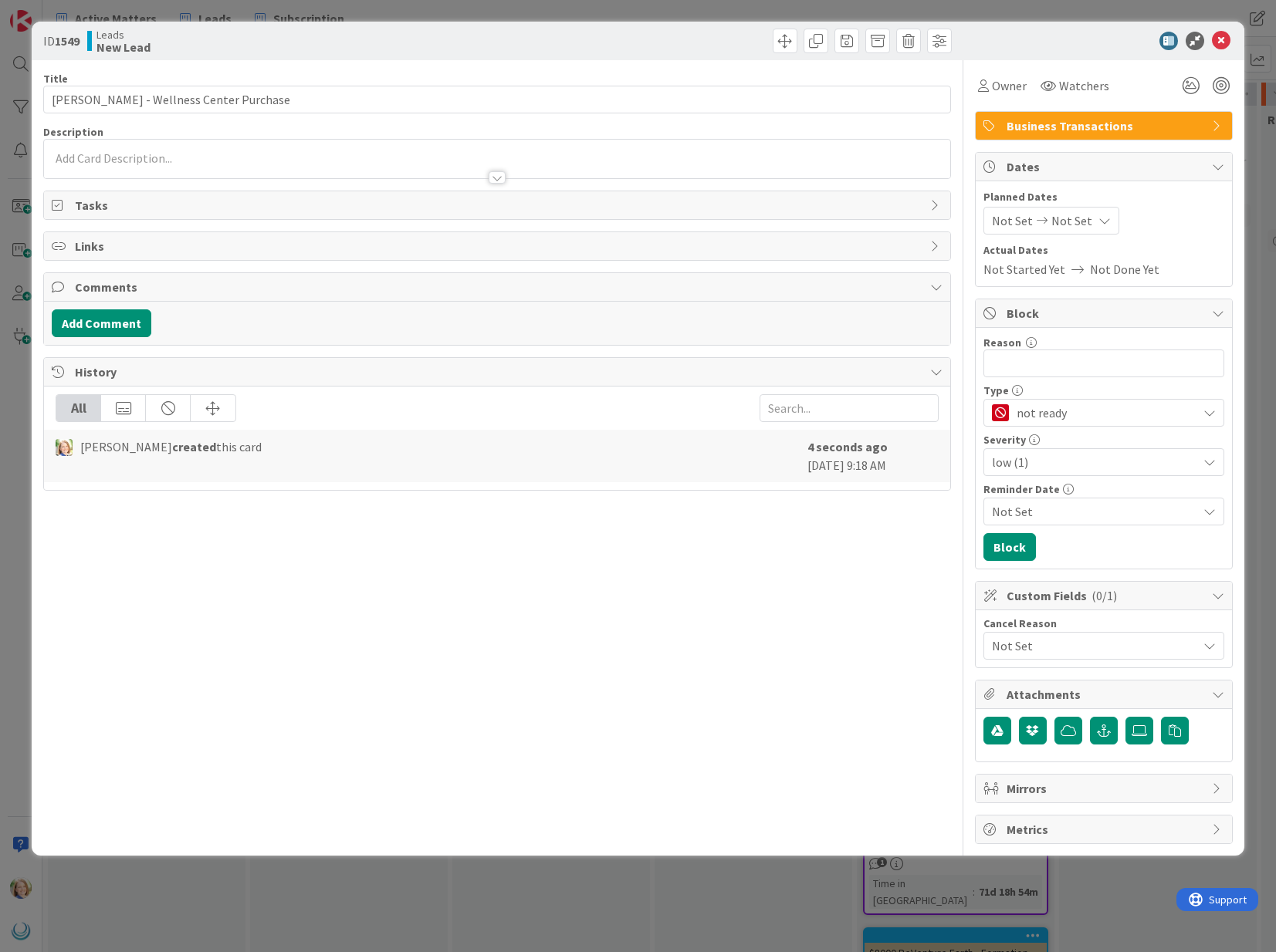
click at [146, 174] on div at bounding box center [496, 170] width 905 height 16
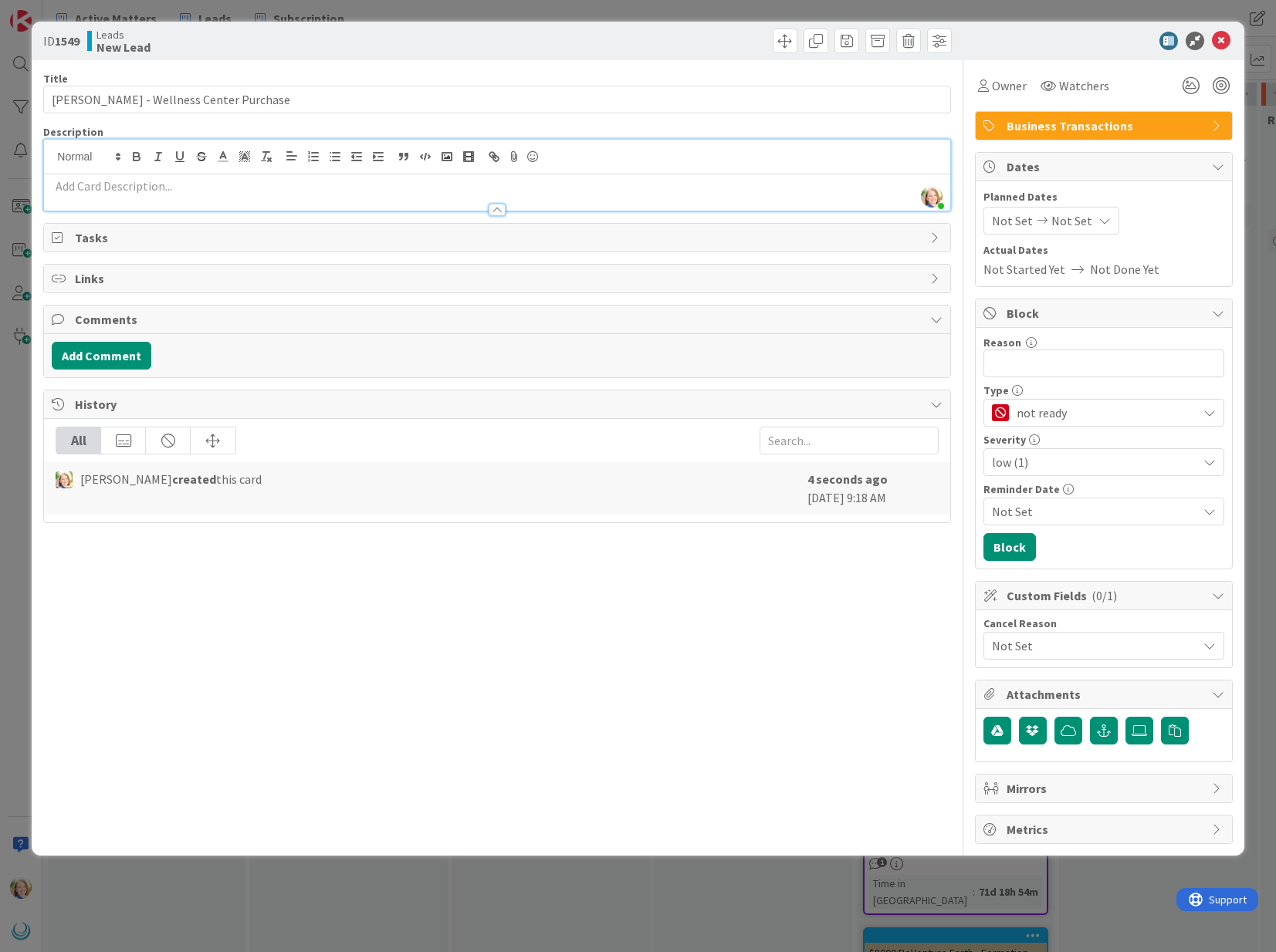
click at [132, 191] on p at bounding box center [496, 186] width 889 height 18
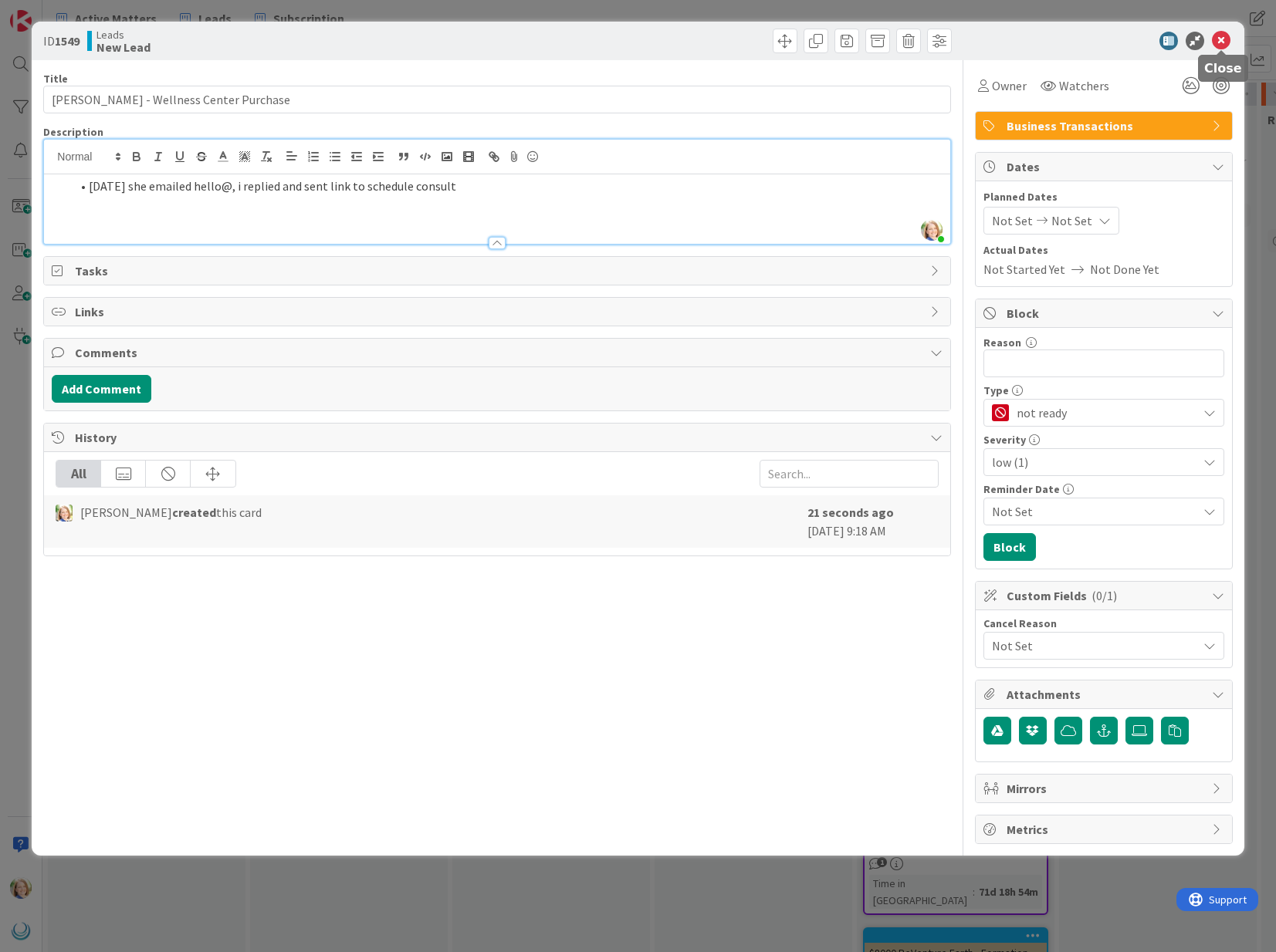
click at [1222, 42] on icon at bounding box center [1221, 41] width 19 height 19
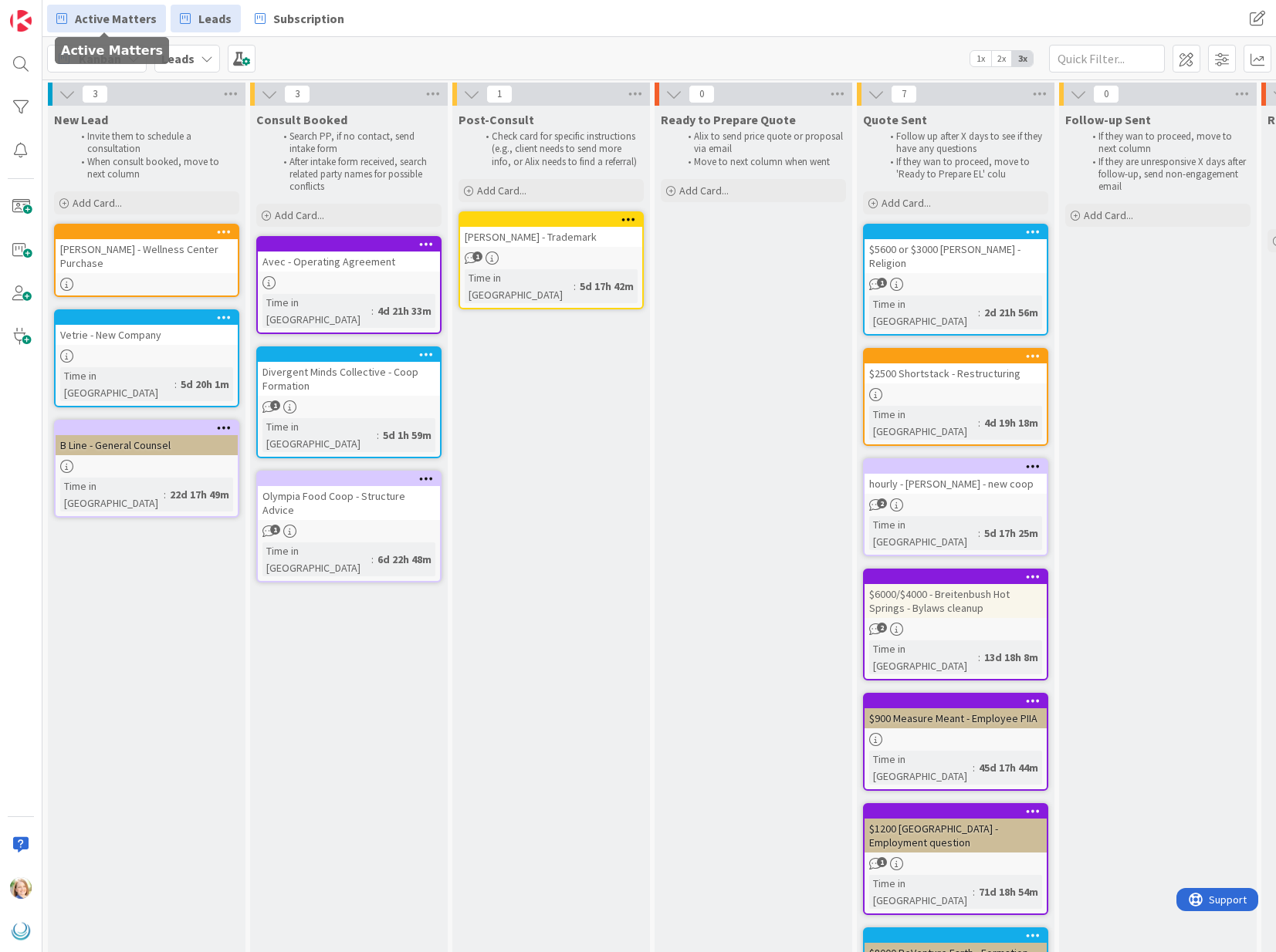
click at [106, 19] on span "Active Matters" at bounding box center [115, 19] width 82 height 19
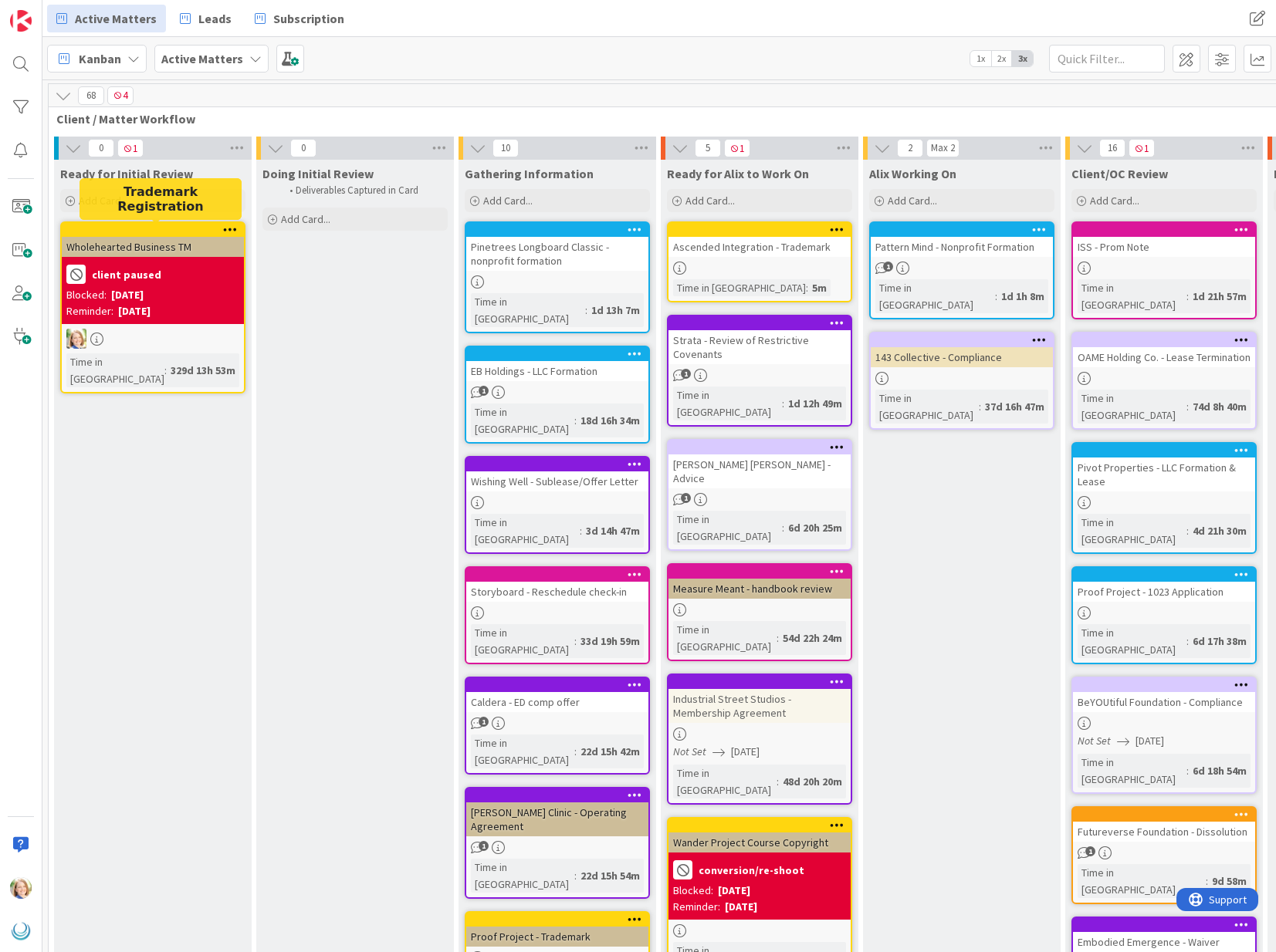
click at [142, 229] on div at bounding box center [156, 230] width 175 height 11
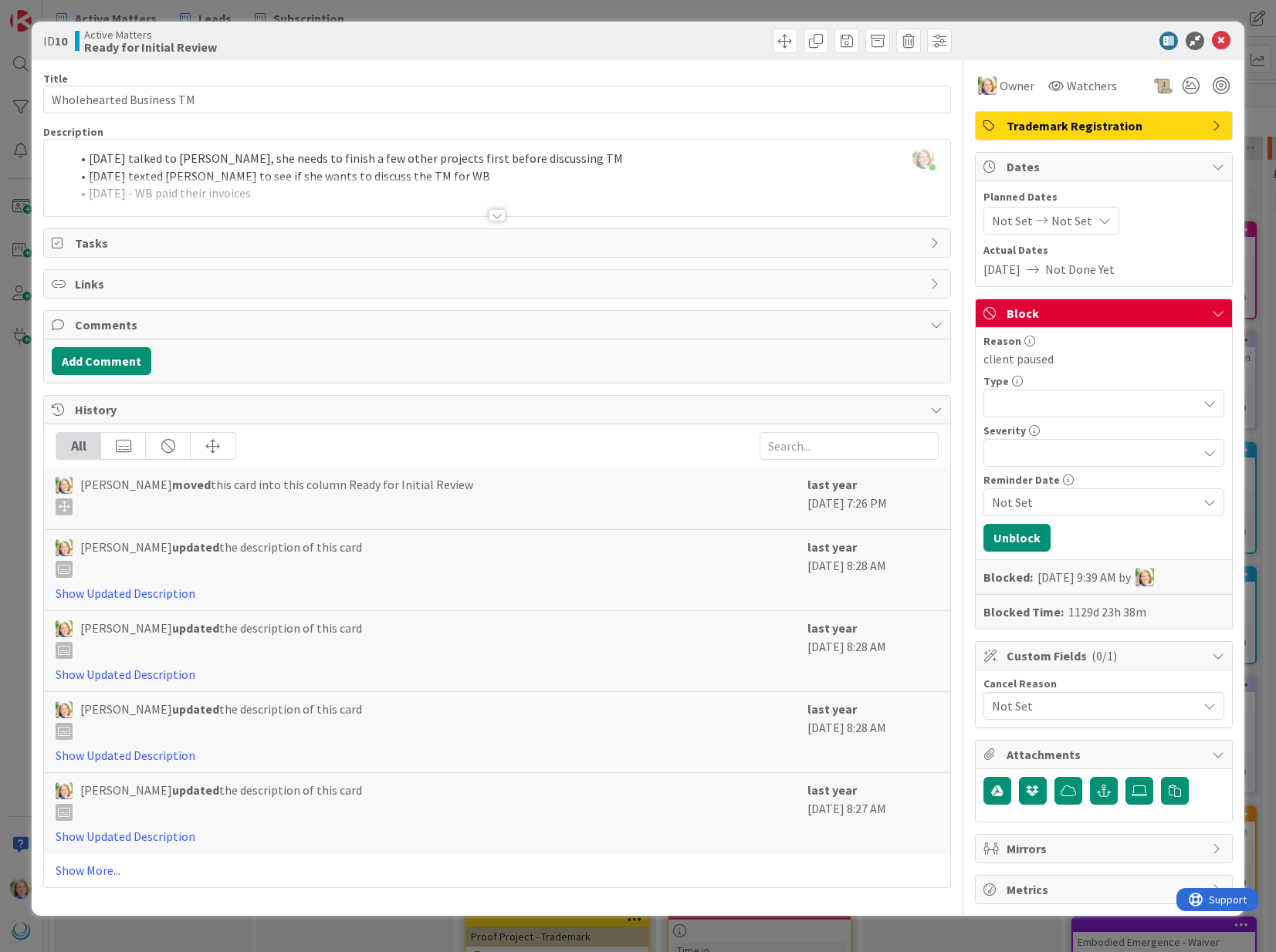
click at [1058, 412] on div at bounding box center [1104, 403] width 240 height 28
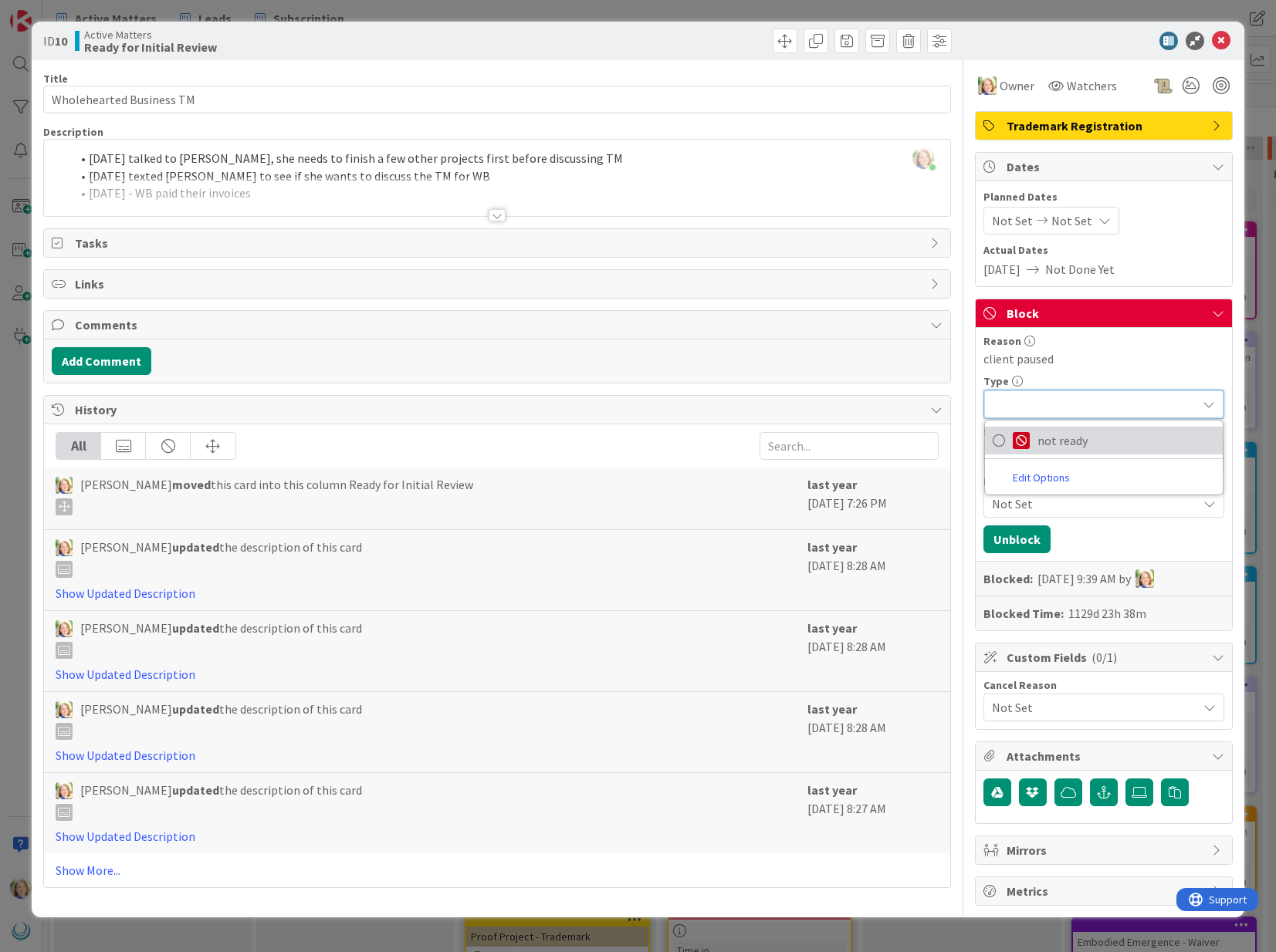
click at [1055, 440] on span "not ready" at bounding box center [1126, 441] width 178 height 23
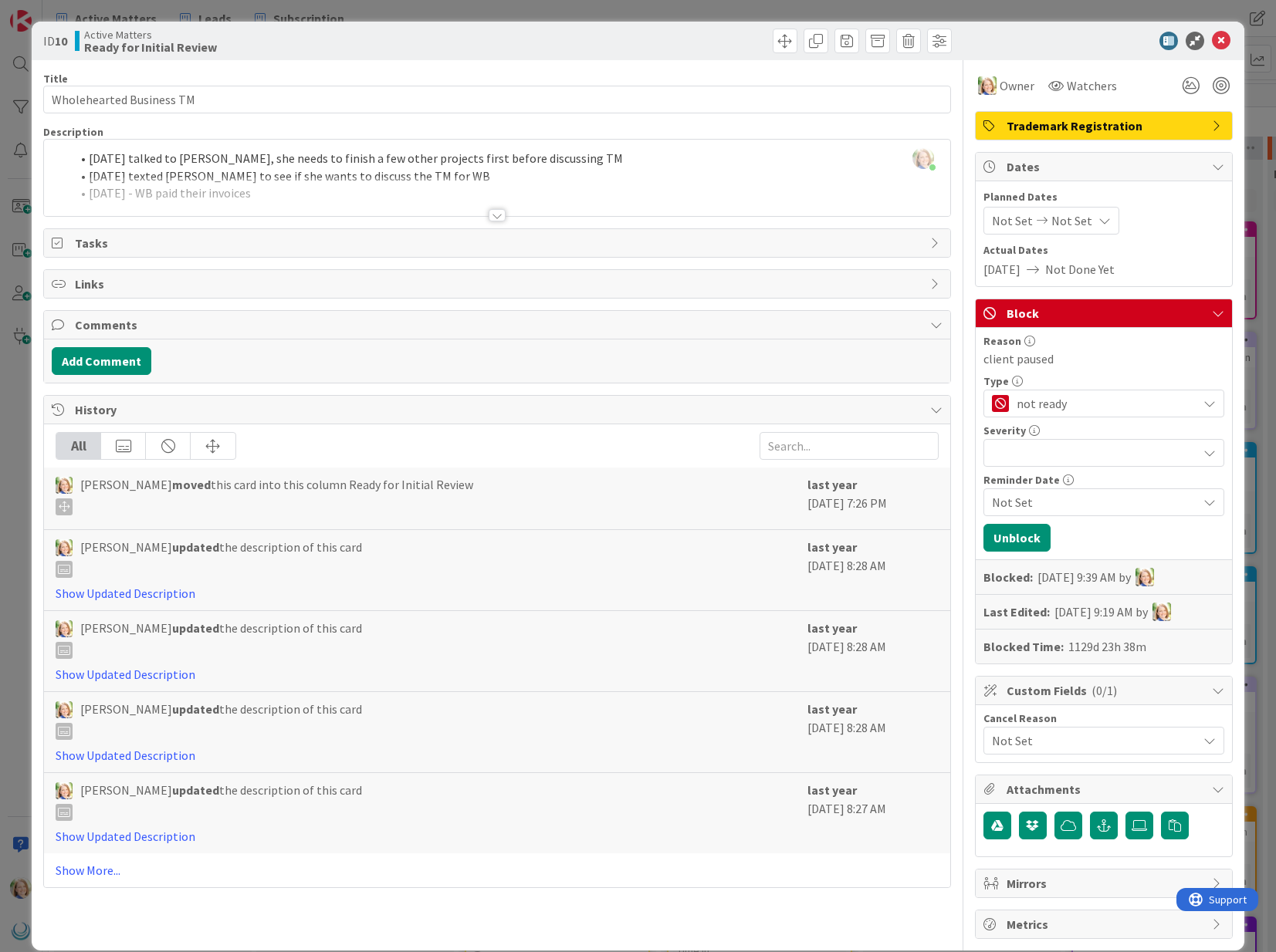
click at [1049, 455] on div at bounding box center [1104, 453] width 240 height 28
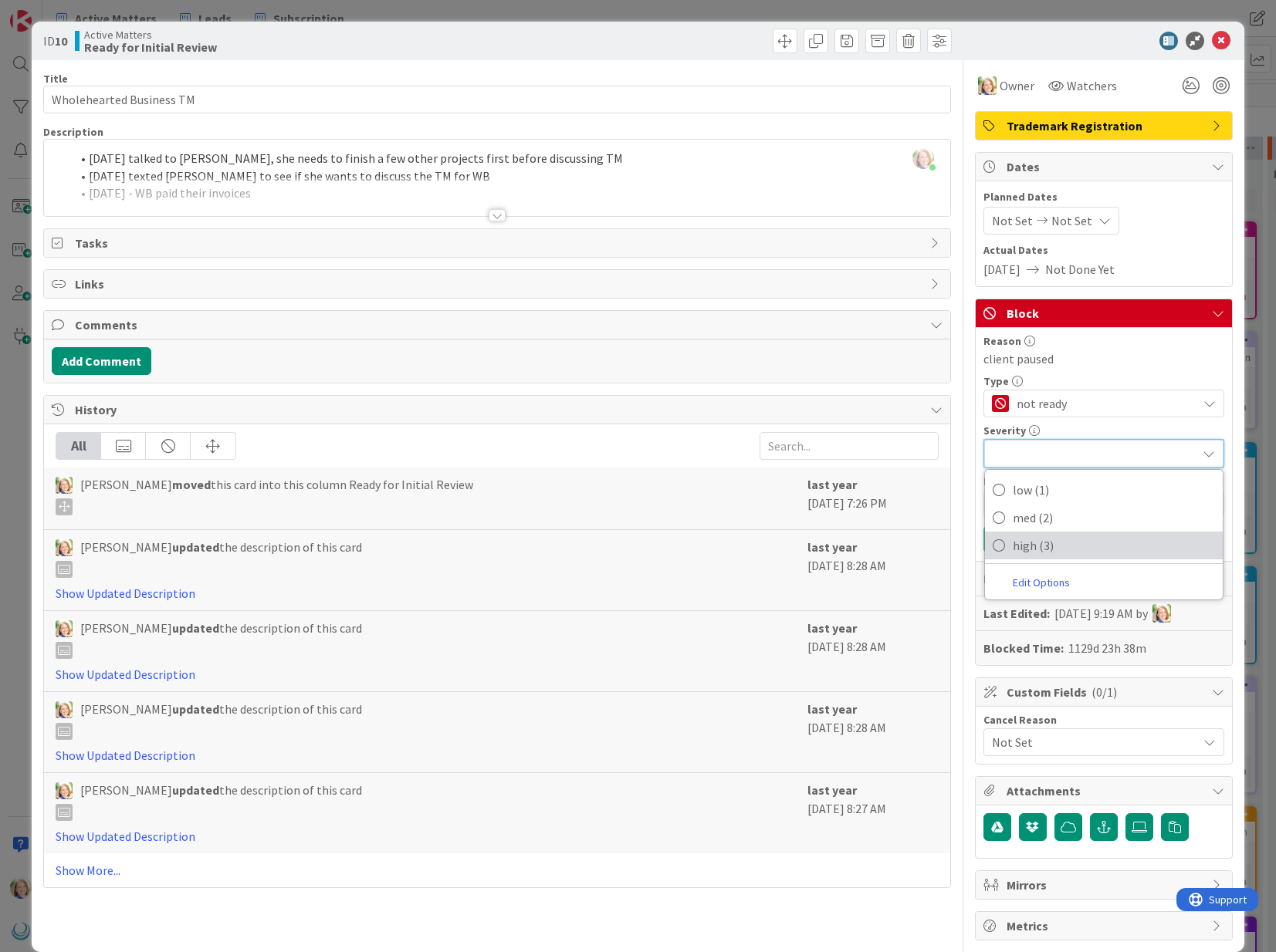
click at [1024, 550] on span "high (3)" at bounding box center [1113, 545] width 202 height 23
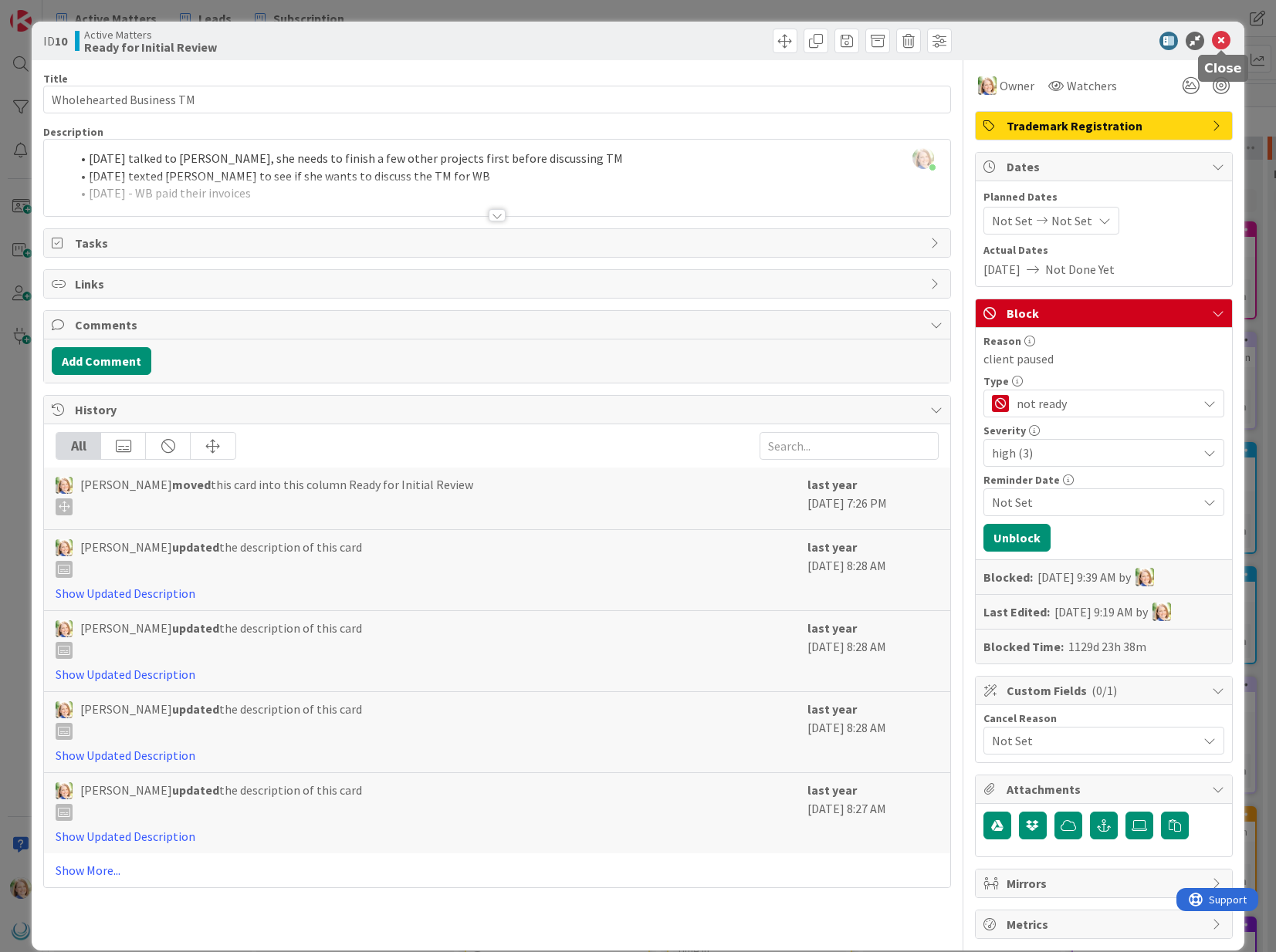
click at [1220, 37] on icon at bounding box center [1221, 41] width 19 height 19
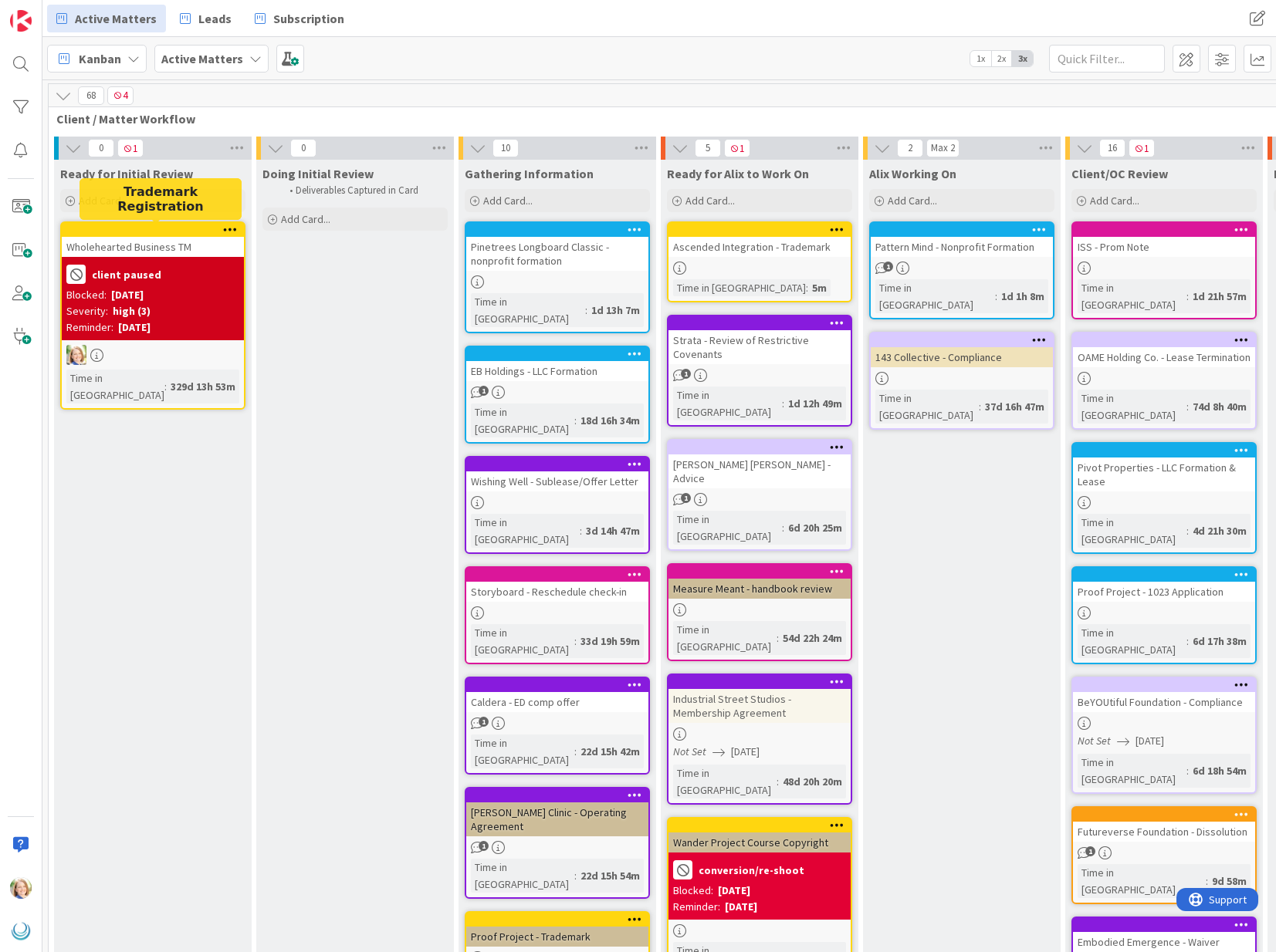
click at [142, 232] on div at bounding box center [156, 230] width 175 height 11
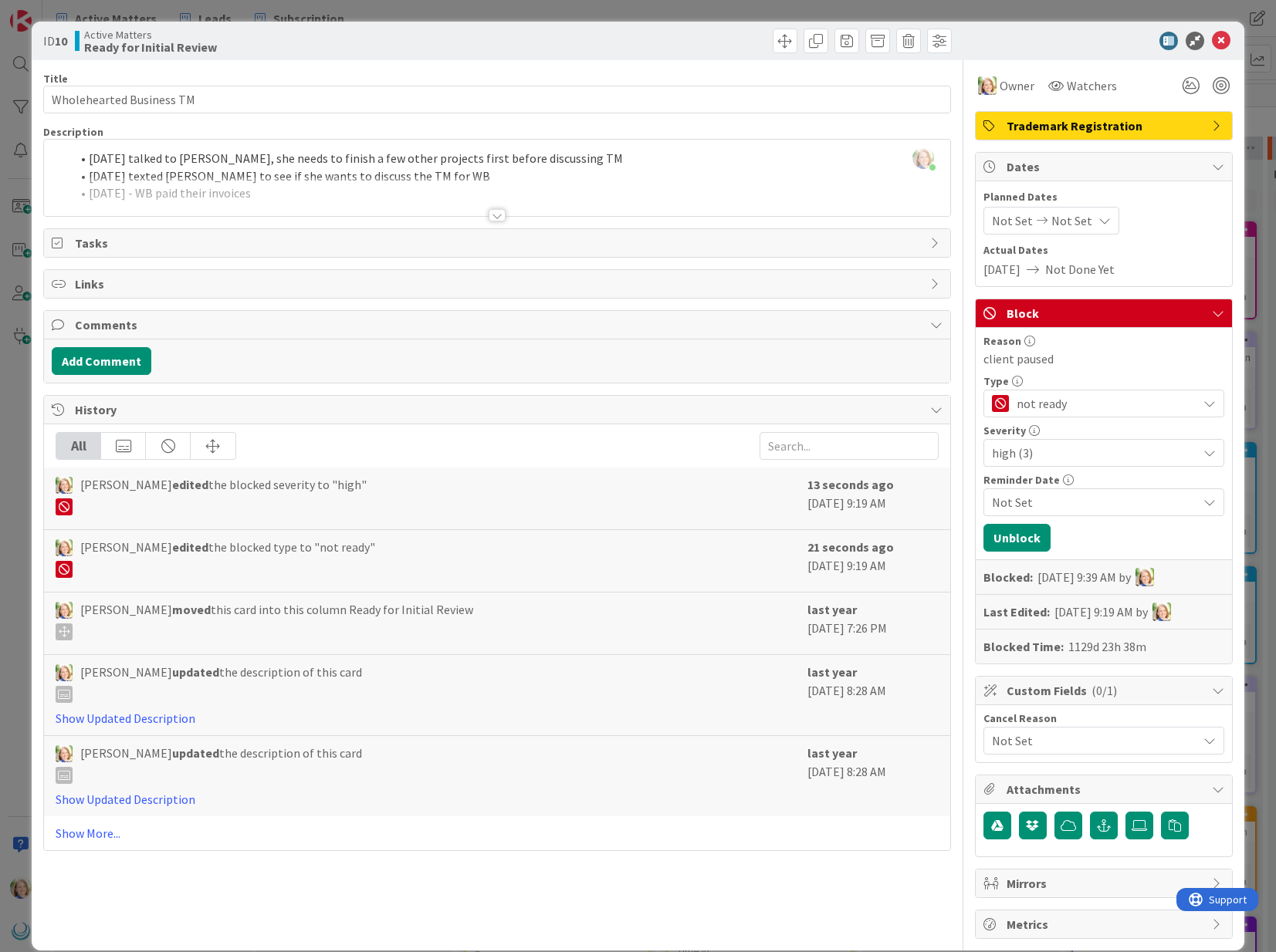
click at [1037, 501] on span "Not Set" at bounding box center [1094, 502] width 205 height 19
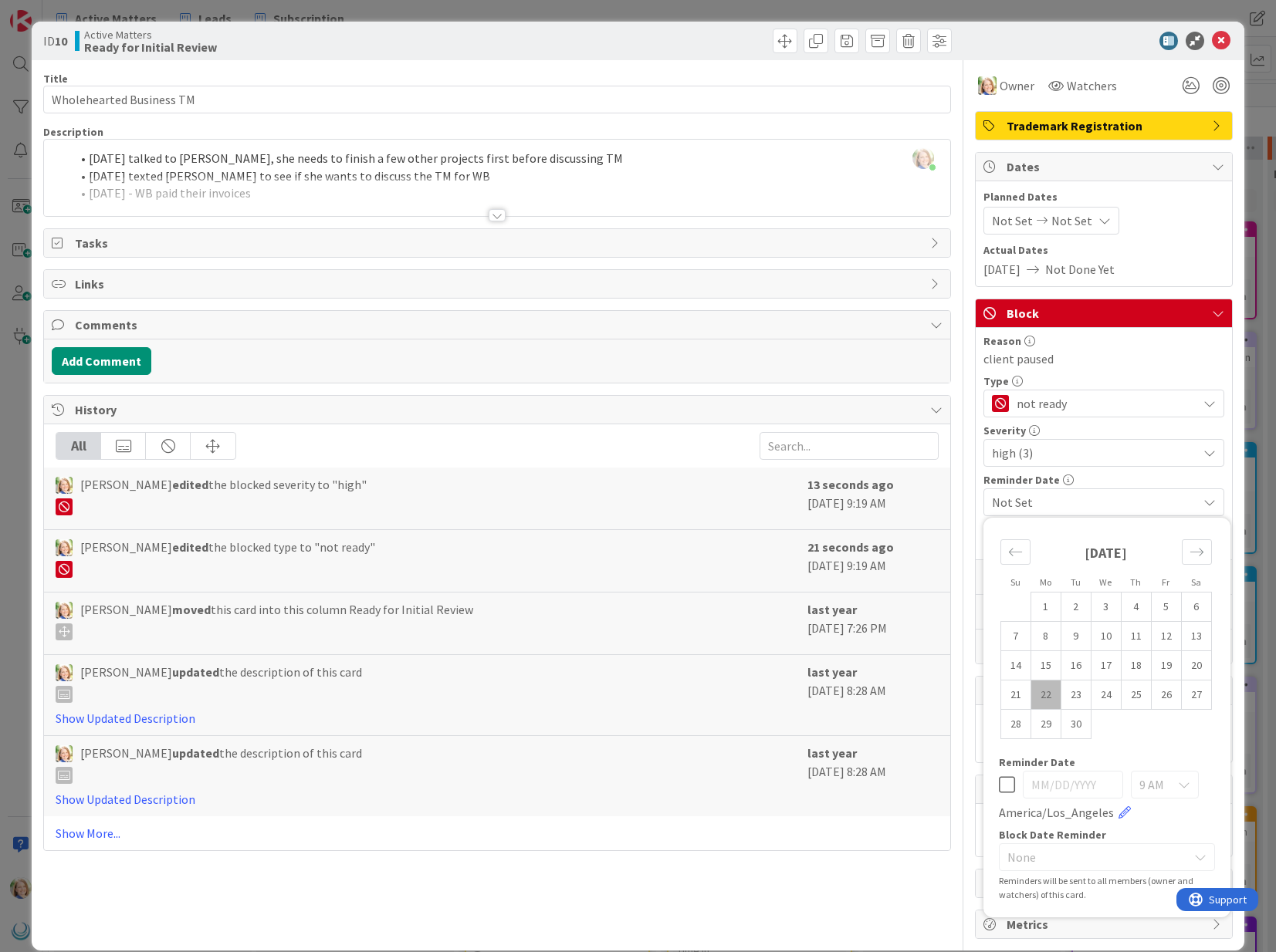
scroll to position [20, 0]
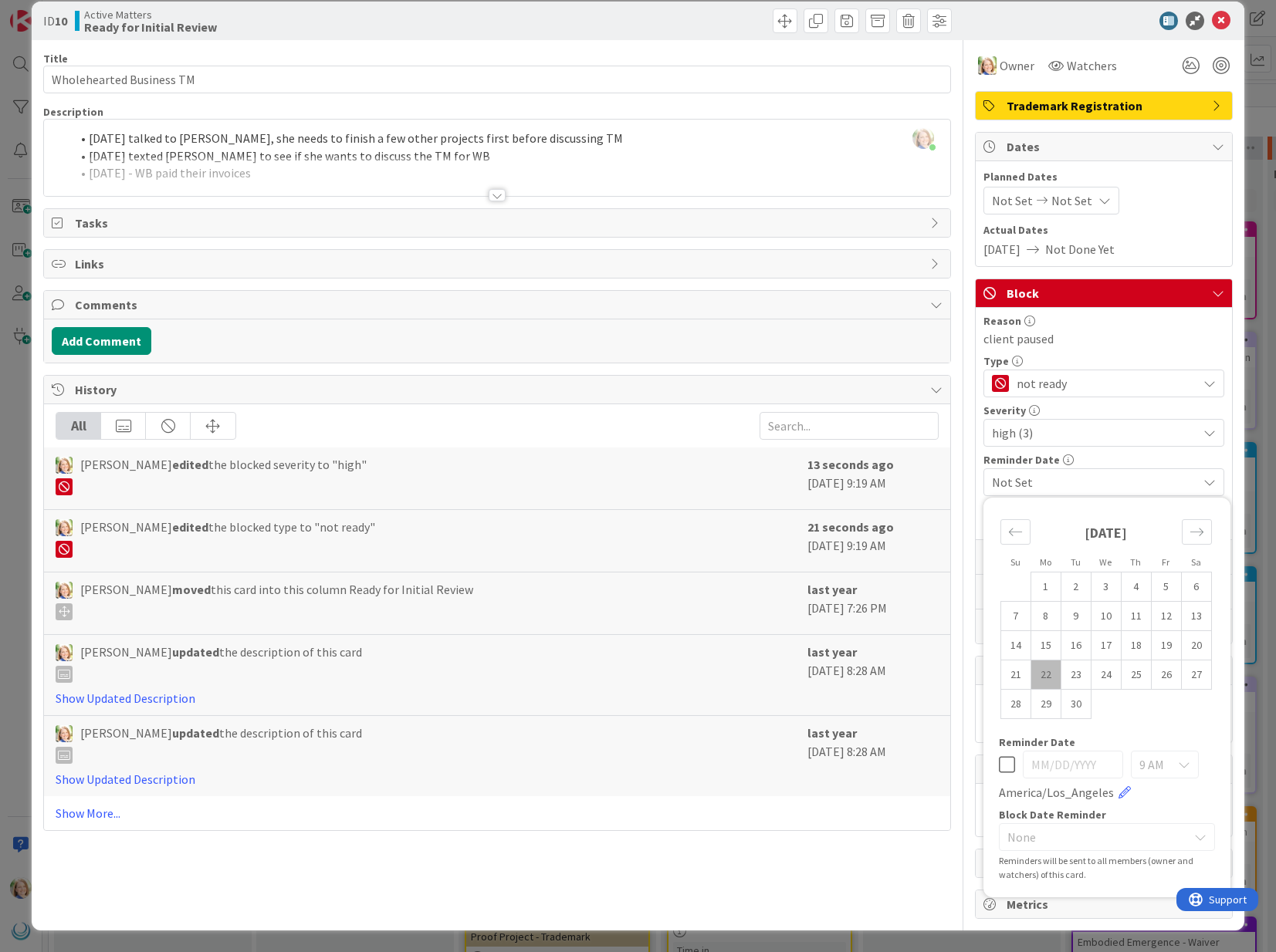
click at [1068, 842] on span "None" at bounding box center [1093, 836] width 173 height 21
click at [1132, 847] on span "None" at bounding box center [1093, 836] width 173 height 21
click at [1007, 764] on icon at bounding box center [1006, 765] width 16 height 19
type input "09/22/2025"
click at [1006, 765] on icon at bounding box center [1006, 765] width 16 height 19
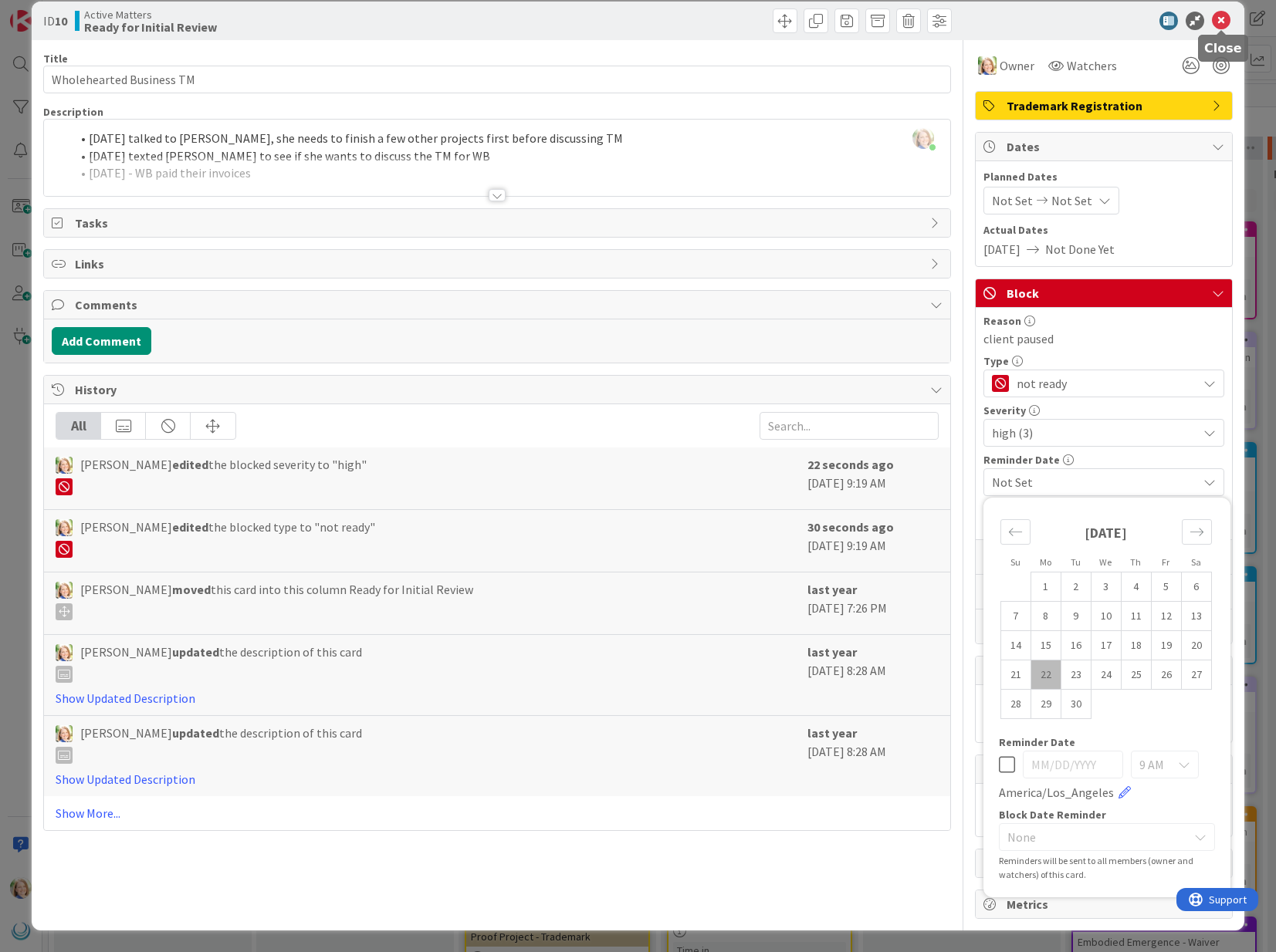
click at [1219, 20] on icon at bounding box center [1221, 20] width 19 height 19
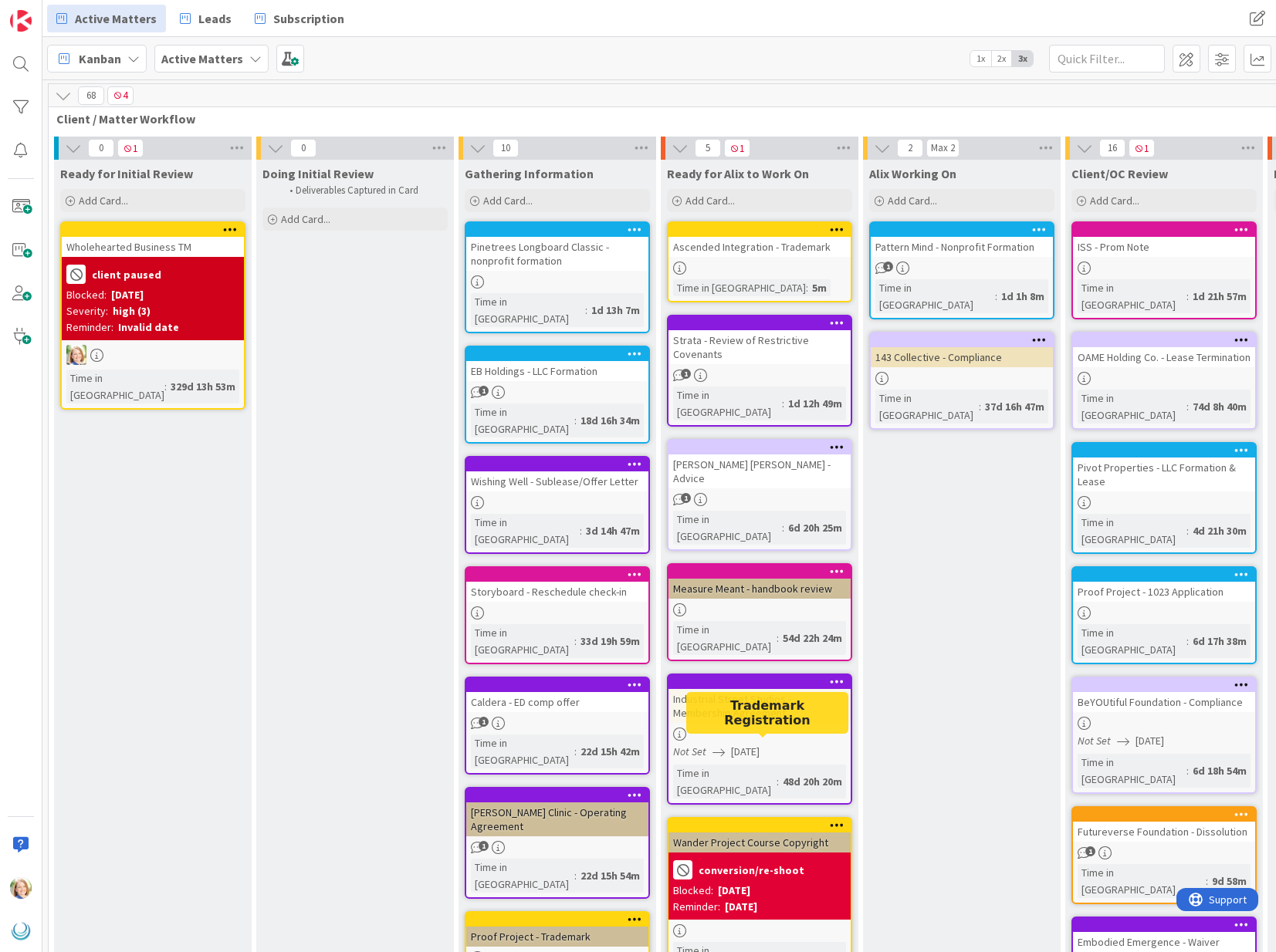
click at [718, 821] on div at bounding box center [763, 826] width 175 height 11
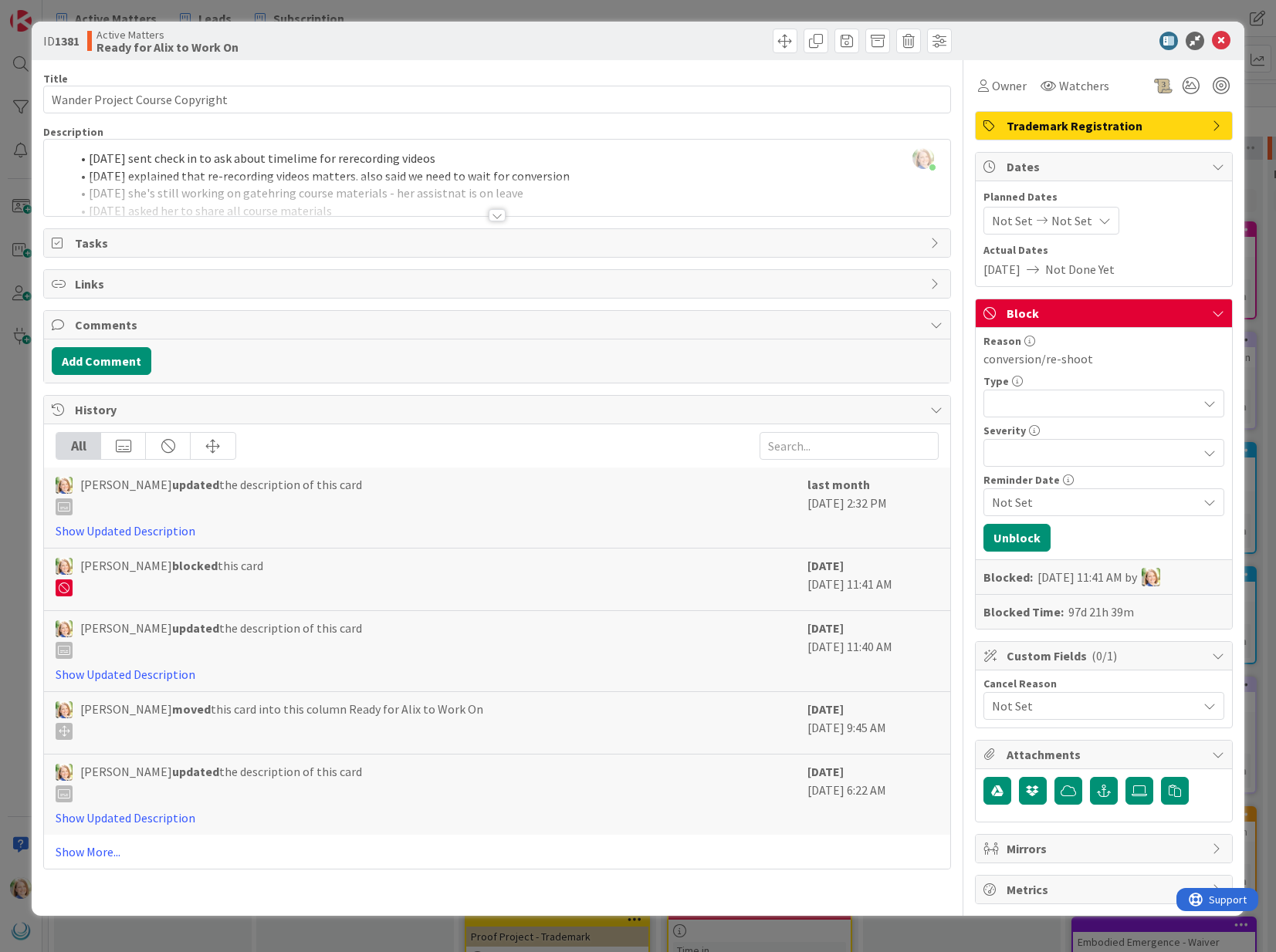
click at [1097, 401] on div at bounding box center [1104, 403] width 240 height 28
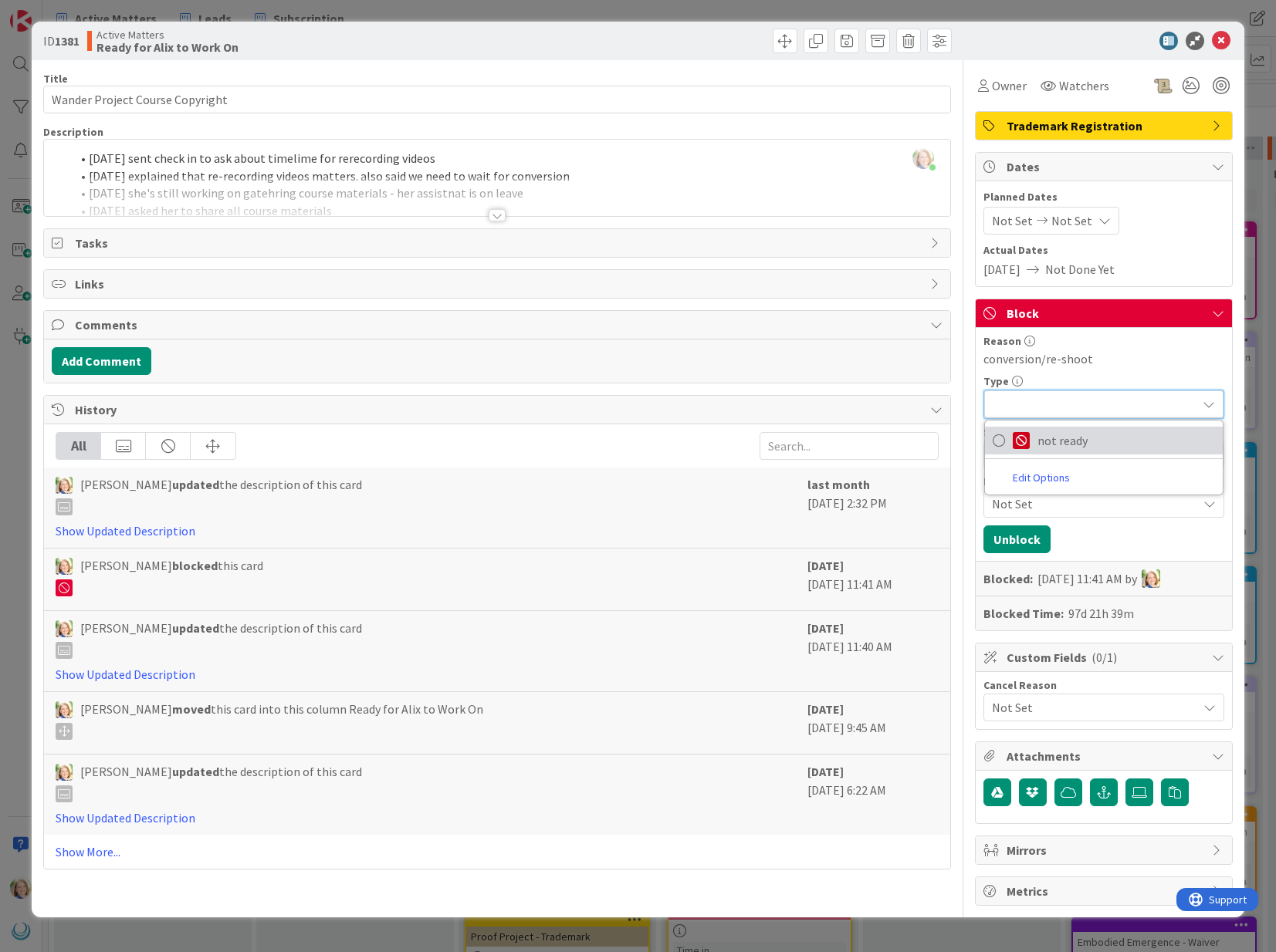
click at [1078, 443] on span "not ready" at bounding box center [1126, 441] width 178 height 23
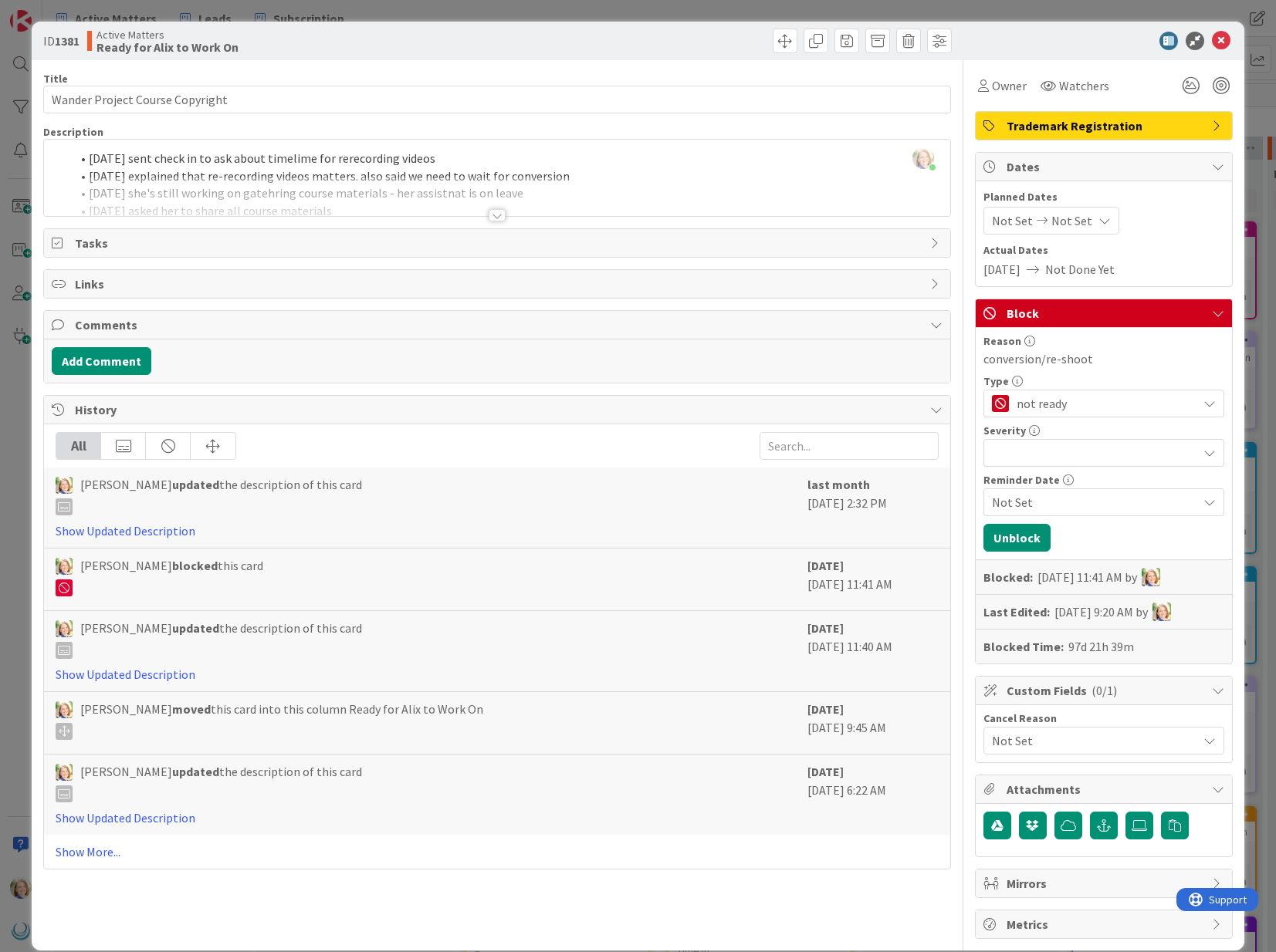
click at [1070, 456] on div at bounding box center [1104, 453] width 240 height 28
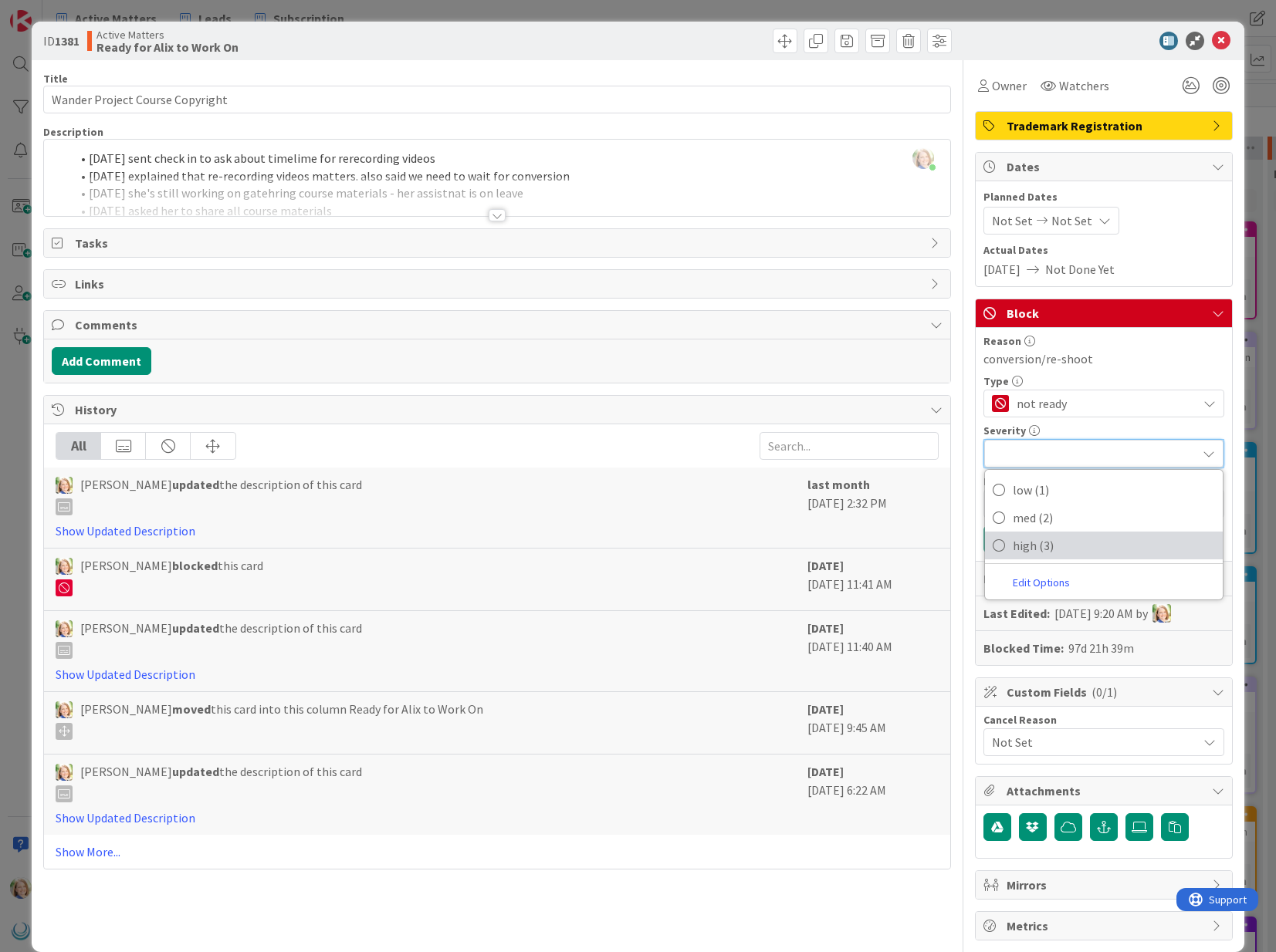
click at [1039, 549] on span "high (3)" at bounding box center [1113, 545] width 202 height 23
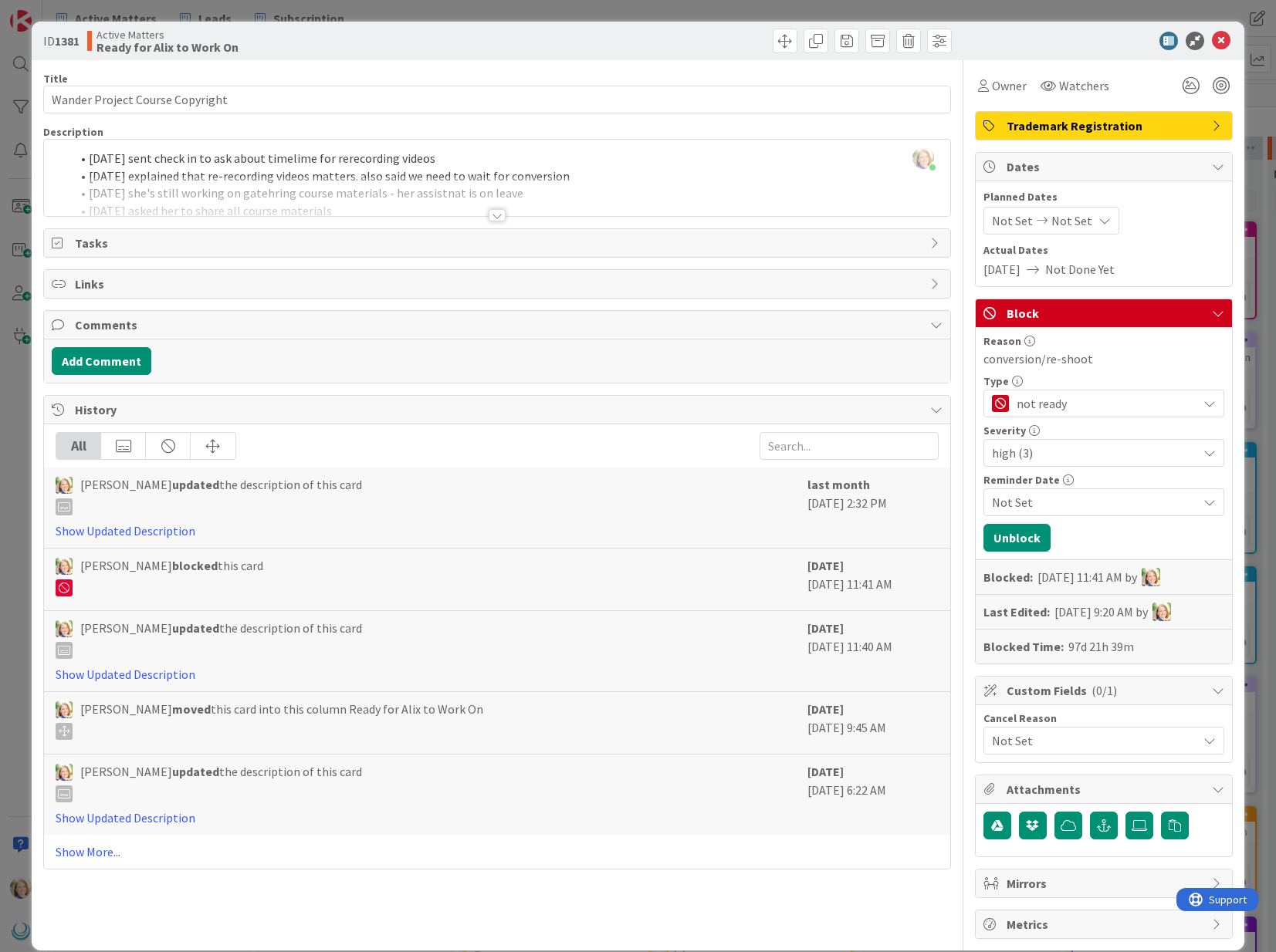
click at [1082, 505] on span "Not Set" at bounding box center [1094, 502] width 205 height 19
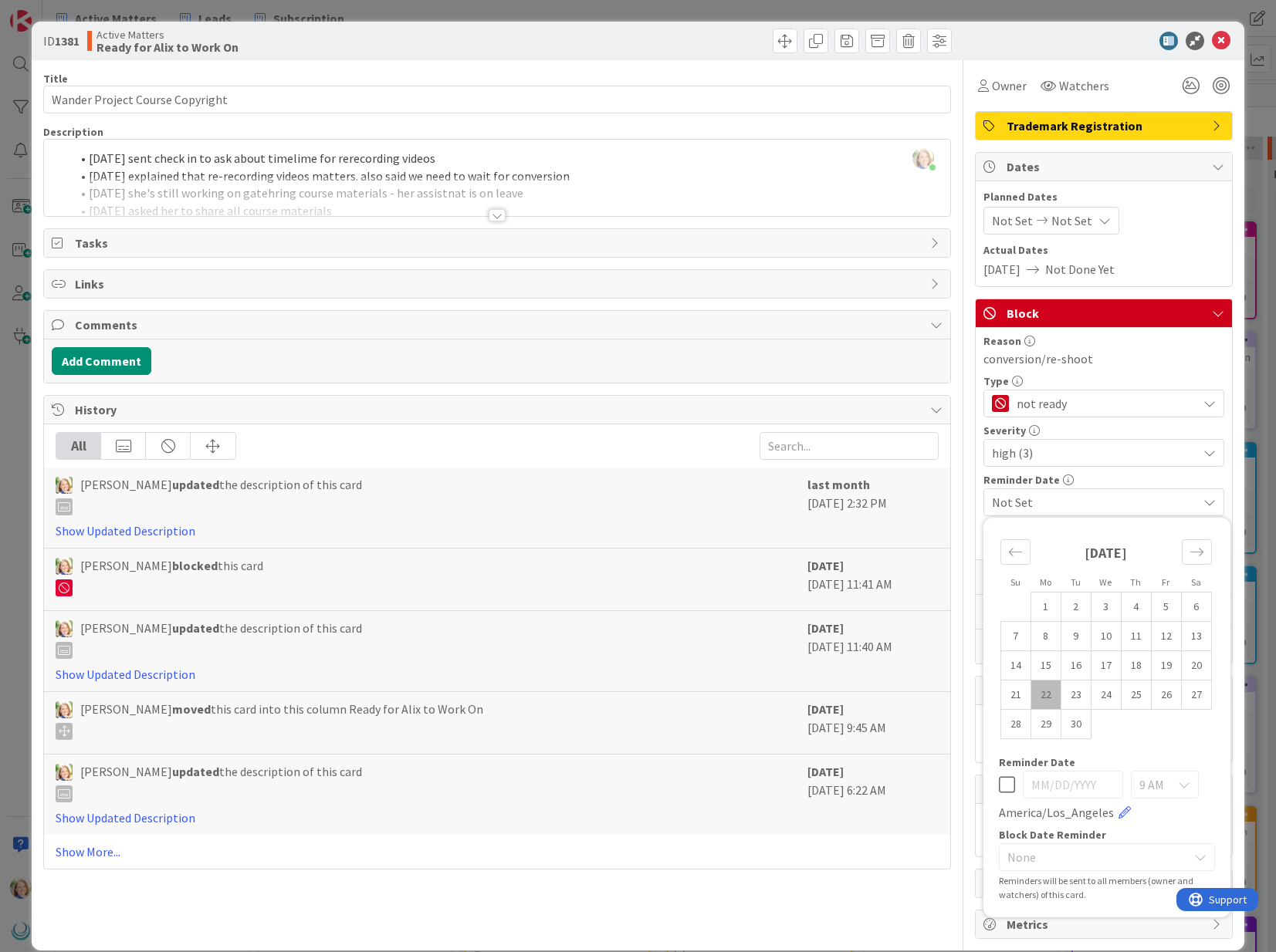
click at [1002, 782] on icon at bounding box center [1006, 785] width 16 height 19
click at [1085, 783] on input "09/22/2025" at bounding box center [1073, 785] width 101 height 28
click at [1056, 785] on input "09/22/2025" at bounding box center [1073, 785] width 101 height 28
click at [1041, 784] on input "09/22/2025" at bounding box center [1073, 785] width 101 height 28
click at [1190, 549] on icon "Move forward to switch to the next month." at bounding box center [1197, 552] width 15 height 15
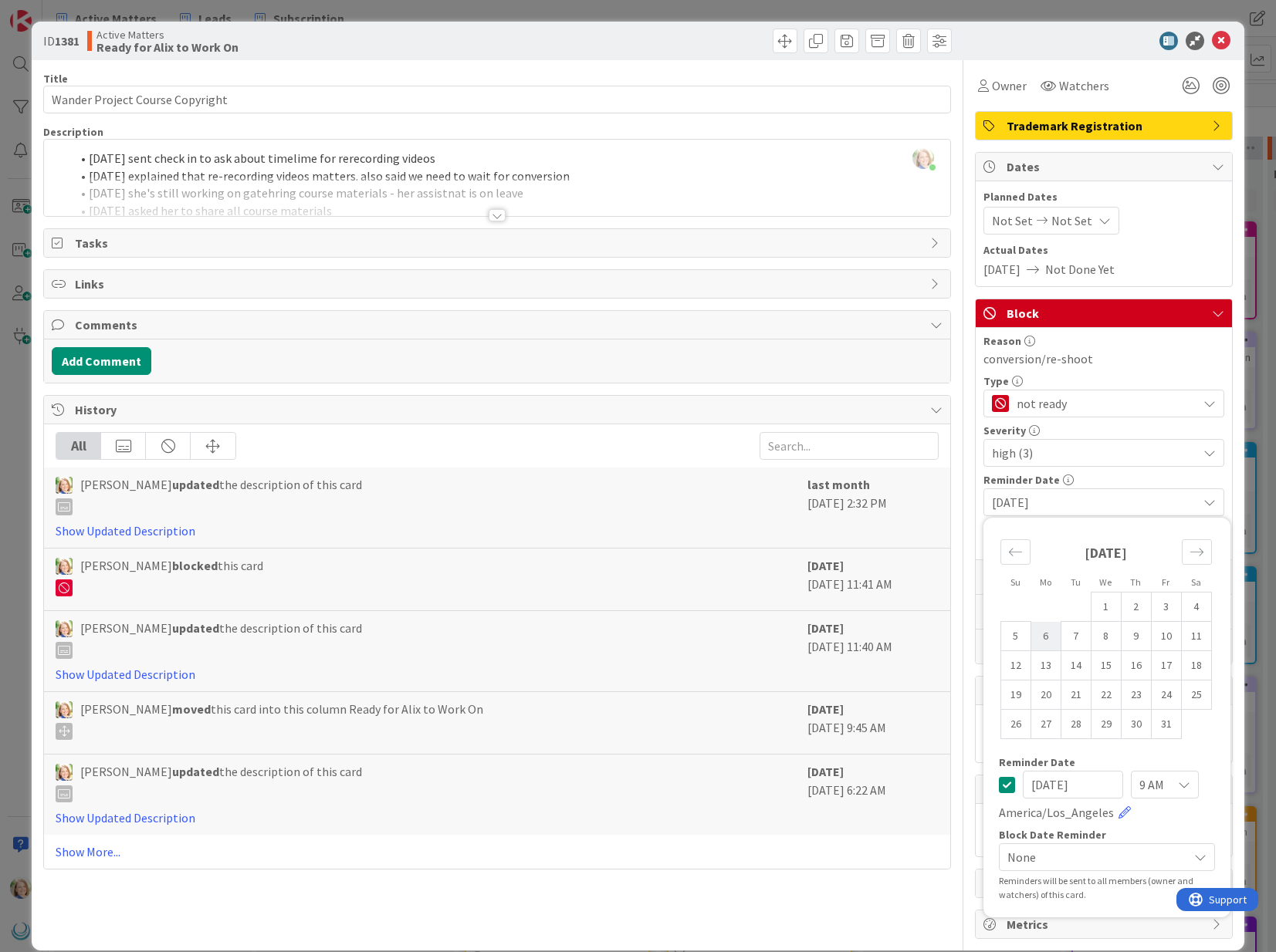
click at [1040, 639] on td "6" at bounding box center [1045, 636] width 30 height 29
type input "10/06/2025"
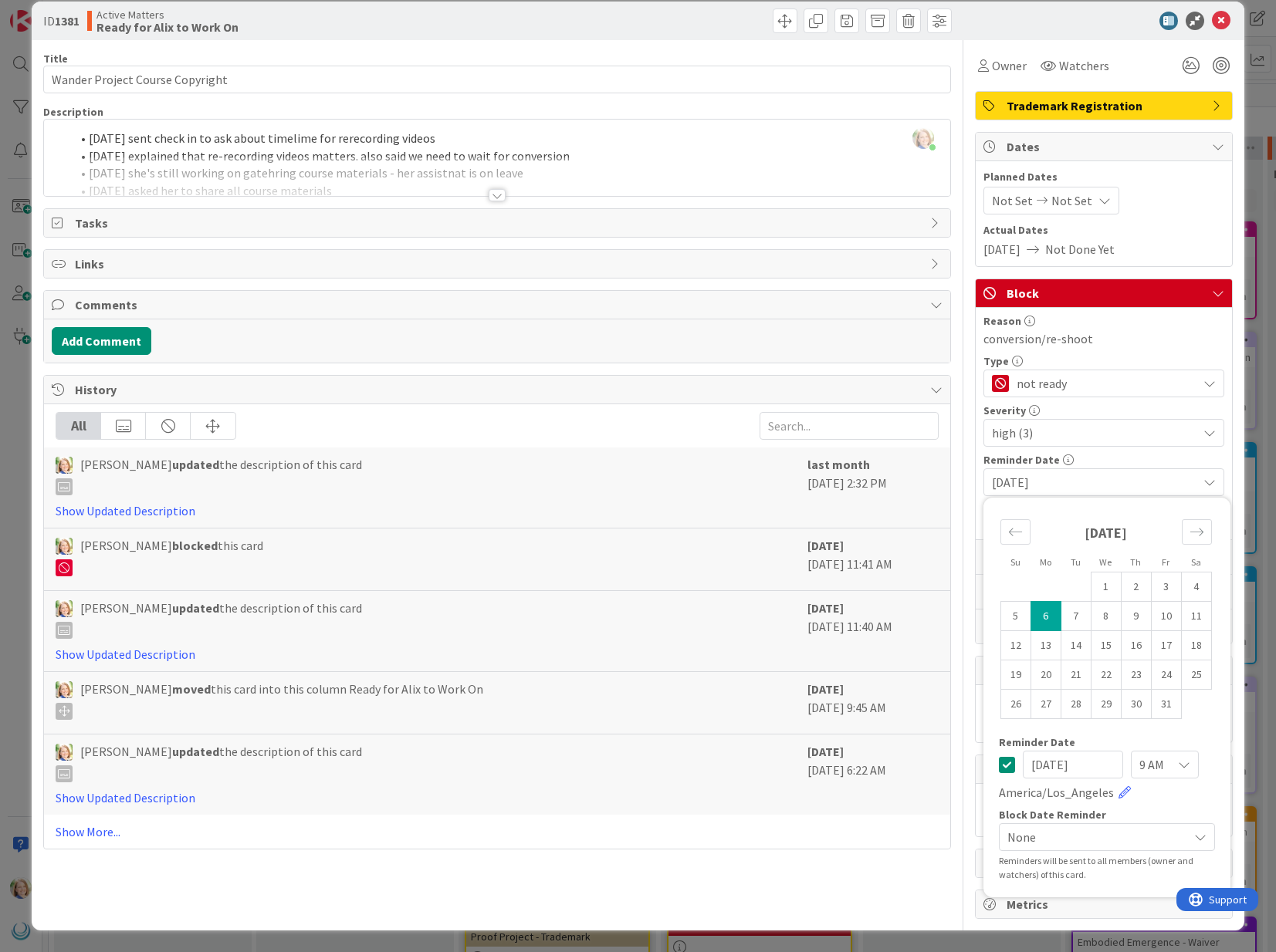
click at [965, 559] on div "Title 31 / 128 Wander Project Course Copyright Description Alexandra Devendra j…" at bounding box center [637, 480] width 1188 height 879
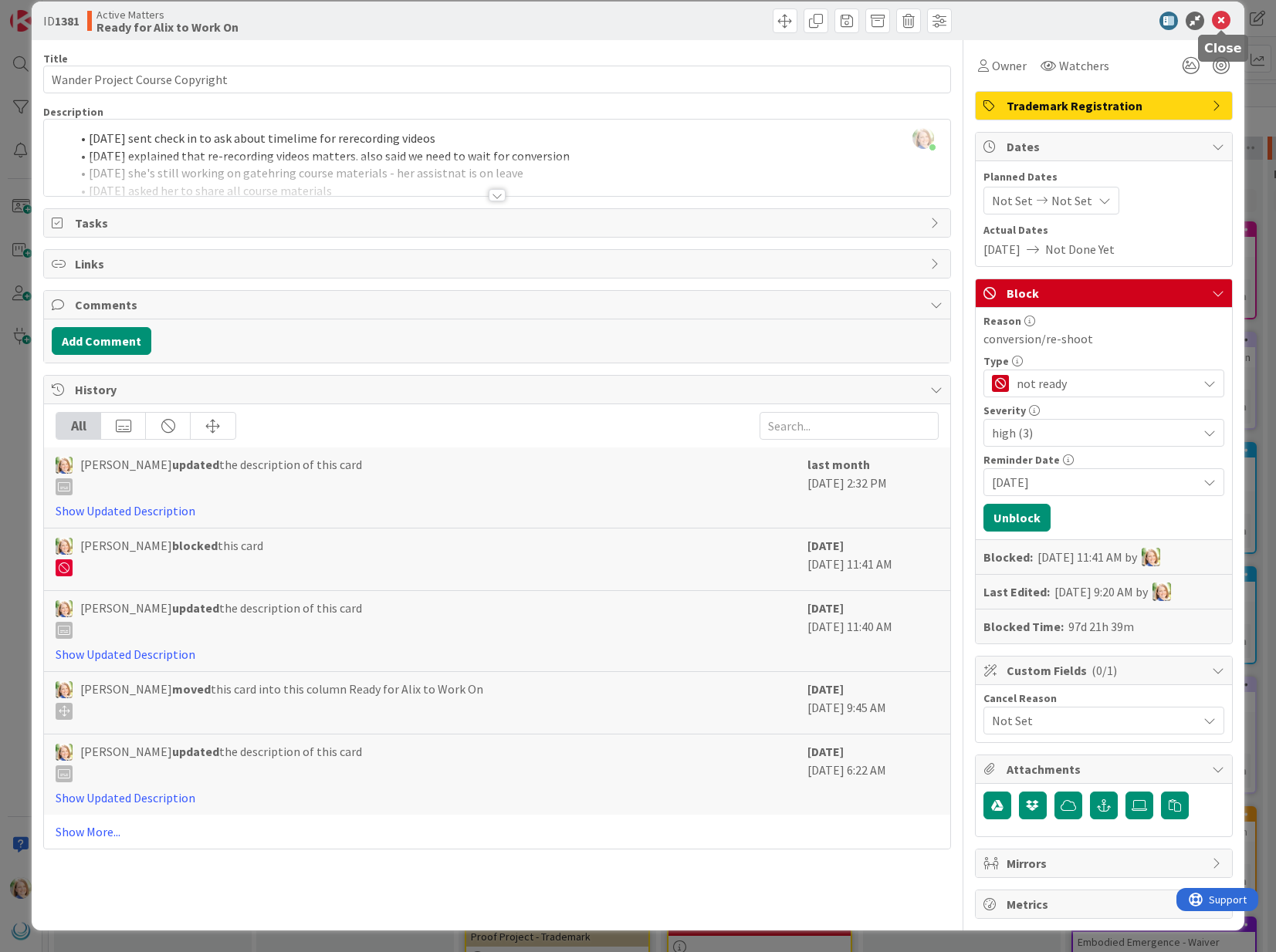
click at [1221, 22] on icon at bounding box center [1221, 20] width 19 height 19
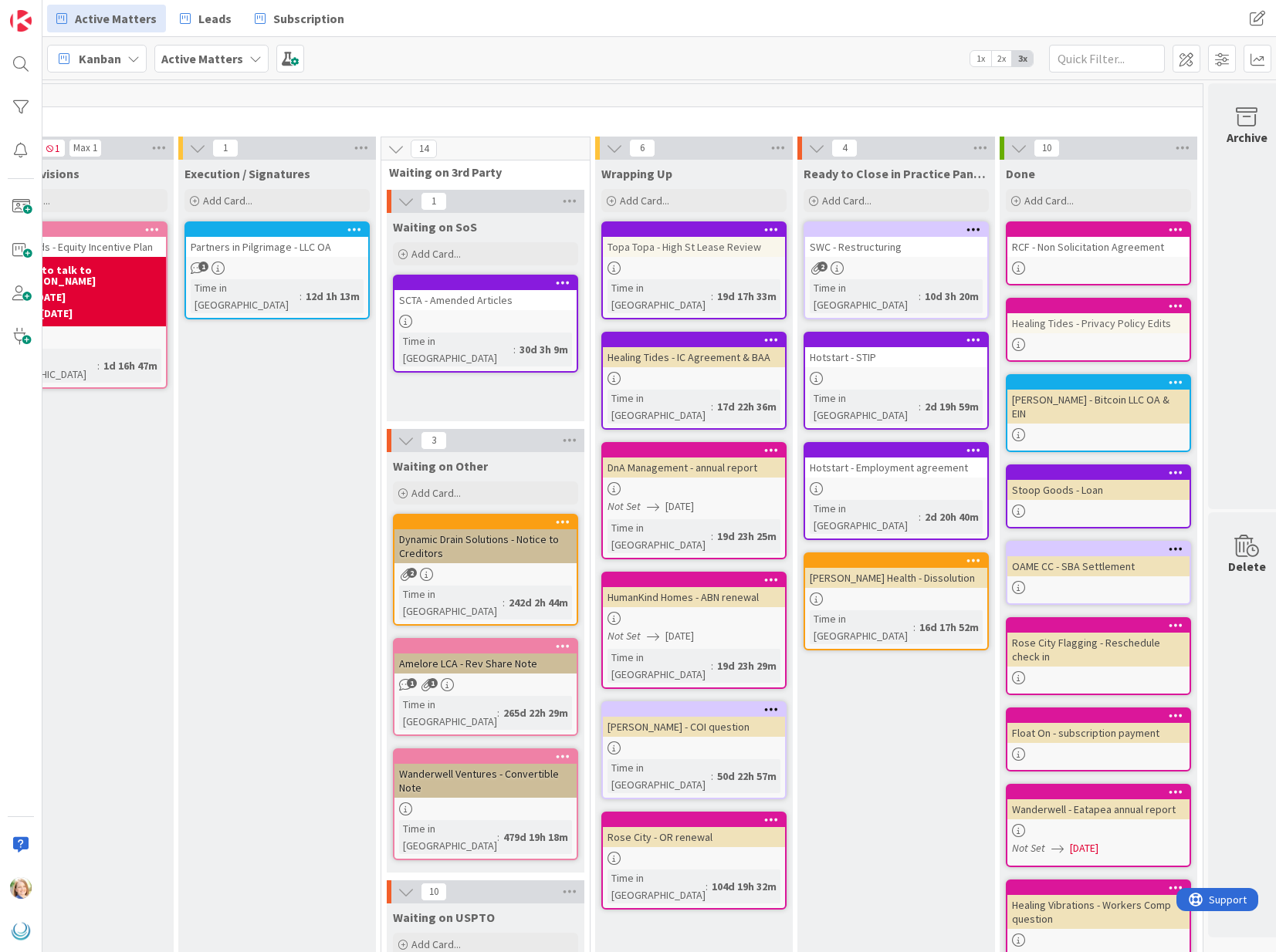
scroll to position [0, 1508]
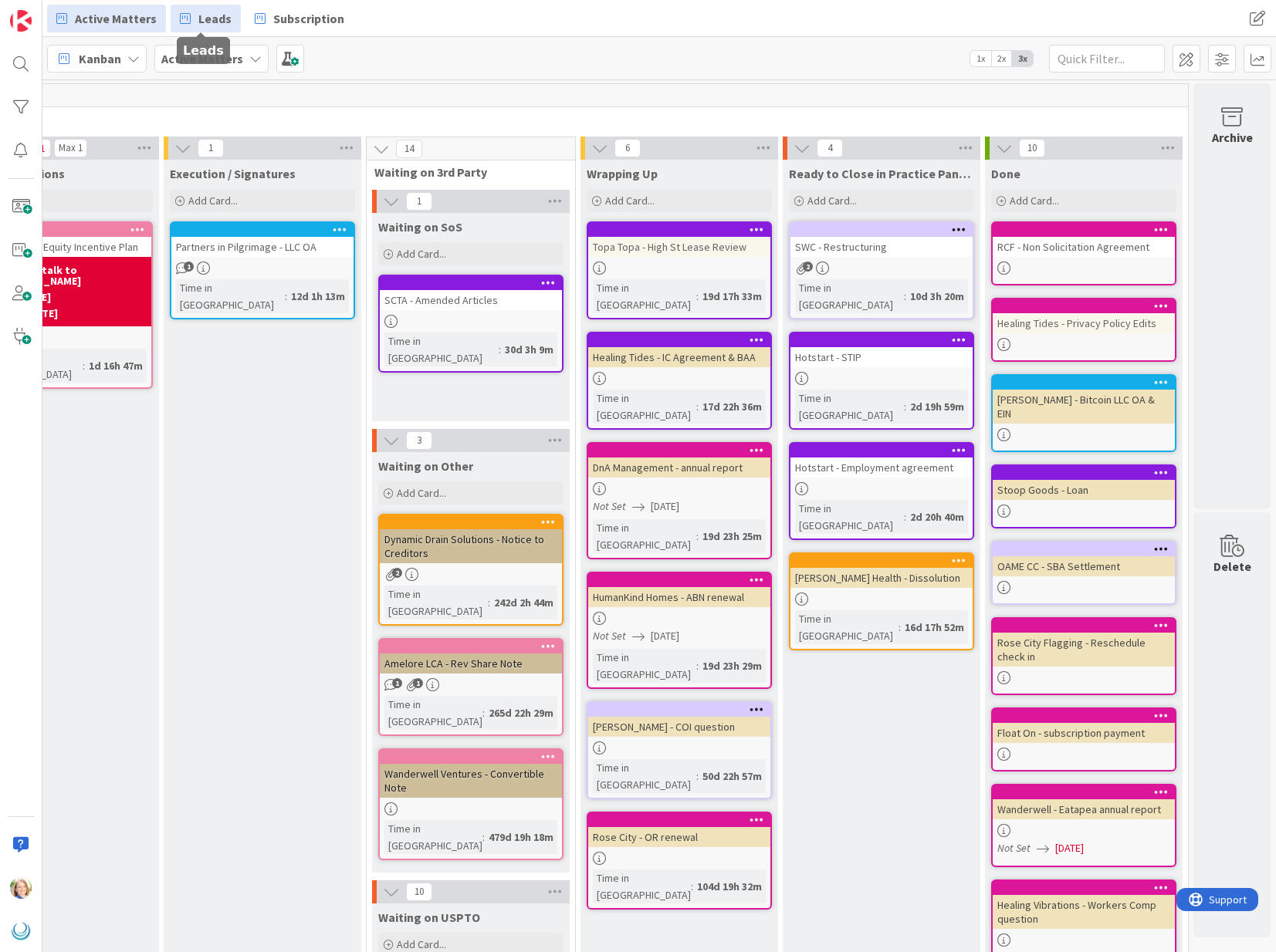
click at [205, 23] on span "Leads" at bounding box center [215, 19] width 34 height 19
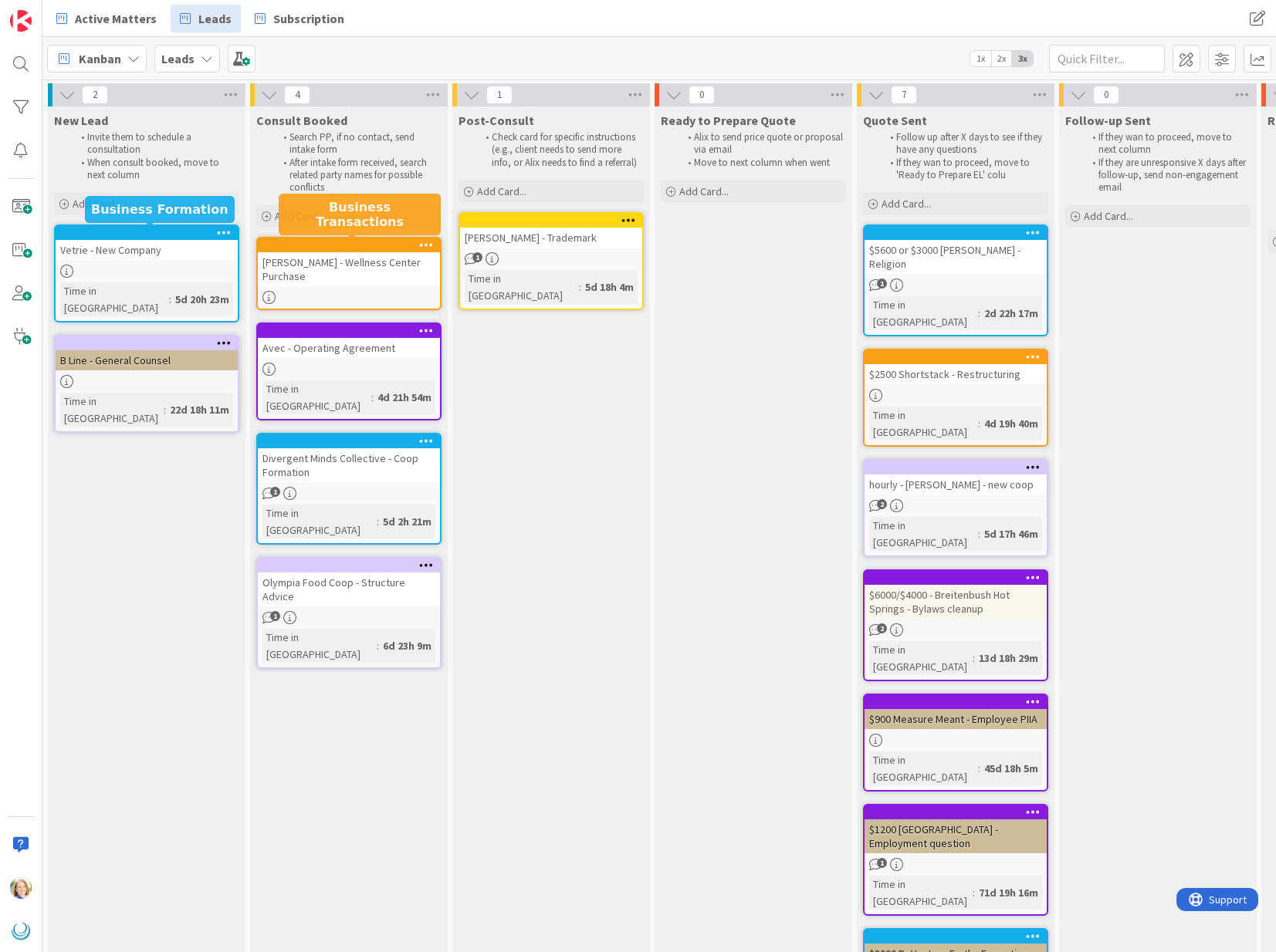
click at [341, 242] on div at bounding box center [352, 246] width 175 height 11
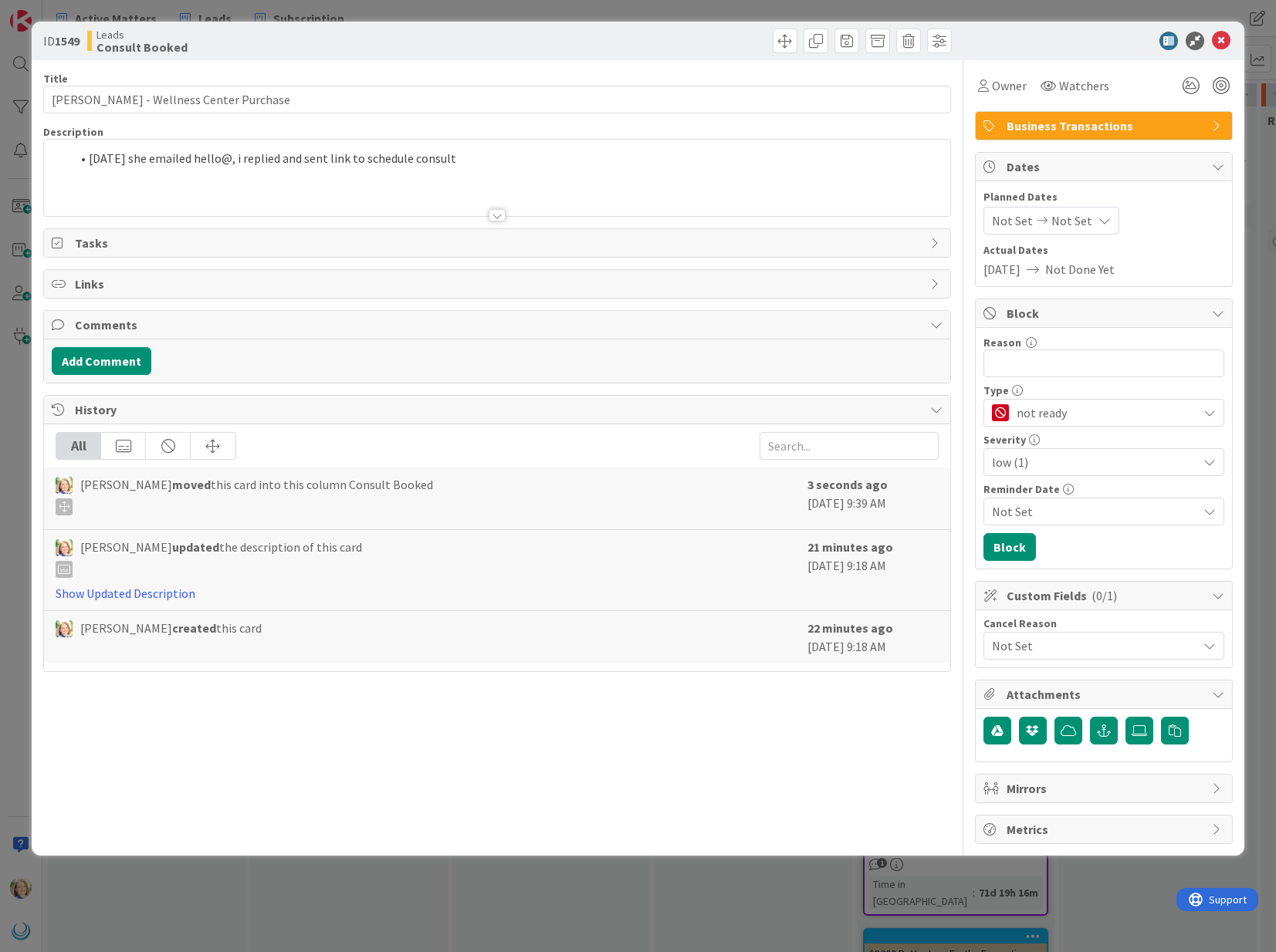
click at [506, 159] on li "09/22/2025 she emailed hello@, i replied and sent link to schedule consult" at bounding box center [505, 158] width 871 height 18
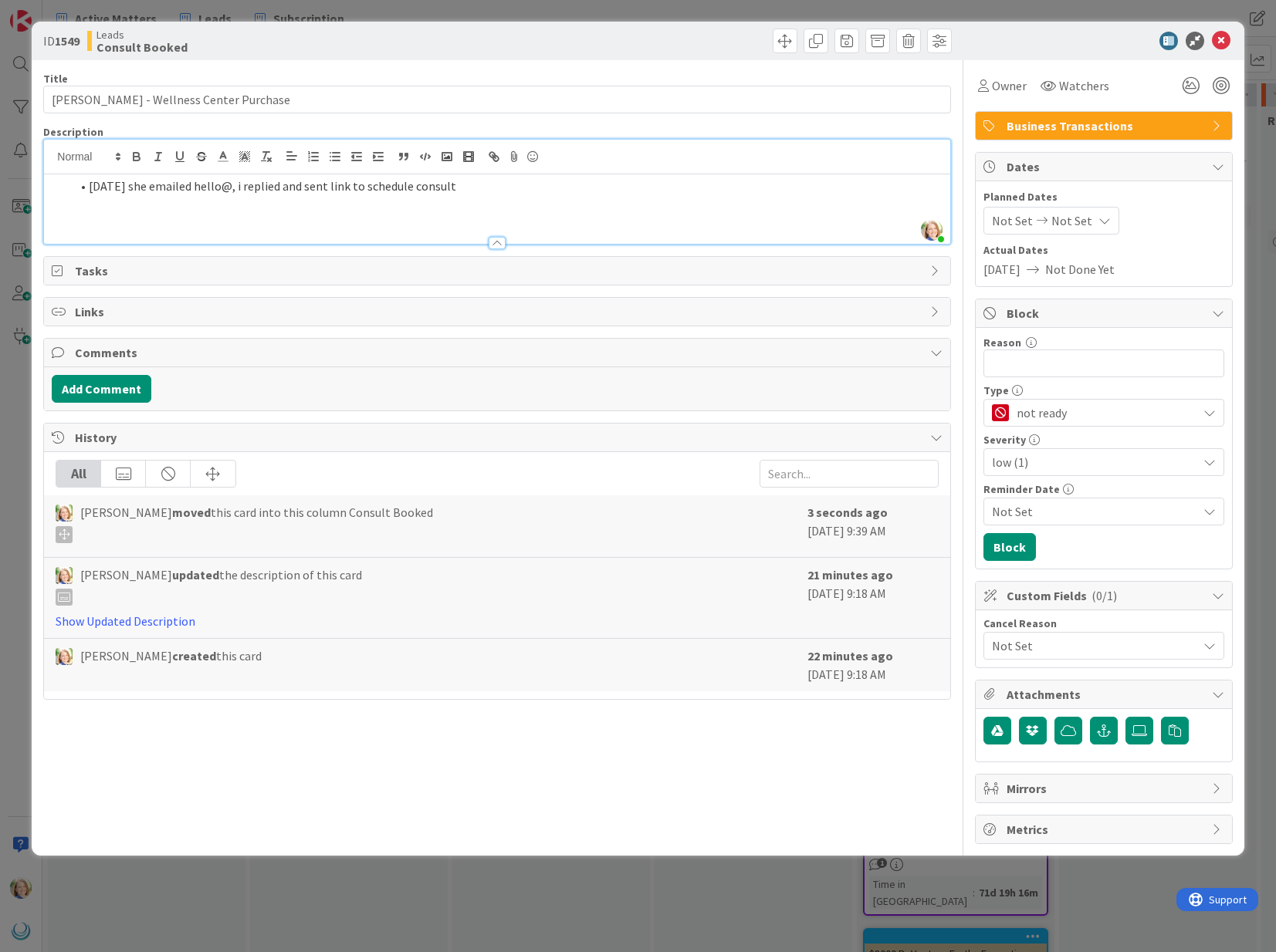
click at [497, 187] on li "09/22/2025 she emailed hello@, i replied and sent link to schedule consult" at bounding box center [505, 186] width 871 height 18
click at [1222, 39] on icon at bounding box center [1221, 41] width 19 height 19
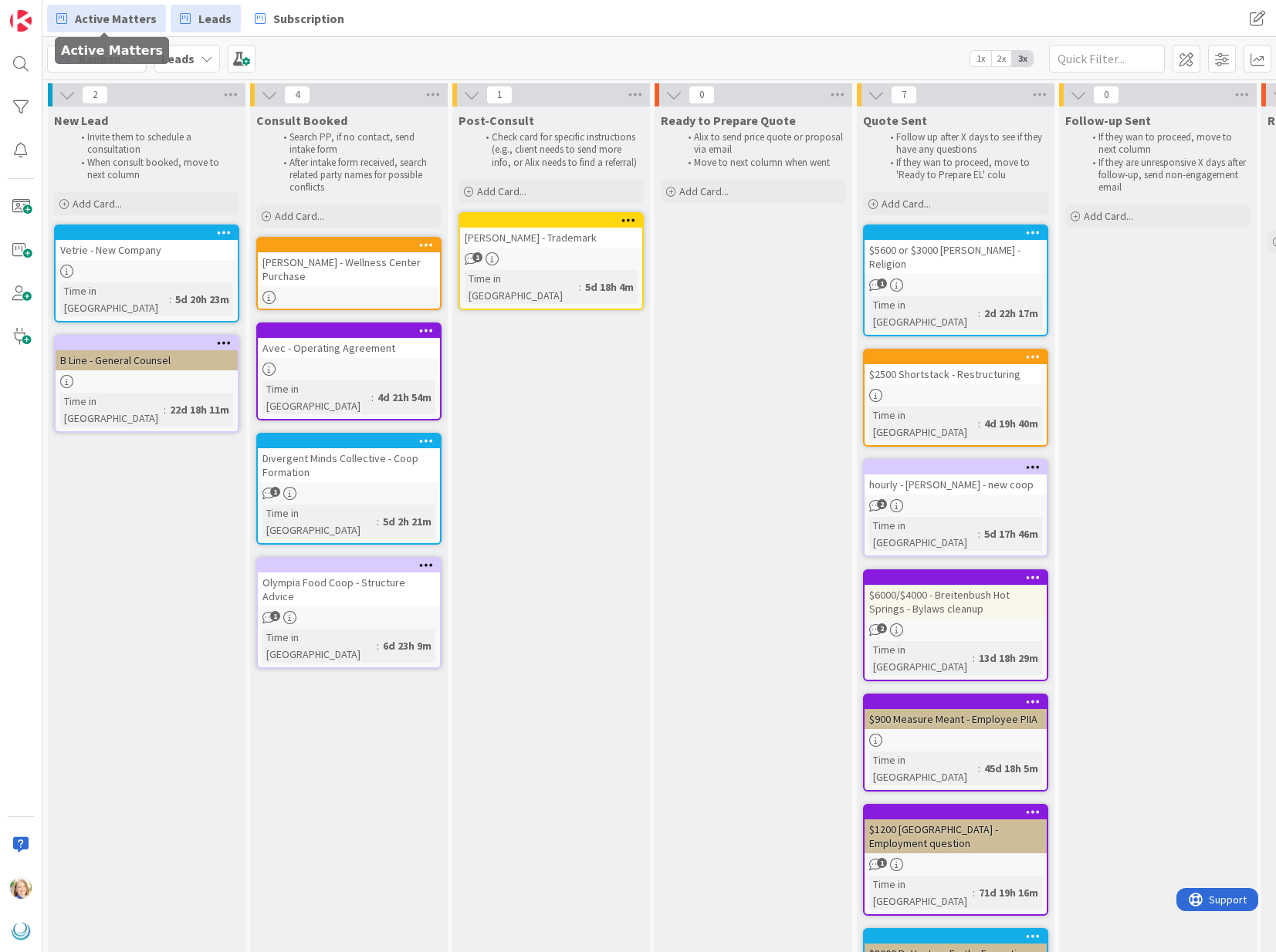
click at [102, 16] on span "Active Matters" at bounding box center [115, 19] width 82 height 19
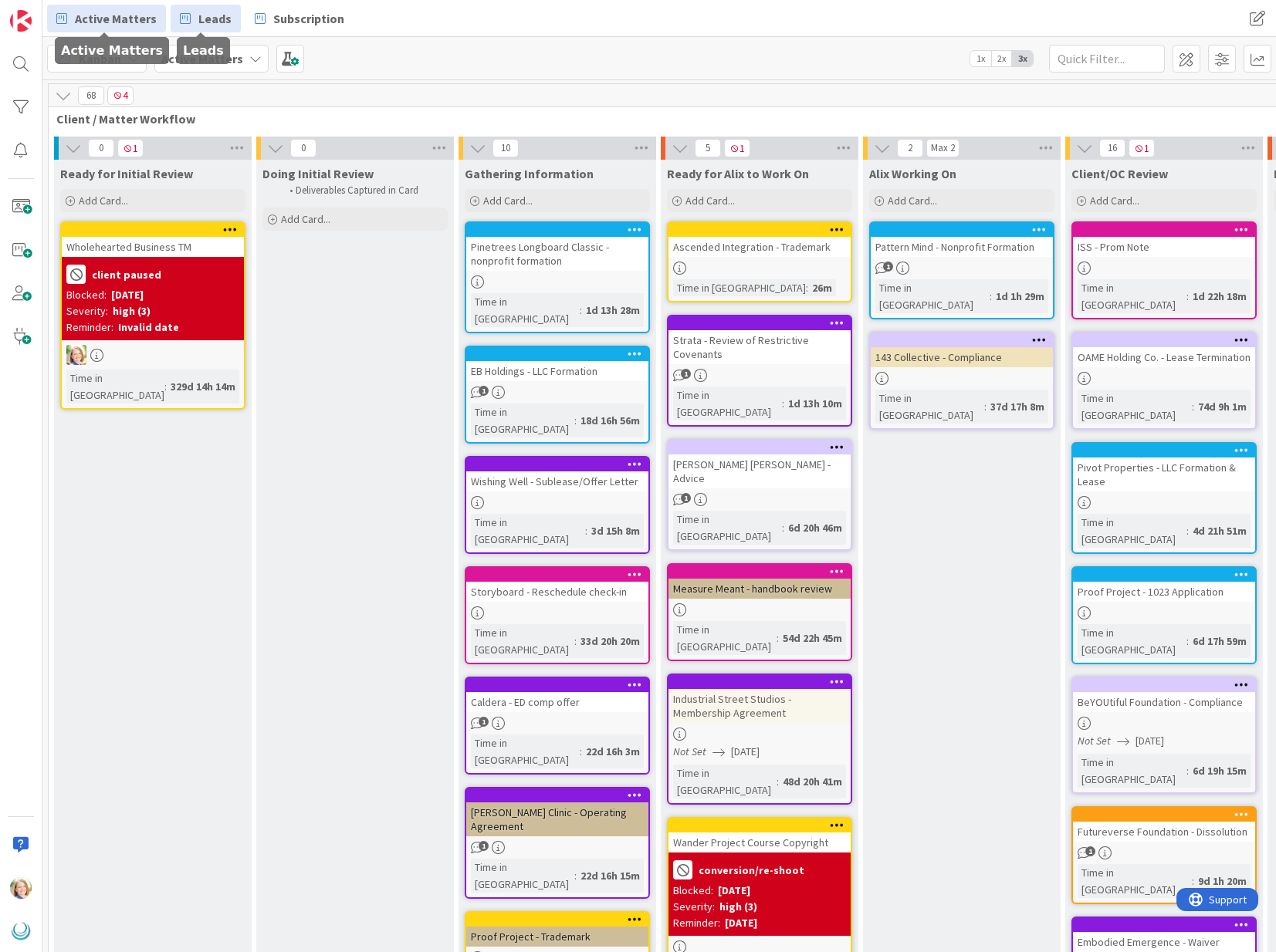
click at [206, 20] on span "Leads" at bounding box center [215, 19] width 34 height 19
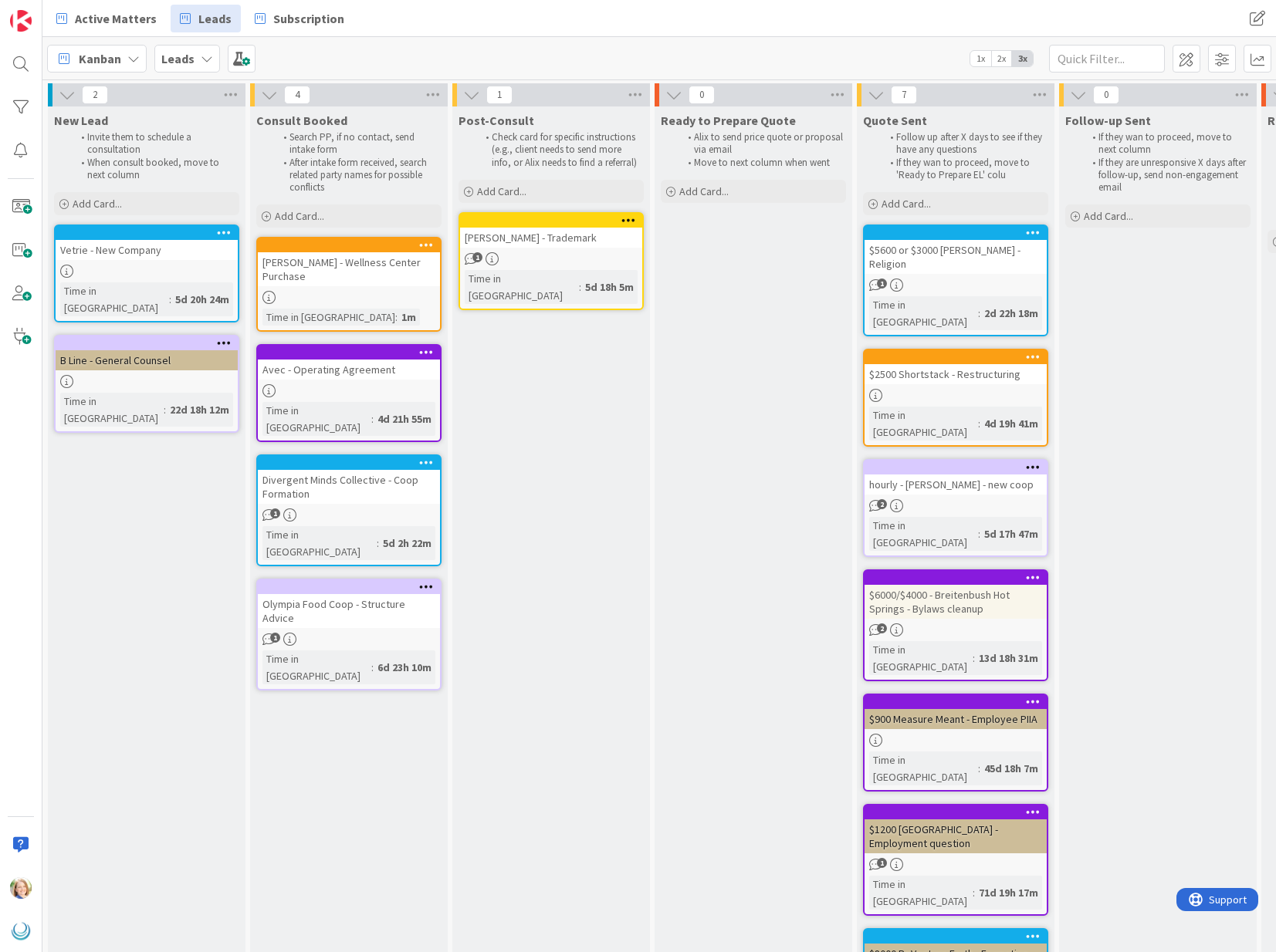
click at [324, 233] on div "Consult Booked Search PP, if no contact, send intake form After intake form rec…" at bounding box center [348, 665] width 197 height 1119
click at [322, 240] on div at bounding box center [352, 246] width 175 height 11
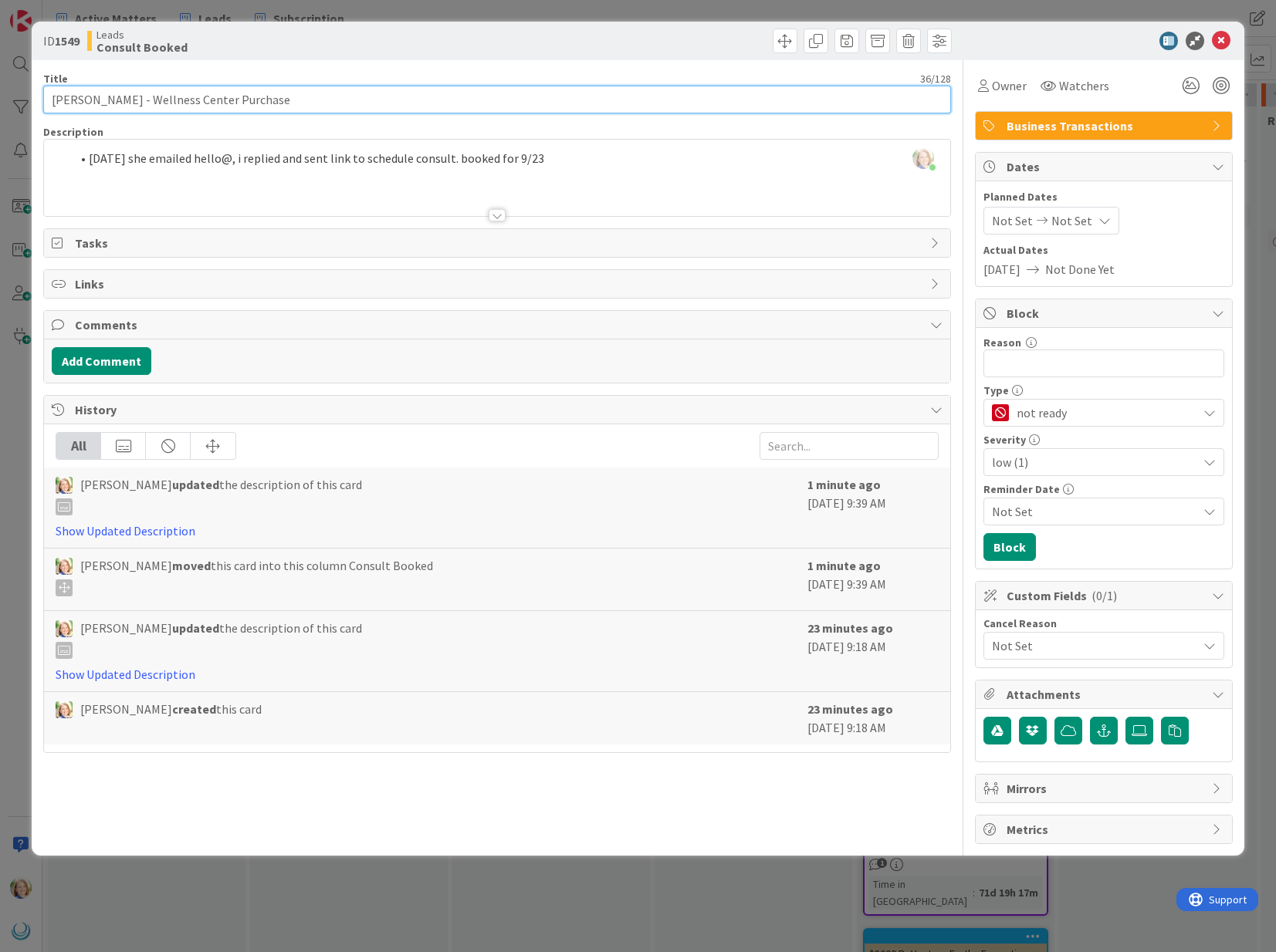
drag, startPoint x: 101, startPoint y: 103, endPoint x: 11, endPoint y: 97, distance: 90.2
click at [15, 97] on div "ID 1549 Leads Consult Booked Title 36 / 128 Stacy Lee - Wellness Center Purchas…" at bounding box center [638, 476] width 1276 height 952
type input "Fig Tree Wellness Center - Wellness Center Purchase"
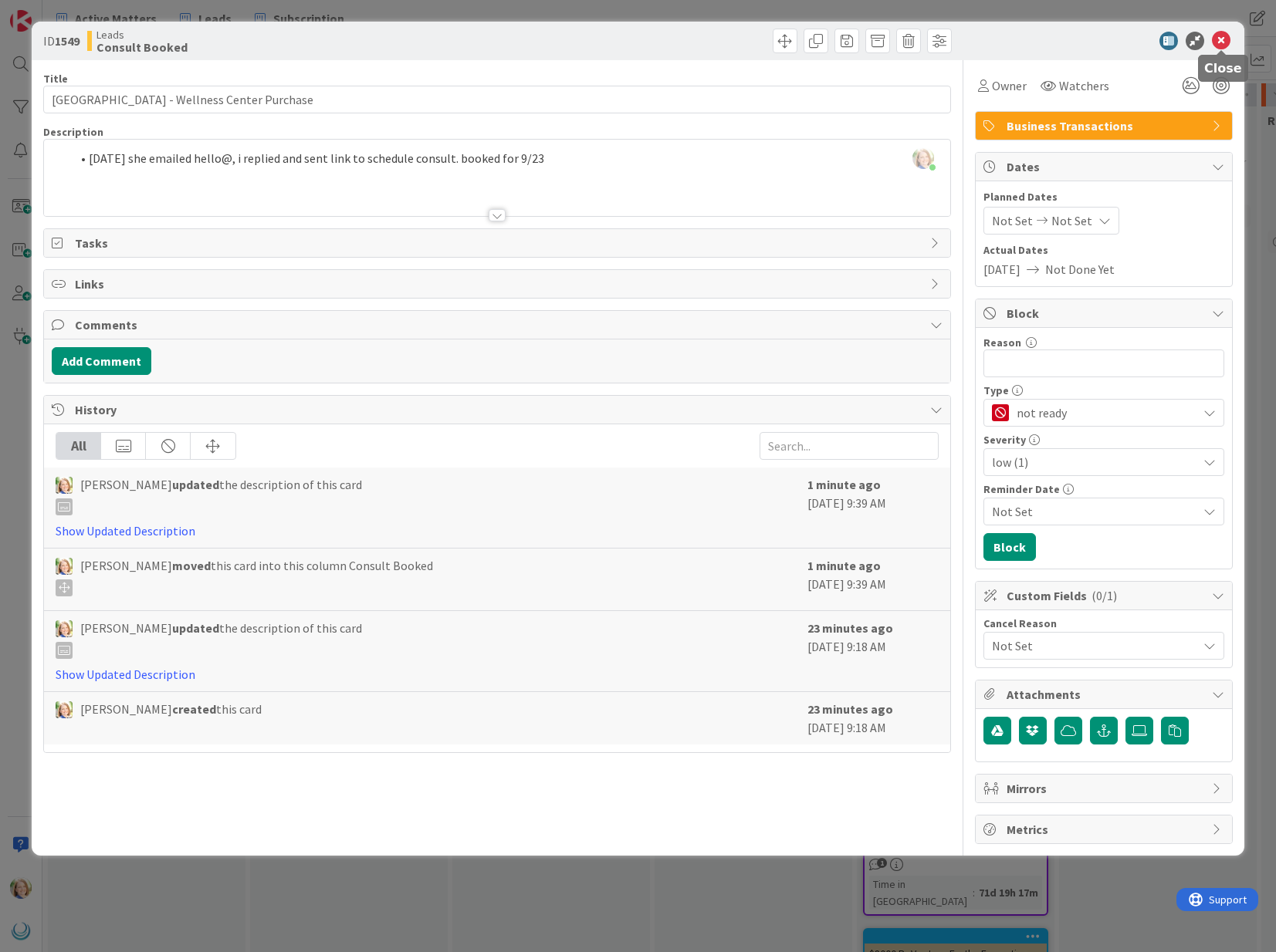
click at [1222, 41] on icon at bounding box center [1221, 41] width 19 height 19
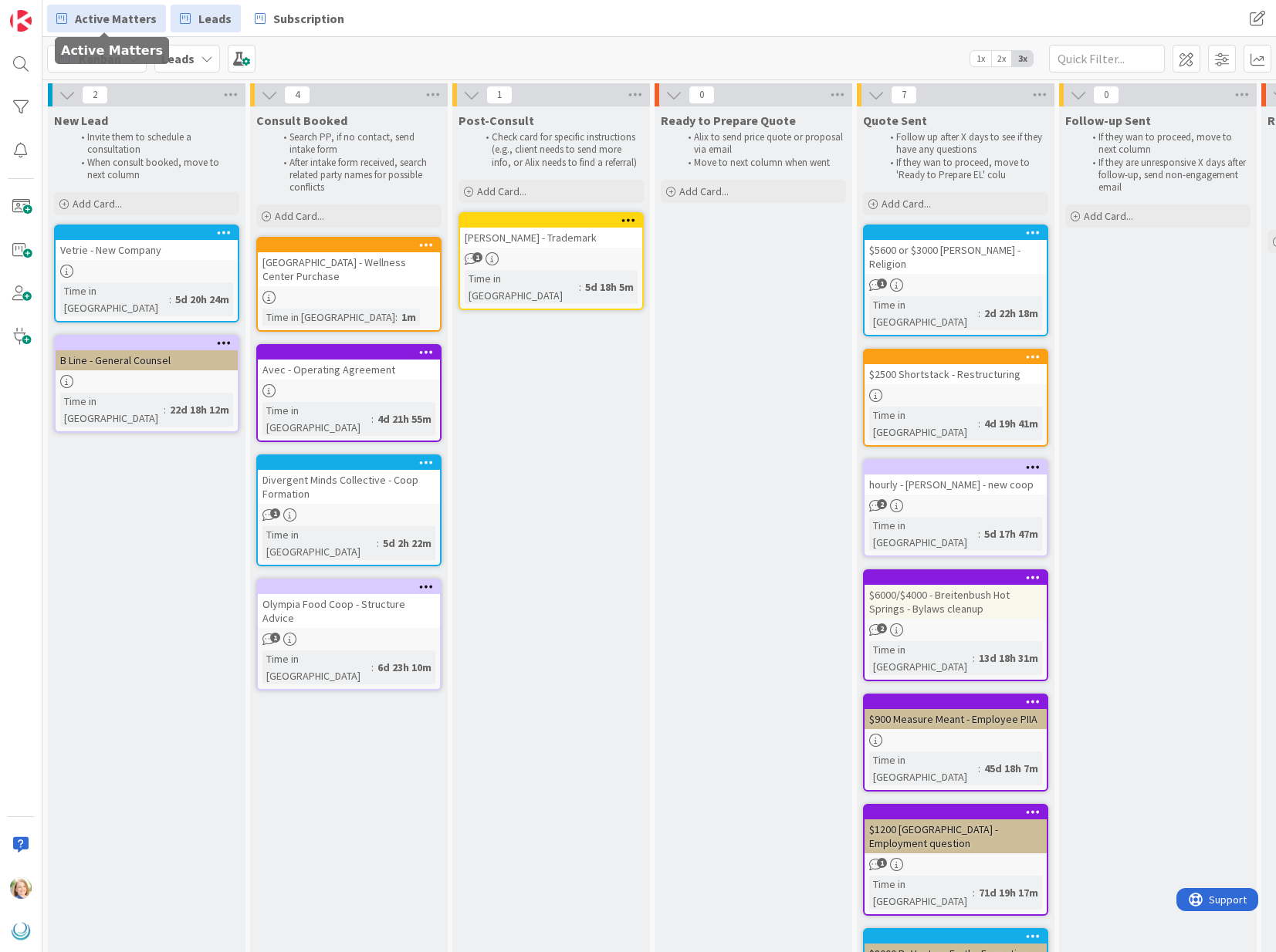
click at [97, 20] on span "Active Matters" at bounding box center [115, 19] width 82 height 19
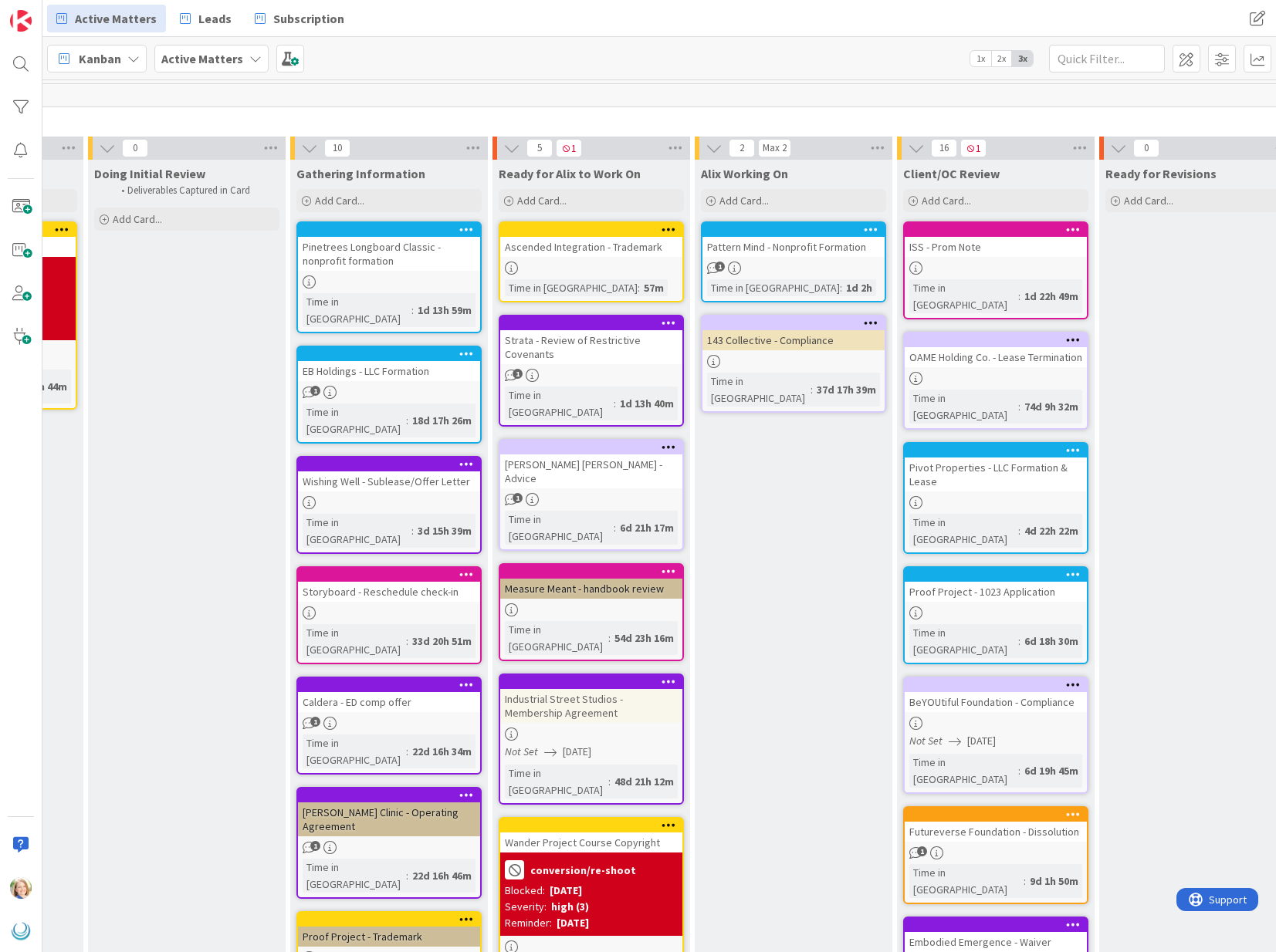
scroll to position [0, 198]
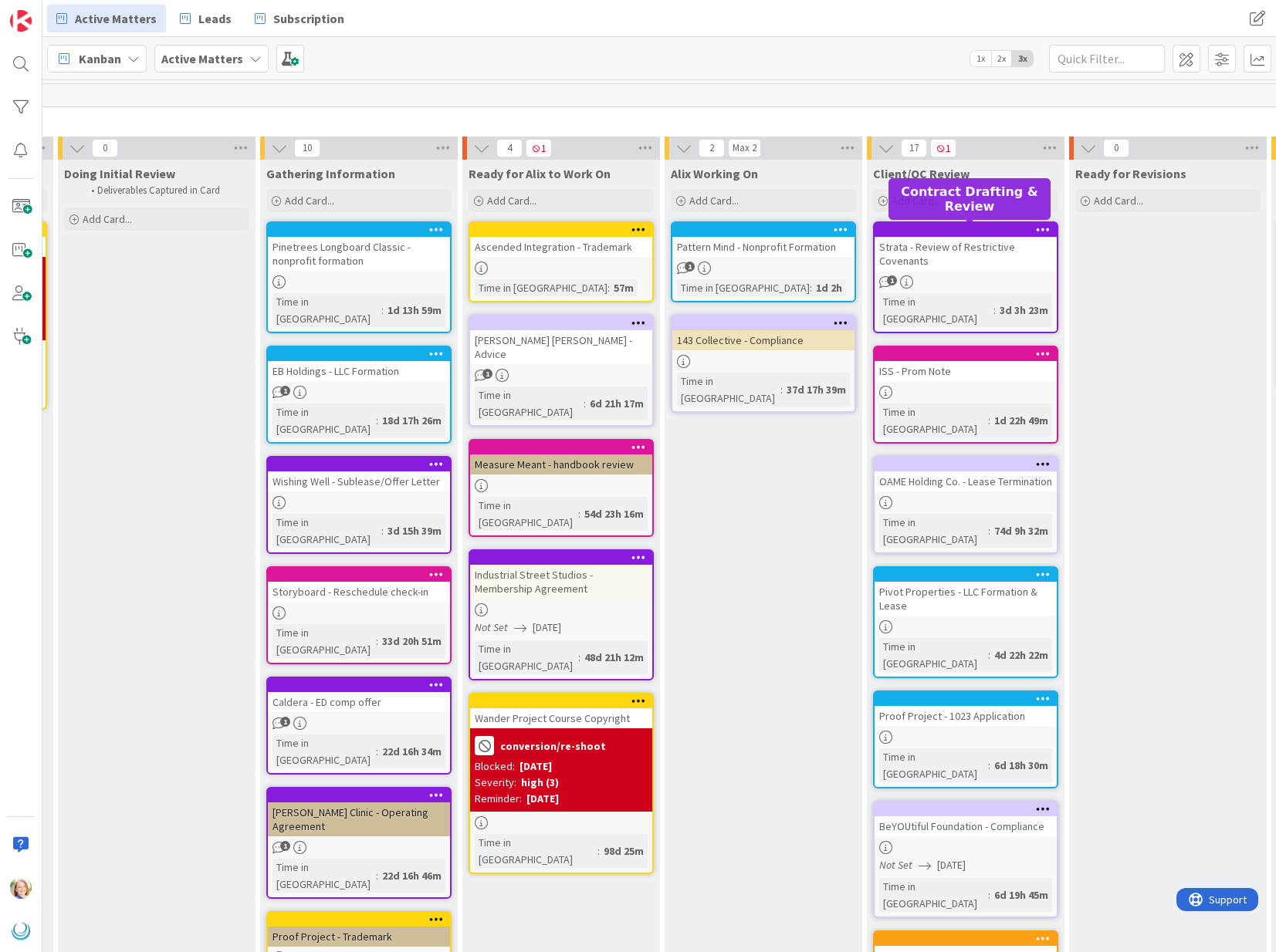
click at [948, 232] on div at bounding box center [969, 230] width 175 height 11
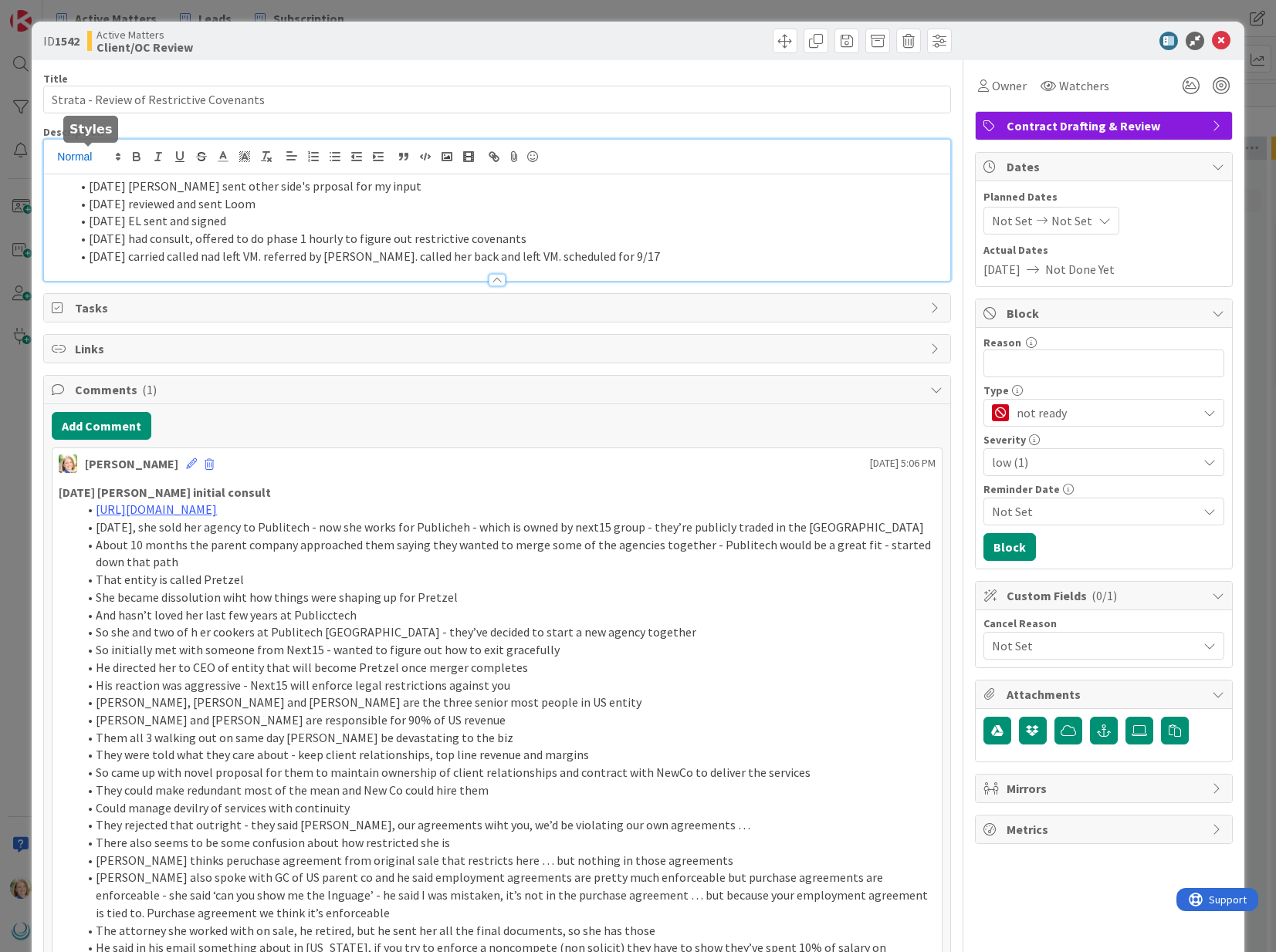
click at [90, 161] on div "09/21/2025 Kerry sent other side's prposal for my input 09/18/2025 reviewed and…" at bounding box center [496, 211] width 905 height 142
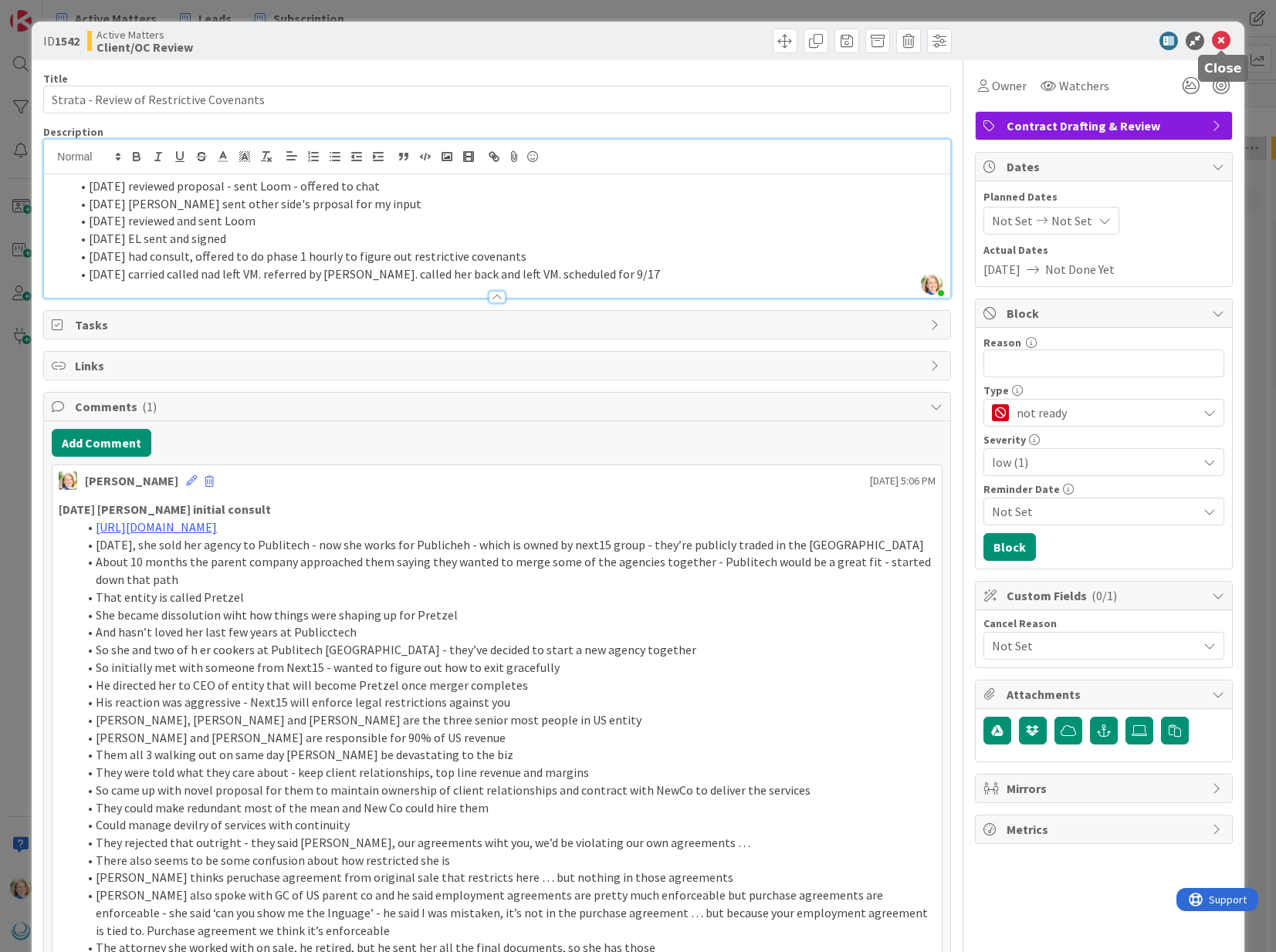
click at [1221, 42] on icon at bounding box center [1221, 41] width 19 height 19
